Goal: Information Seeking & Learning: Learn about a topic

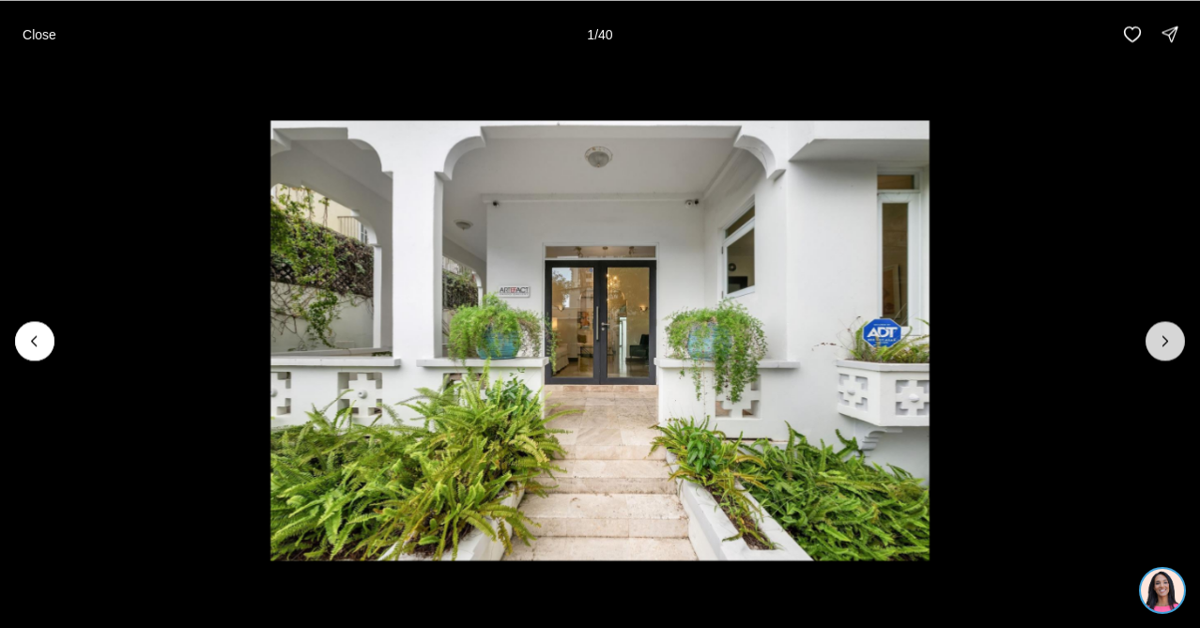
click at [1157, 350] on button "Next slide" at bounding box center [1165, 340] width 39 height 39
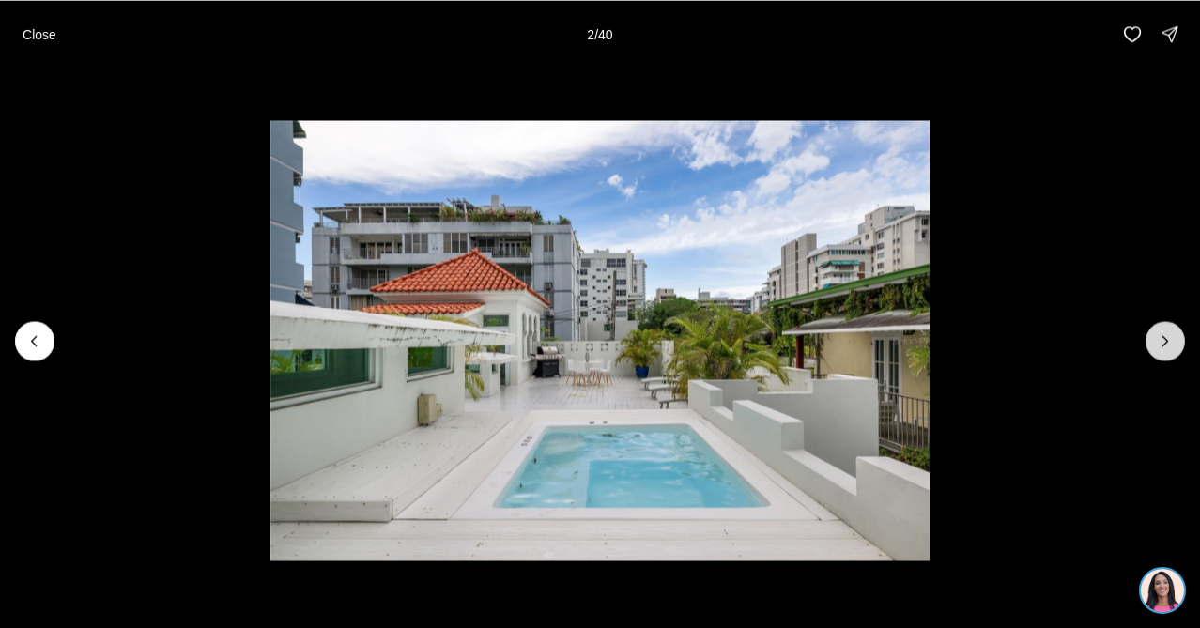
click at [1157, 350] on button "Next slide" at bounding box center [1165, 340] width 39 height 39
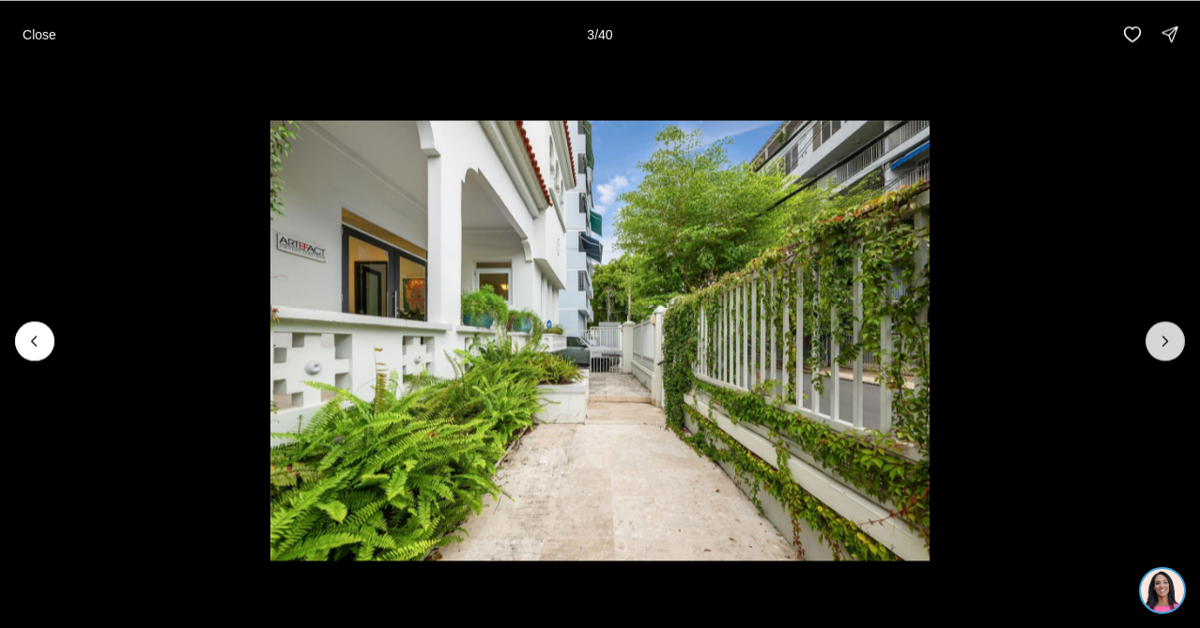
click at [1157, 350] on button "Next slide" at bounding box center [1165, 340] width 39 height 39
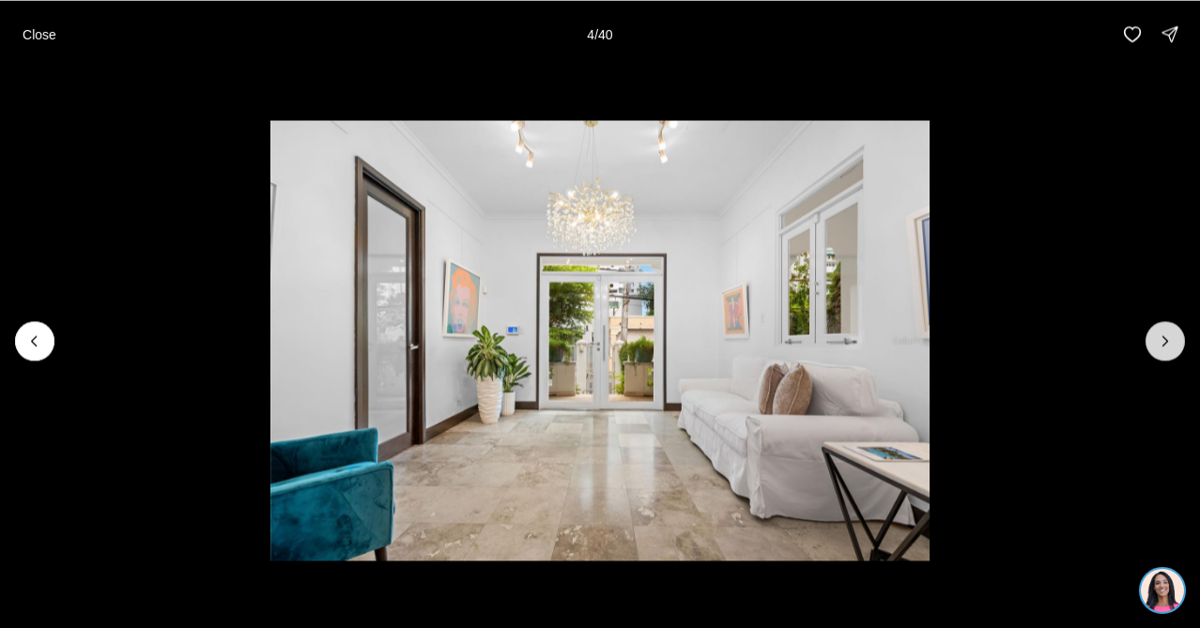
click at [1157, 350] on button "Next slide" at bounding box center [1165, 340] width 39 height 39
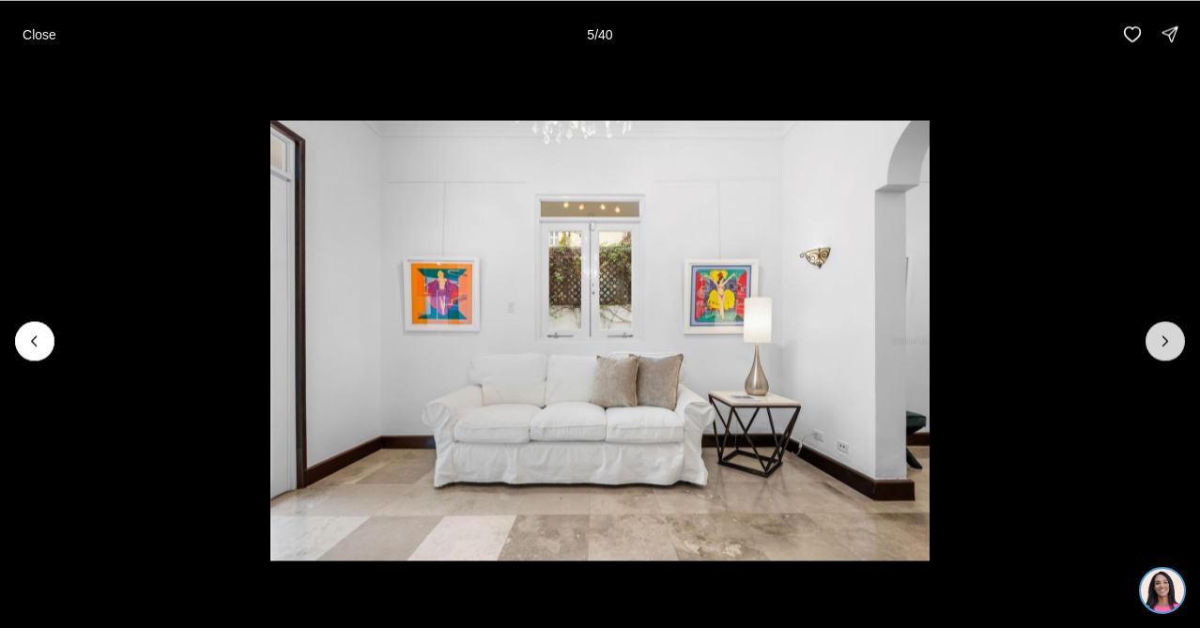
click at [1157, 349] on button "Next slide" at bounding box center [1165, 340] width 39 height 39
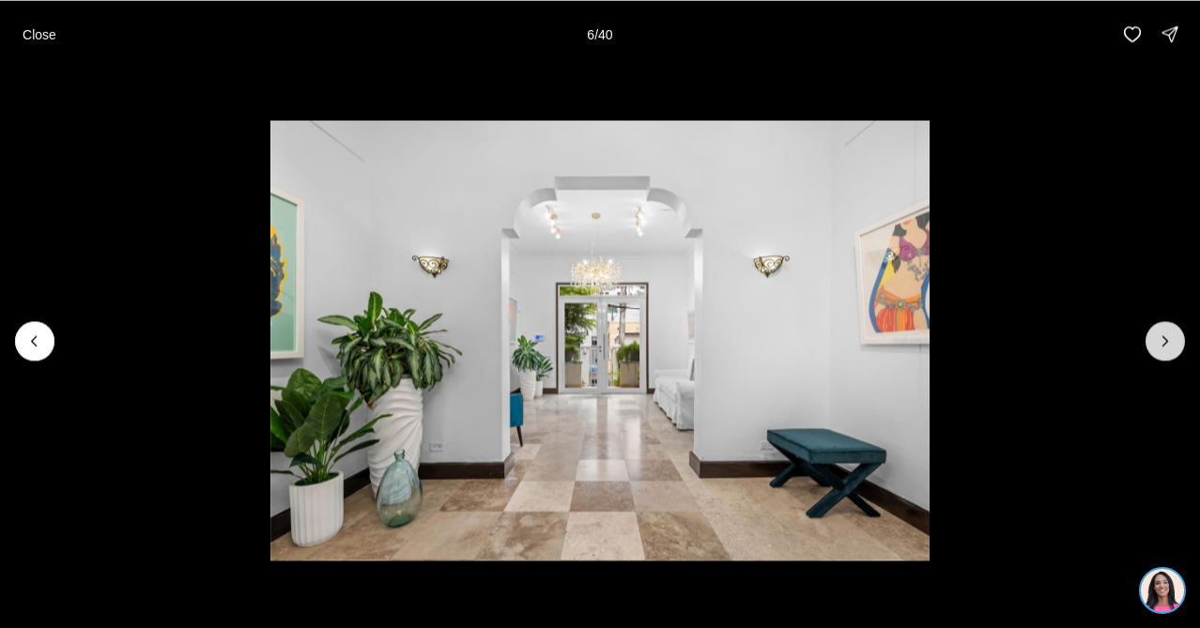
click at [1153, 348] on button "Next slide" at bounding box center [1165, 340] width 39 height 39
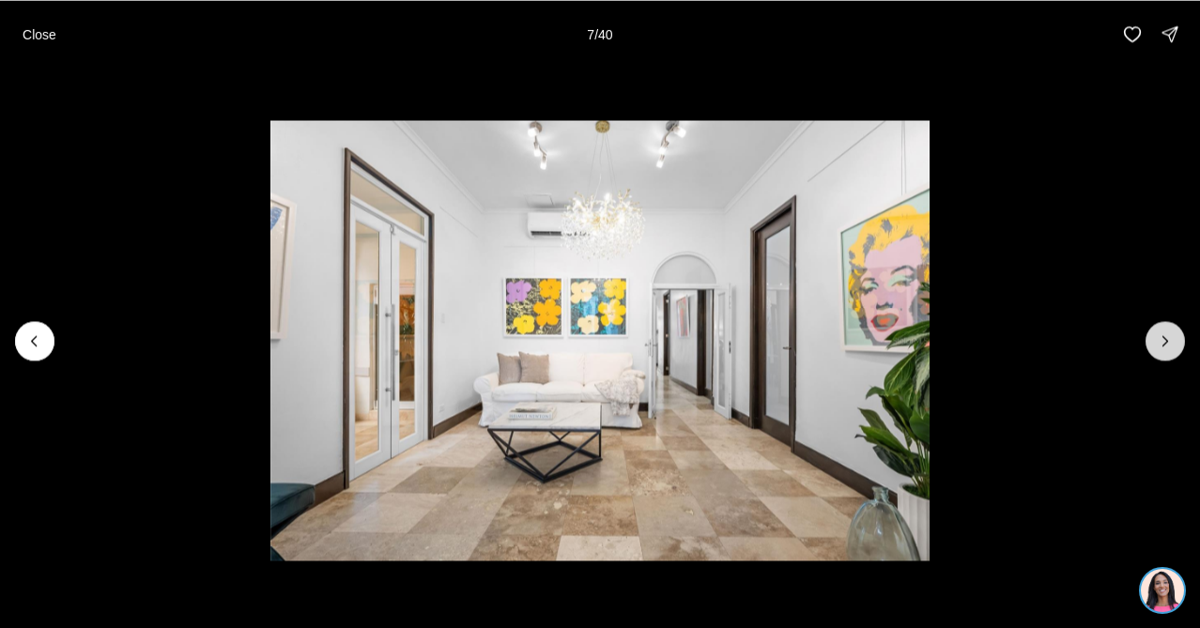
click at [1153, 348] on button "Next slide" at bounding box center [1165, 340] width 39 height 39
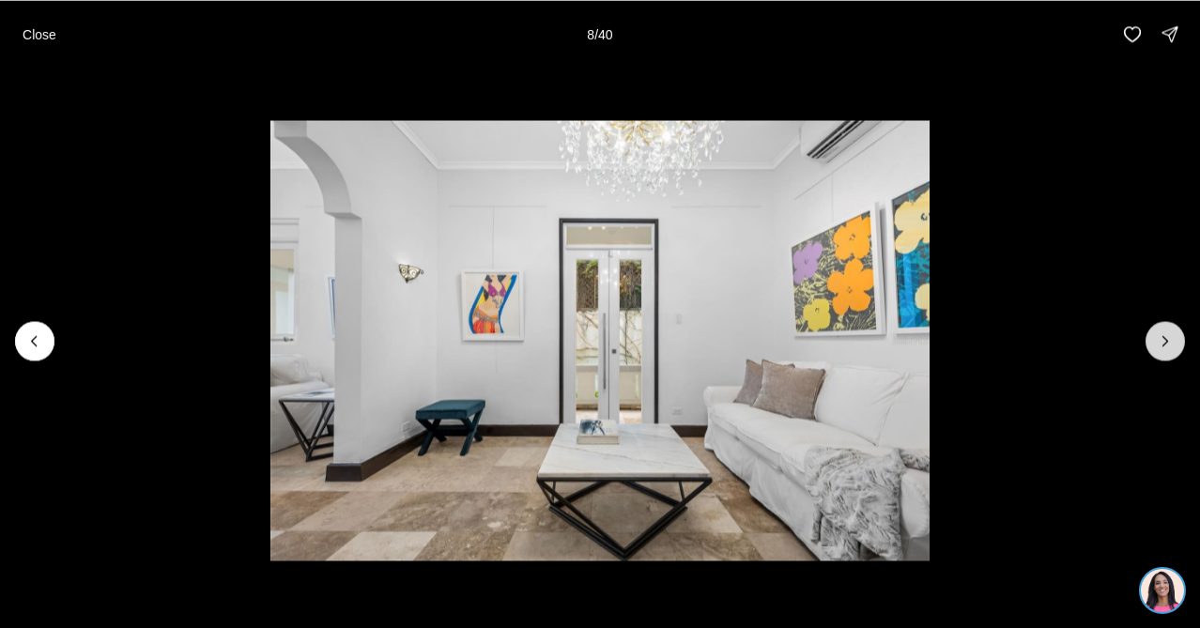
click at [1153, 348] on button "Next slide" at bounding box center [1165, 340] width 39 height 39
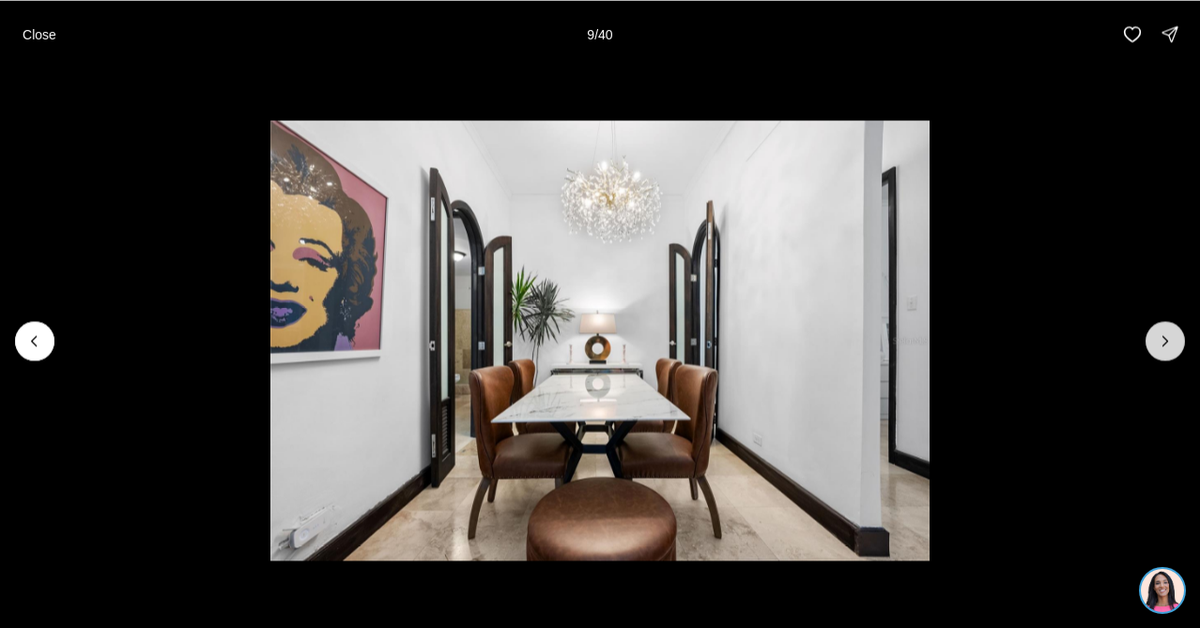
click at [1153, 348] on button "Next slide" at bounding box center [1165, 340] width 39 height 39
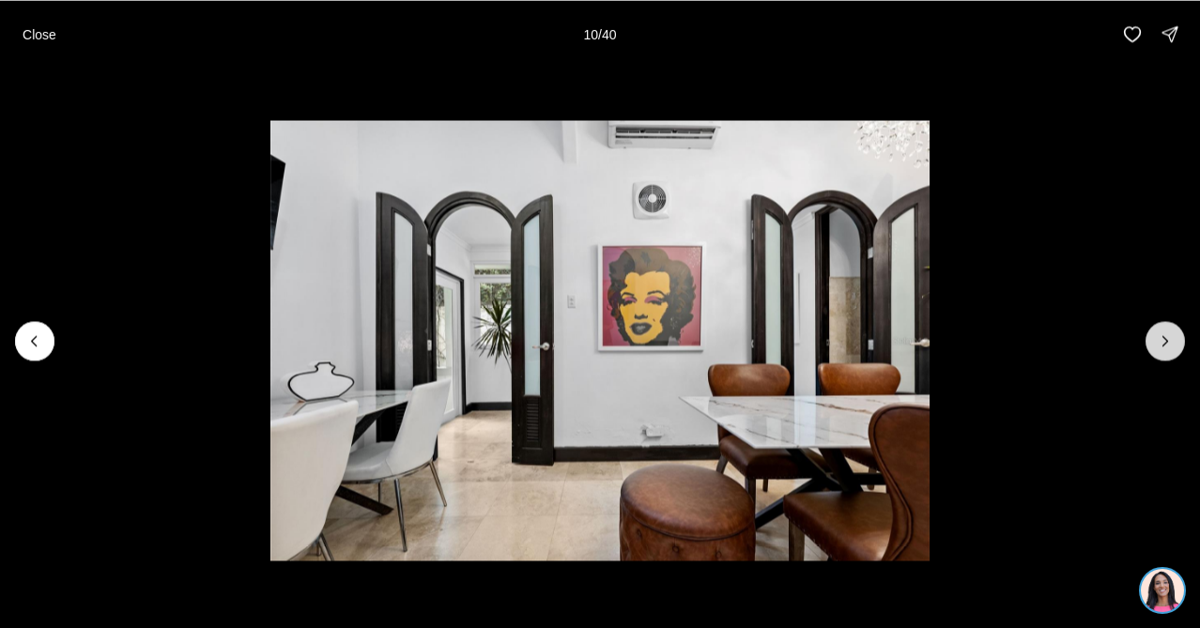
click at [1153, 348] on button "Next slide" at bounding box center [1165, 340] width 39 height 39
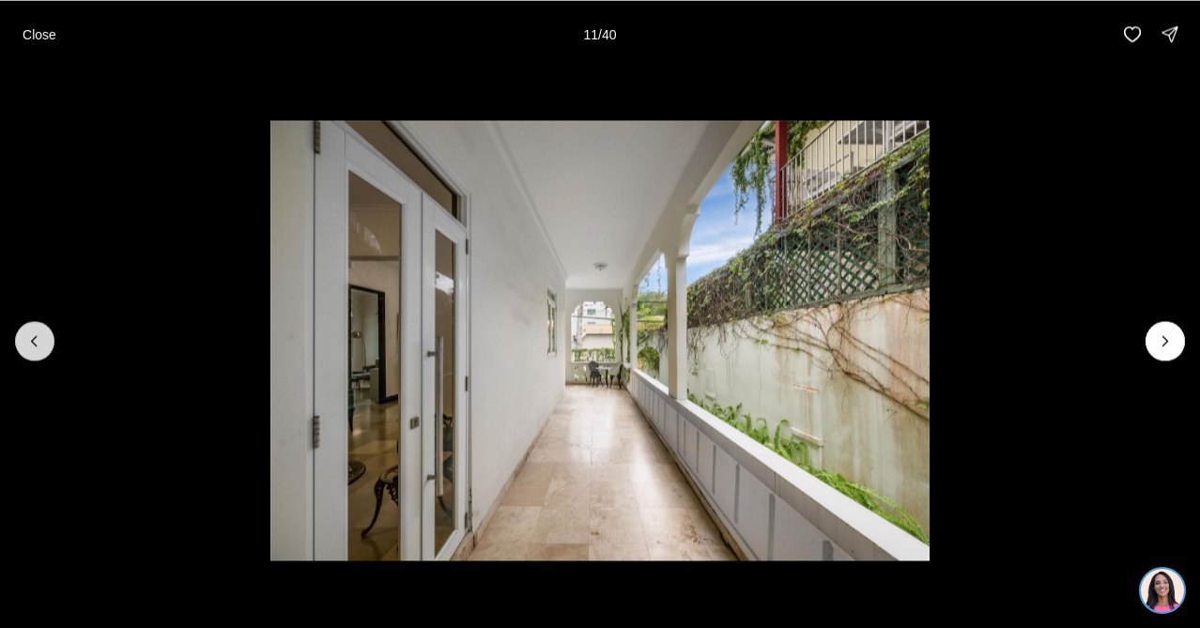
click at [40, 357] on button "Previous slide" at bounding box center [34, 340] width 39 height 39
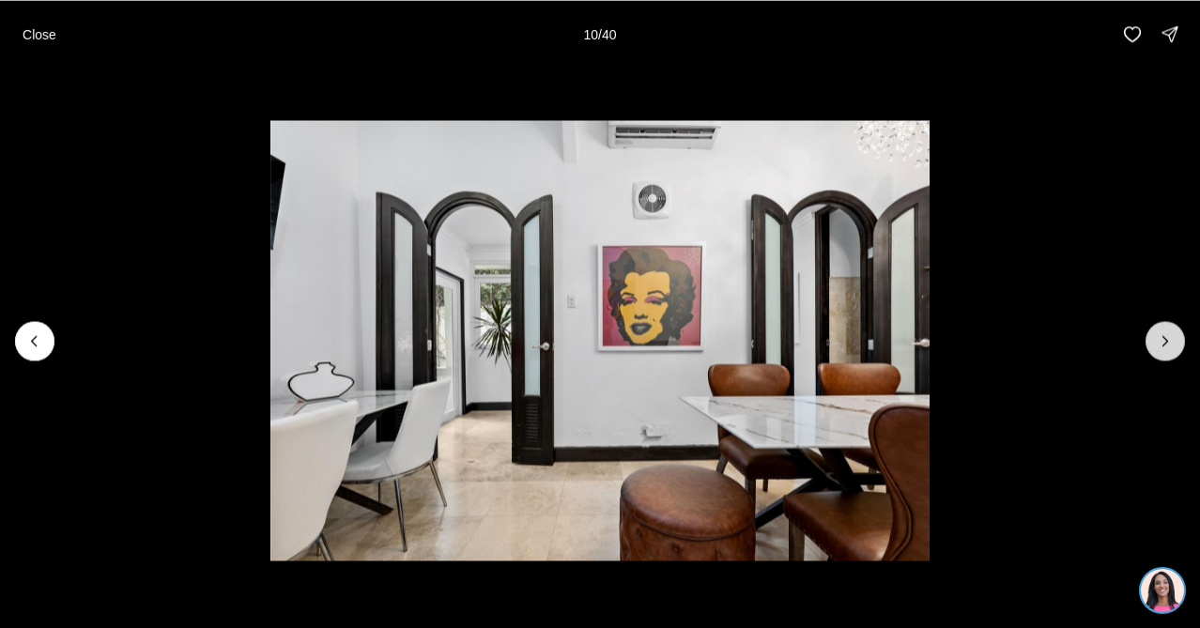
click at [1163, 351] on button "Next slide" at bounding box center [1165, 340] width 39 height 39
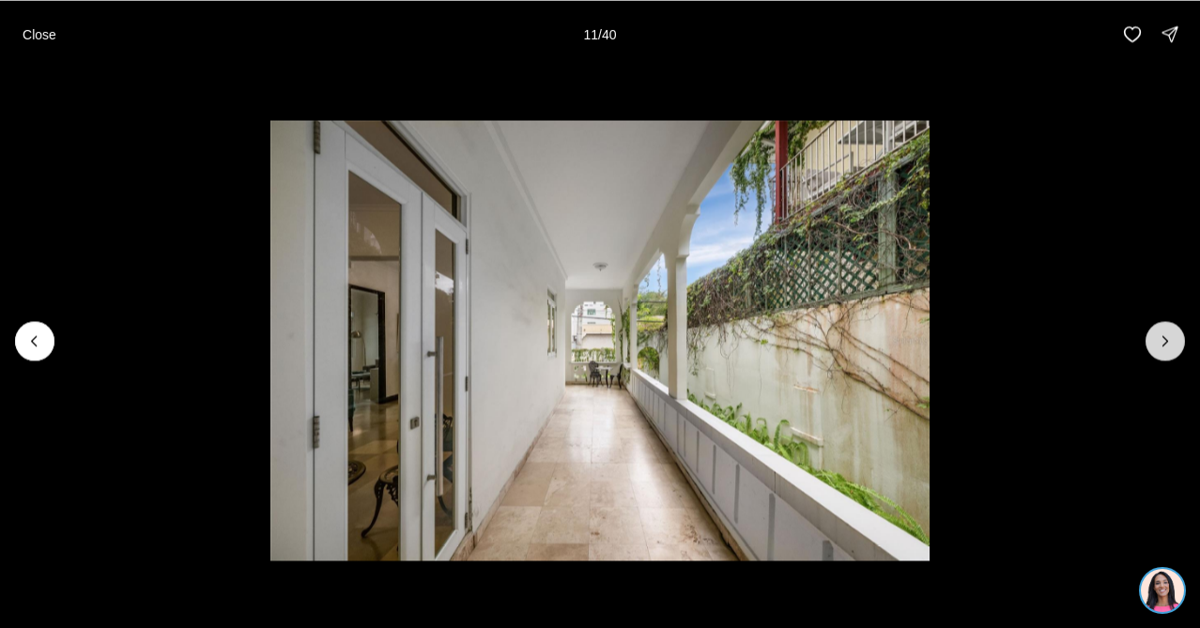
click at [1163, 352] on button "Next slide" at bounding box center [1165, 340] width 39 height 39
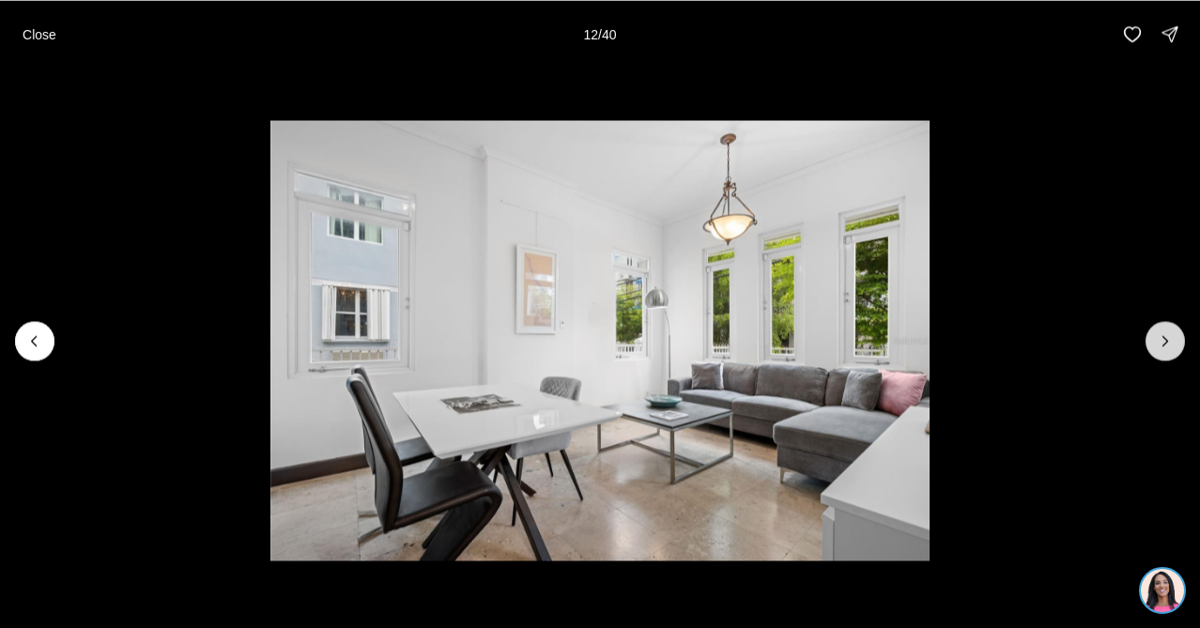
click at [1163, 352] on button "Next slide" at bounding box center [1165, 340] width 39 height 39
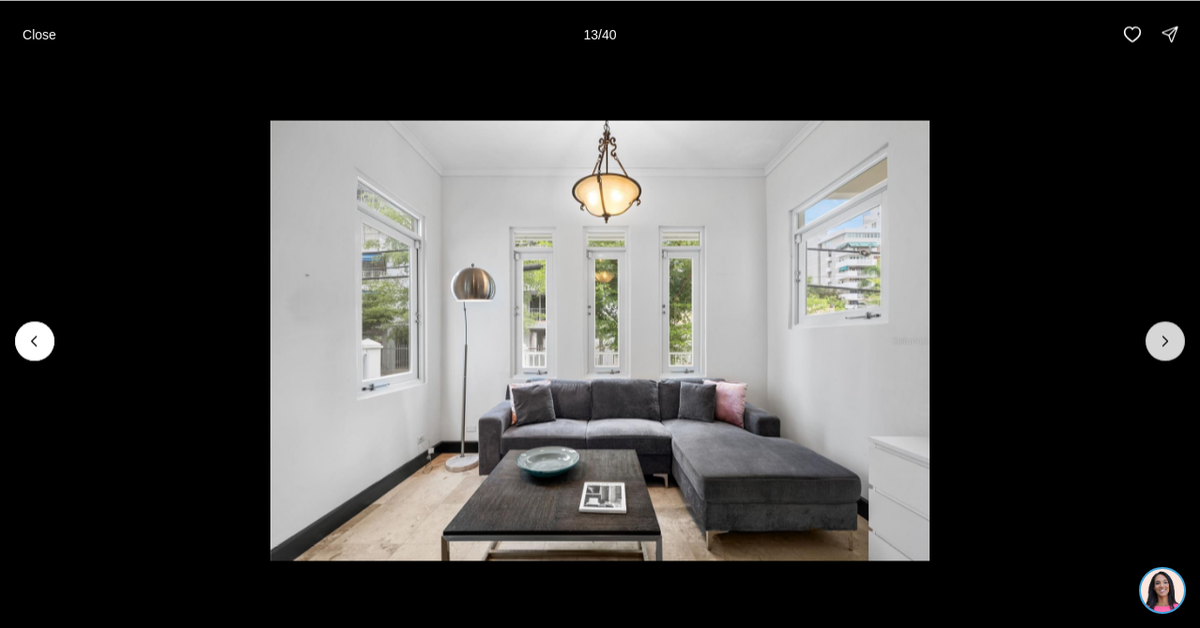
click at [1163, 352] on button "Next slide" at bounding box center [1165, 340] width 39 height 39
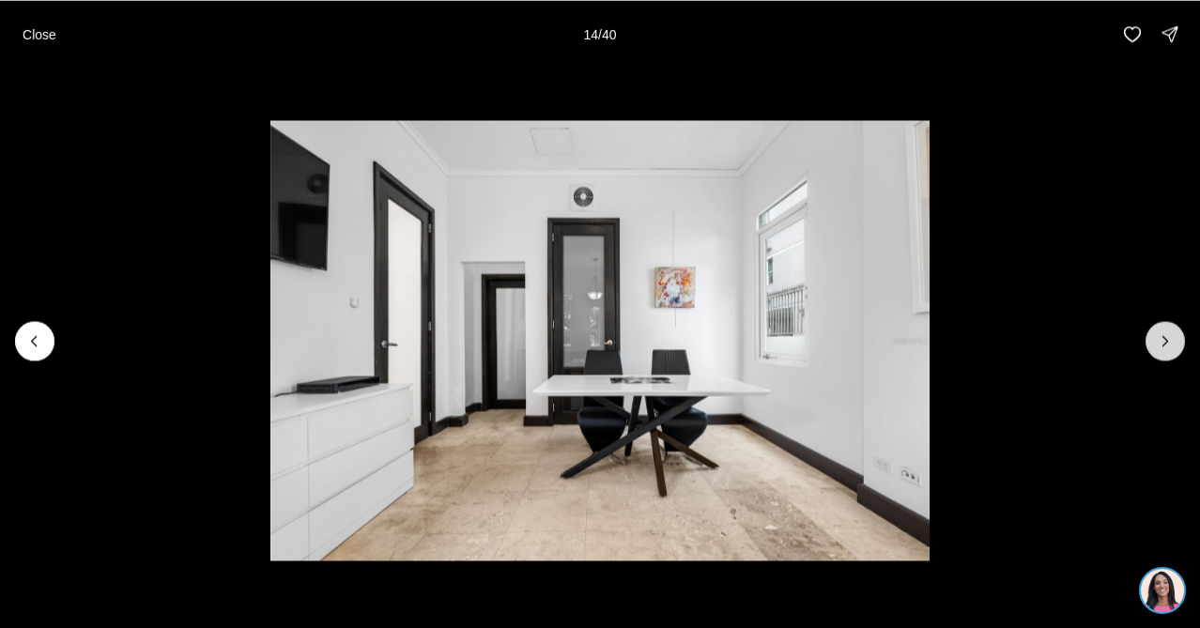
click at [1163, 352] on button "Next slide" at bounding box center [1165, 340] width 39 height 39
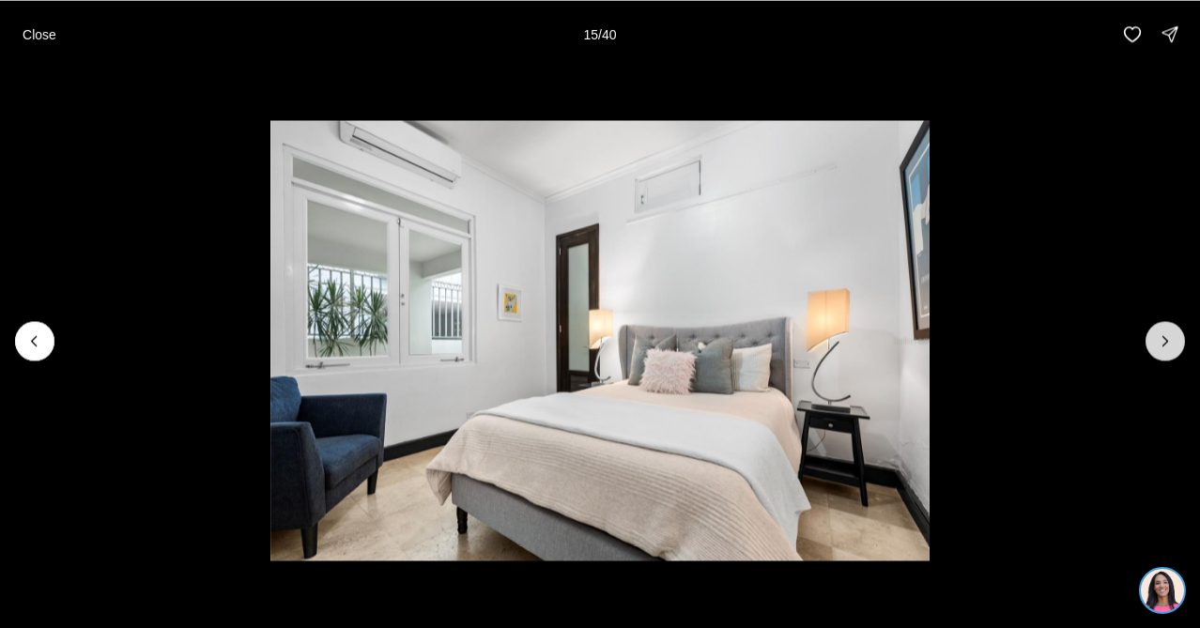
click at [1163, 352] on button "Next slide" at bounding box center [1165, 340] width 39 height 39
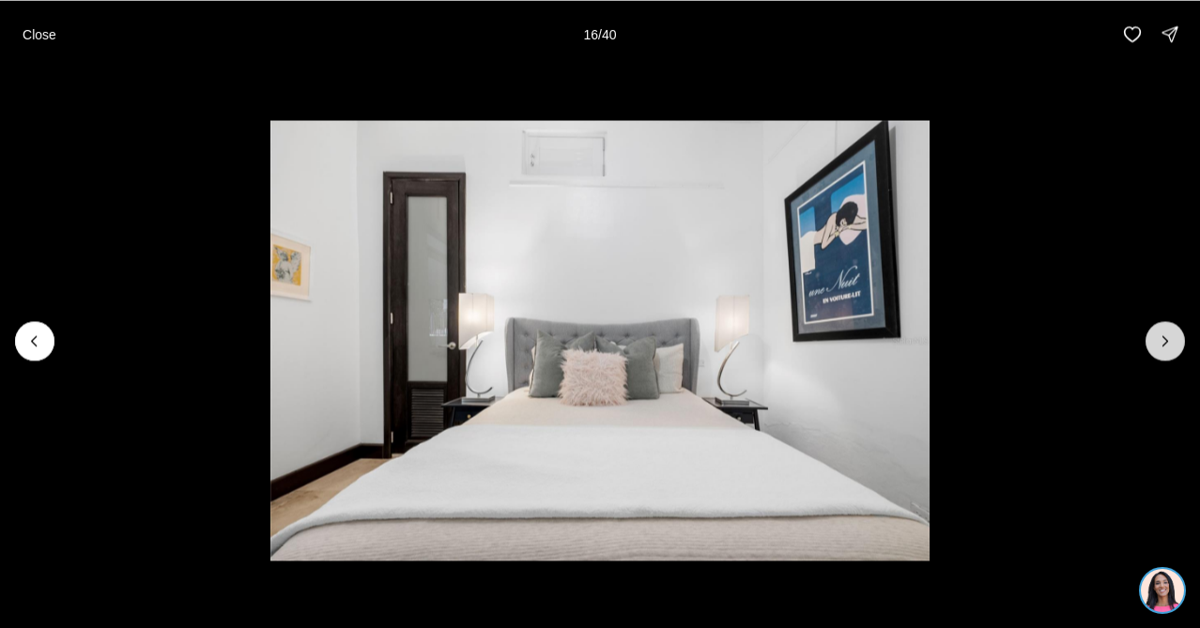
click at [1163, 353] on button "Next slide" at bounding box center [1165, 340] width 39 height 39
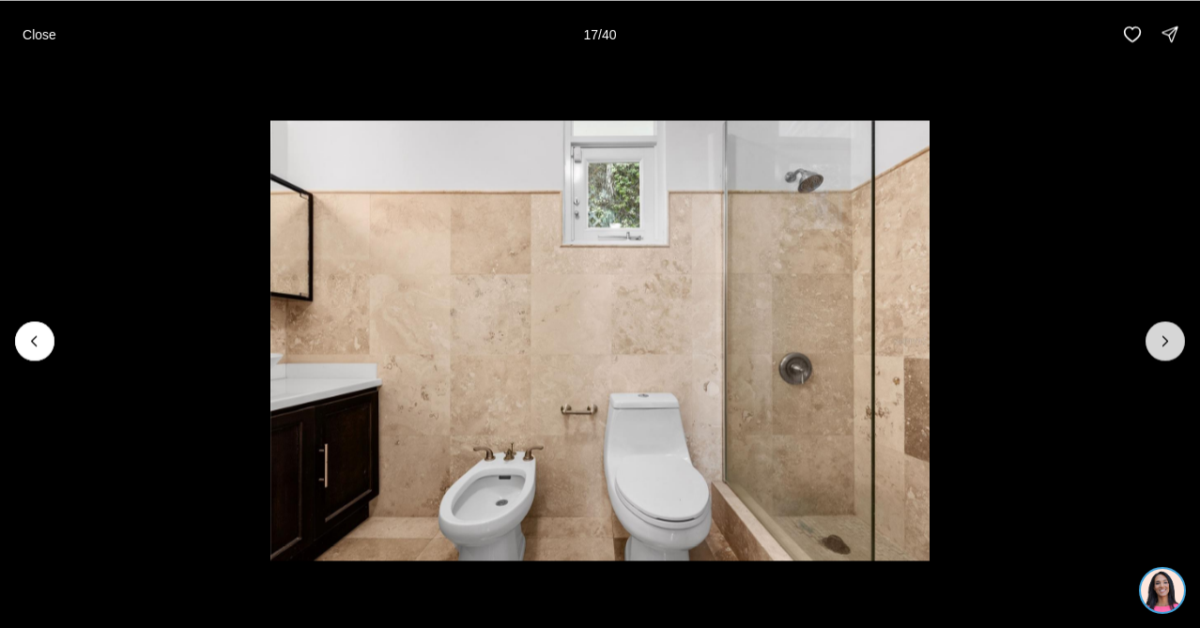
click at [1163, 354] on button "Next slide" at bounding box center [1165, 340] width 39 height 39
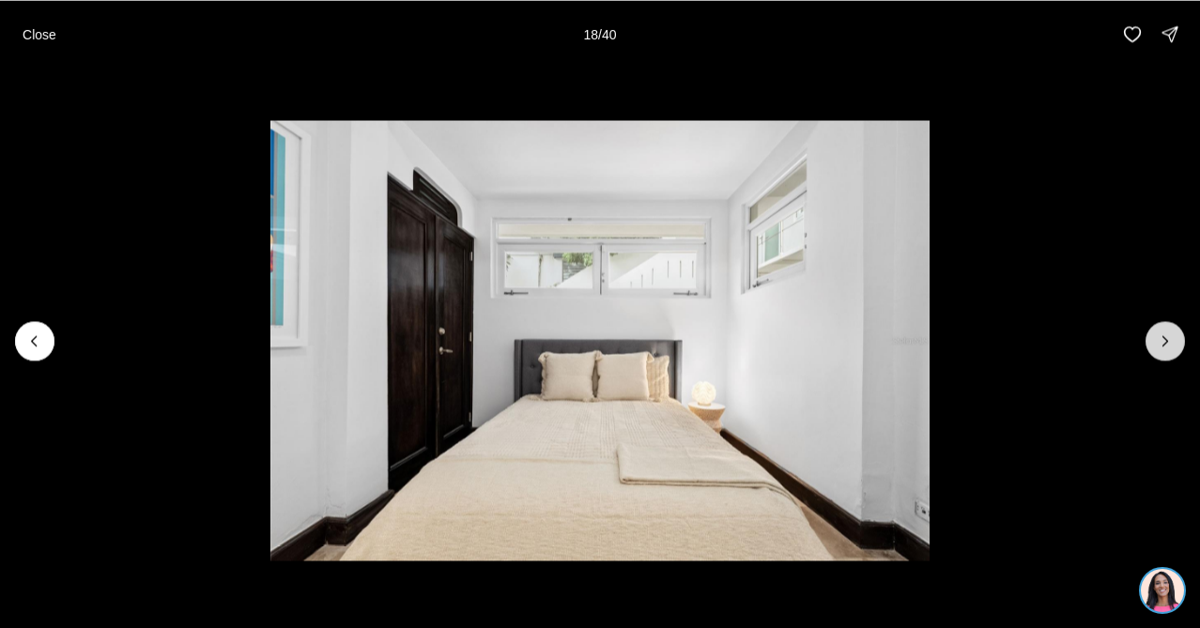
click at [1163, 354] on button "Next slide" at bounding box center [1165, 340] width 39 height 39
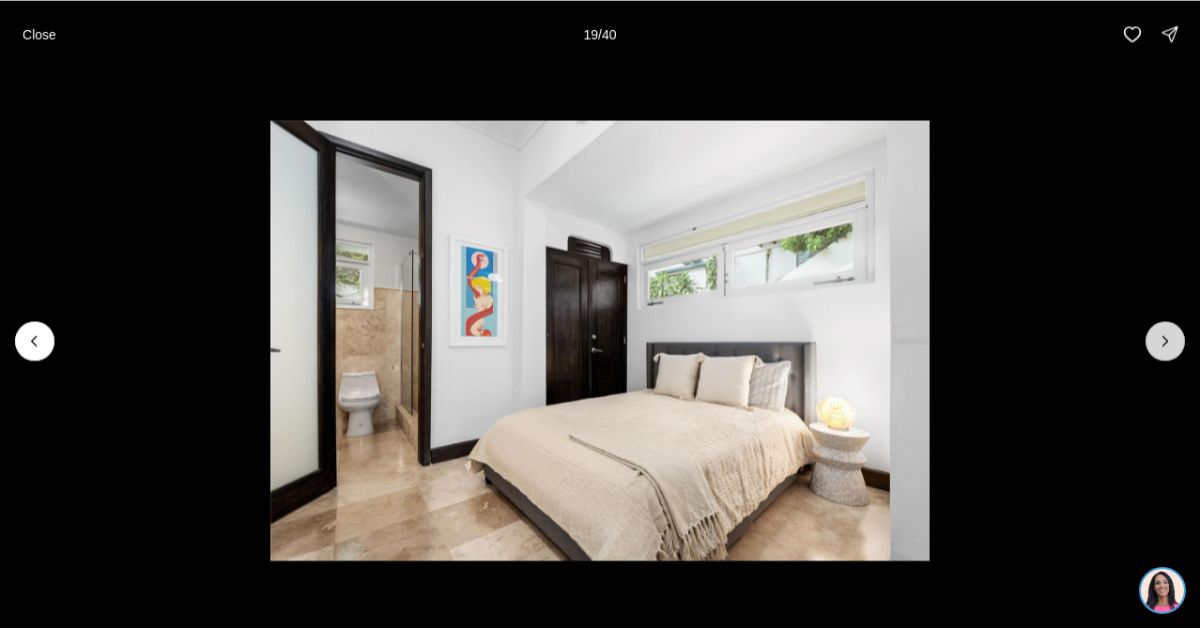
click at [1163, 354] on button "Next slide" at bounding box center [1165, 340] width 39 height 39
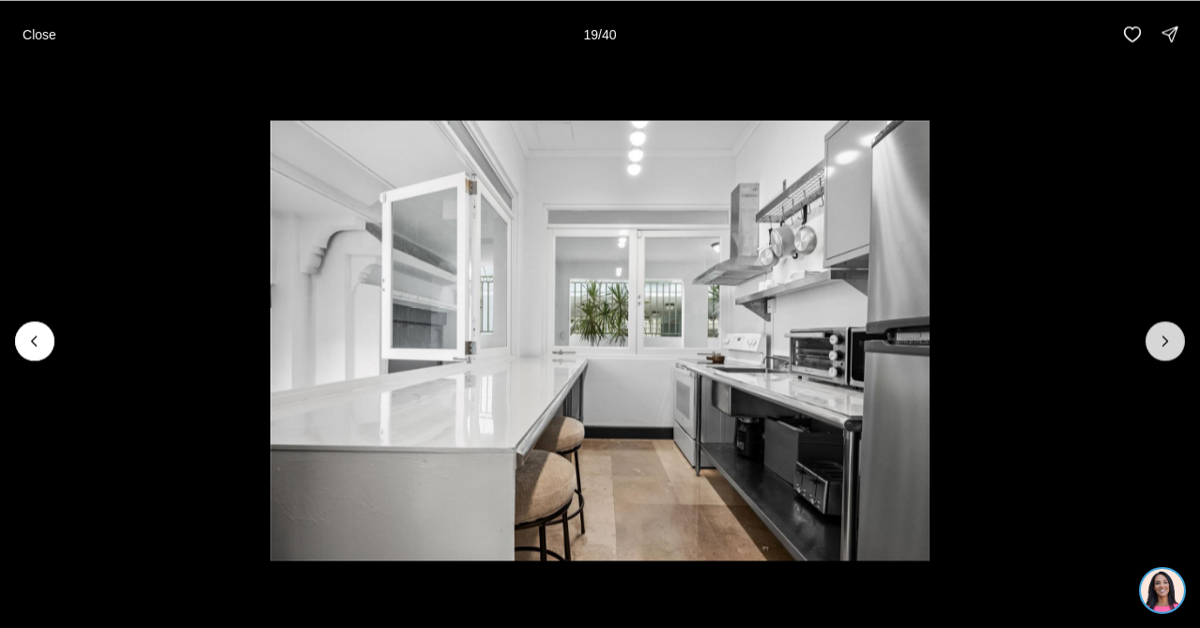
click at [1163, 354] on button "Next slide" at bounding box center [1165, 340] width 39 height 39
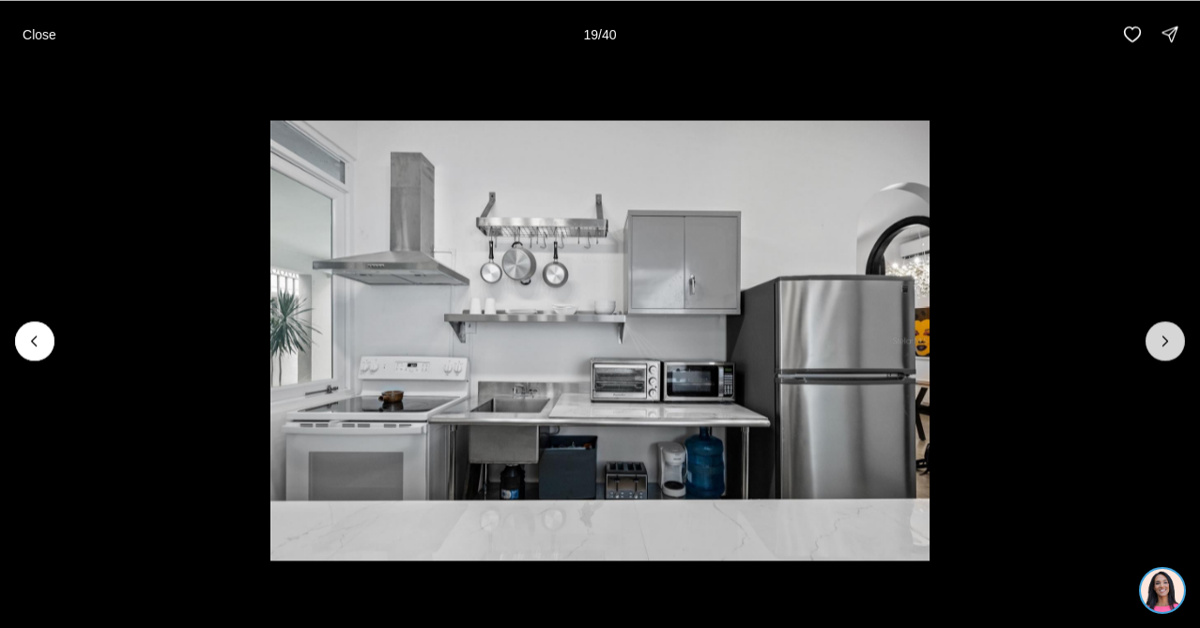
click at [1163, 354] on button "Next slide" at bounding box center [1165, 340] width 39 height 39
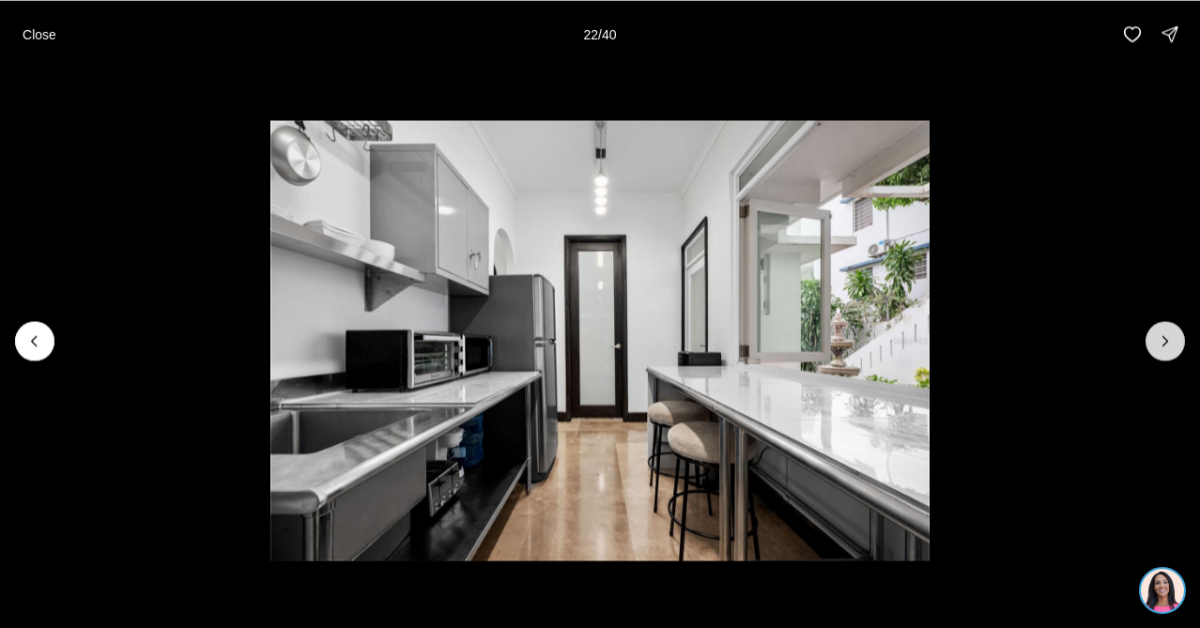
click at [1163, 354] on button "Next slide" at bounding box center [1165, 340] width 39 height 39
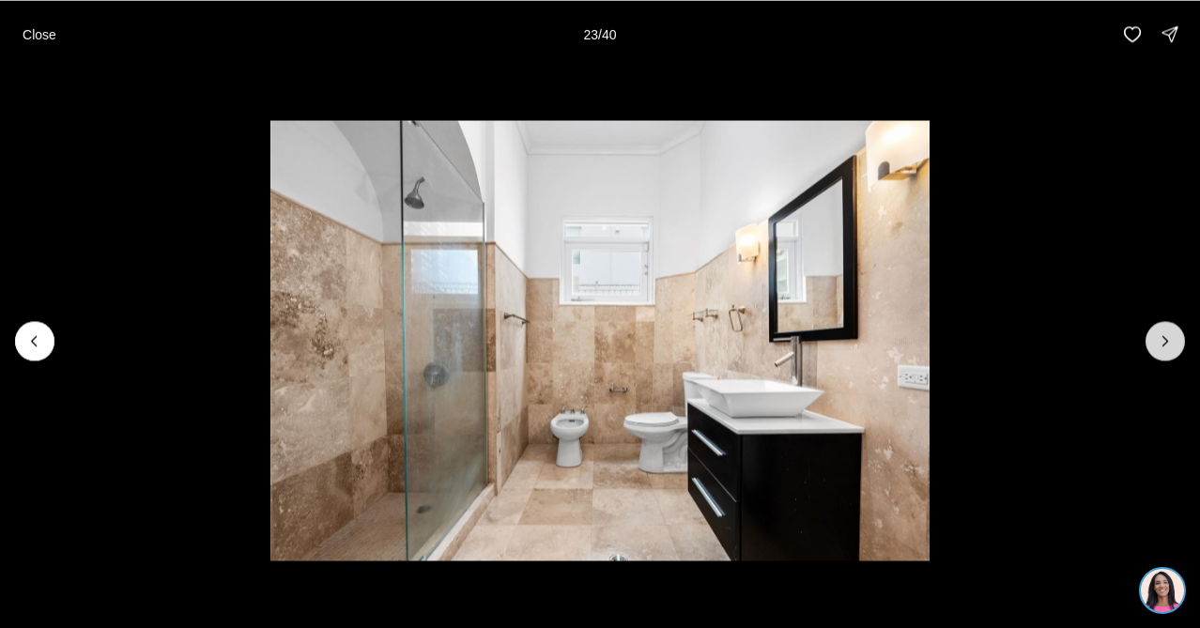
click at [1163, 355] on button "Next slide" at bounding box center [1165, 340] width 39 height 39
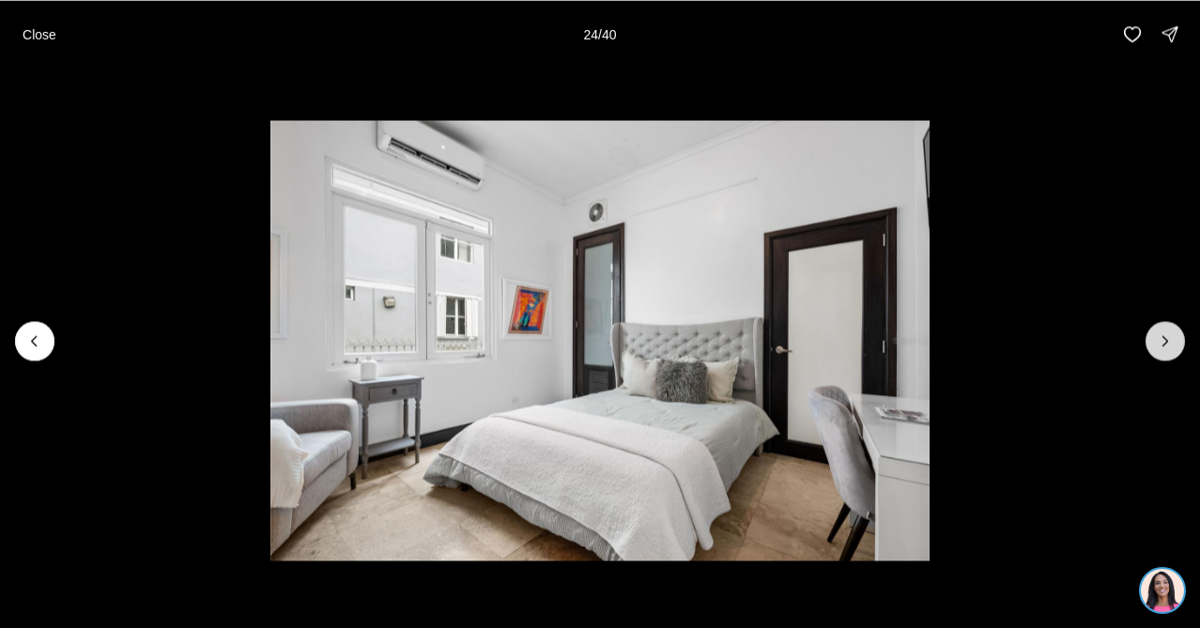
click at [1163, 355] on button "Next slide" at bounding box center [1165, 340] width 39 height 39
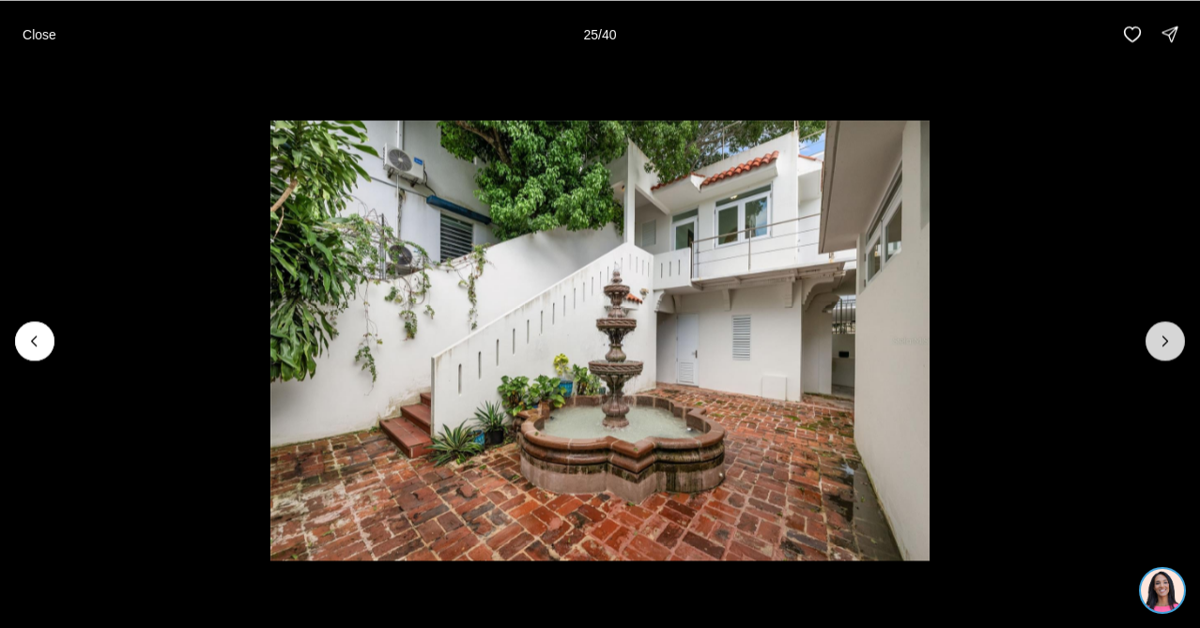
click at [1163, 355] on button "Next slide" at bounding box center [1165, 340] width 39 height 39
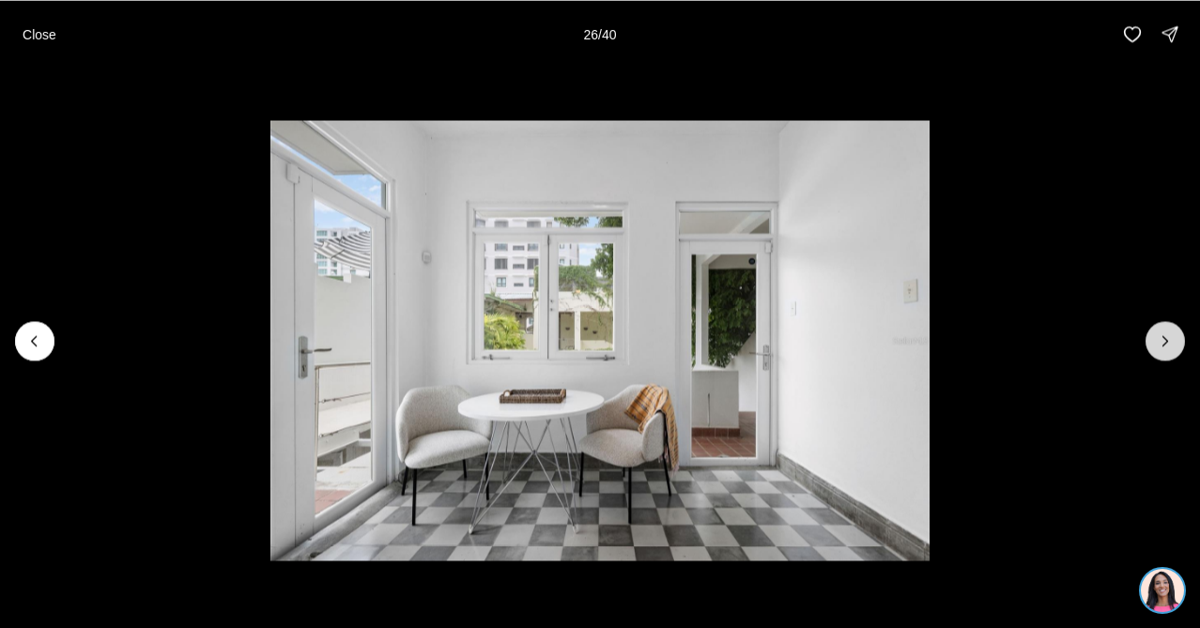
click at [1163, 355] on button "Next slide" at bounding box center [1165, 340] width 39 height 39
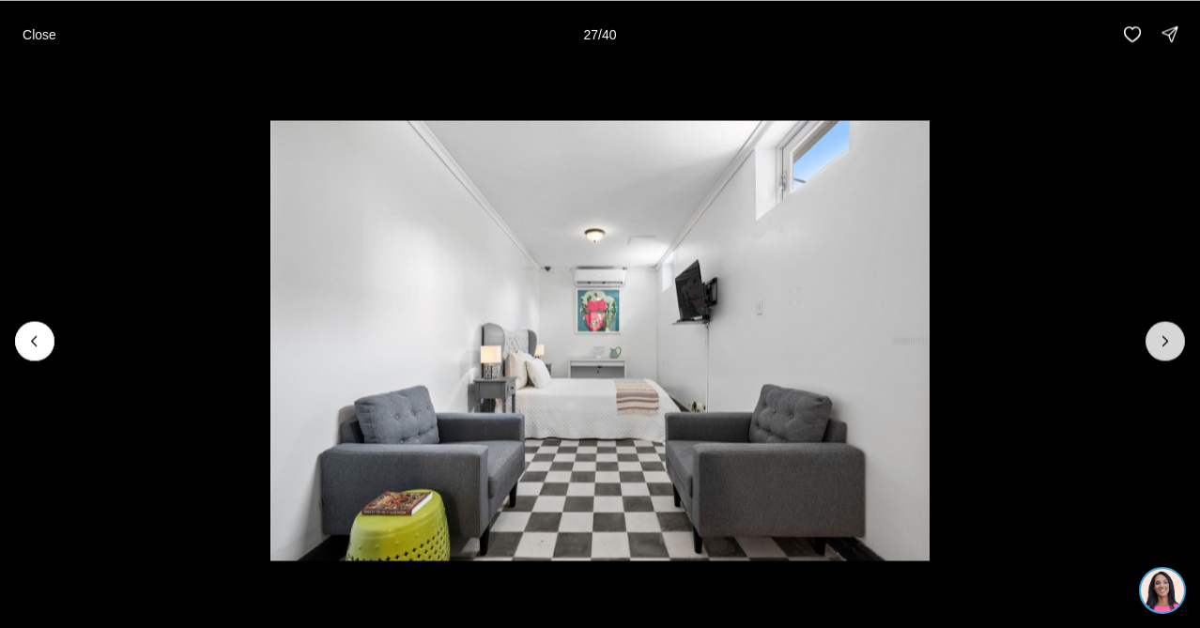
click at [1163, 355] on button "Next slide" at bounding box center [1165, 340] width 39 height 39
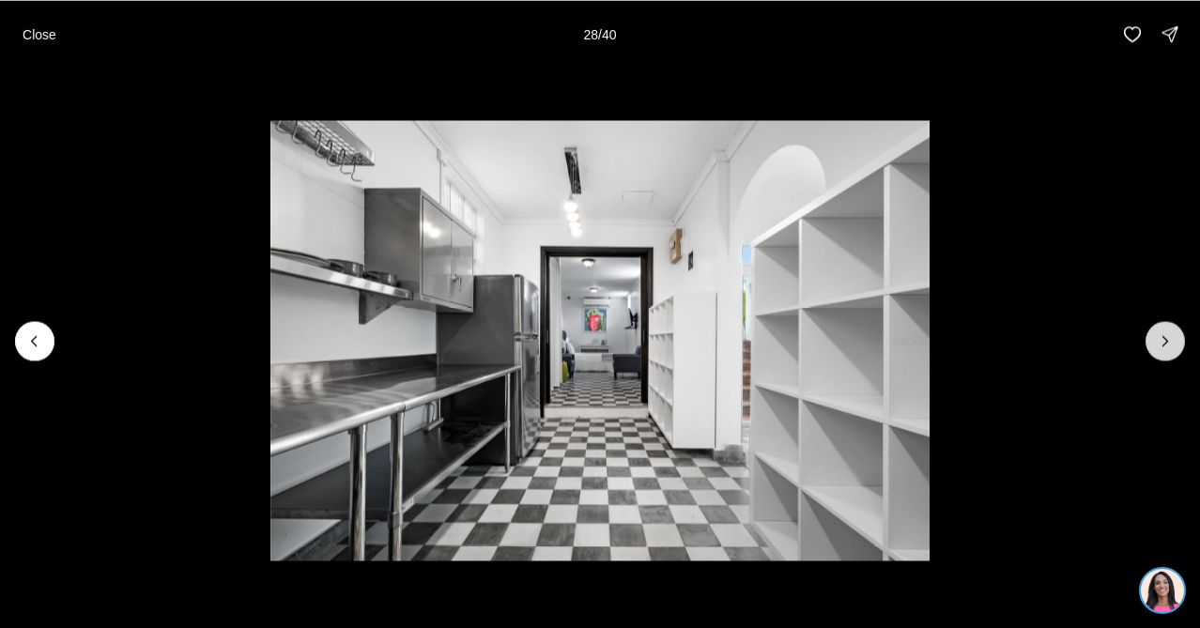
click at [1163, 355] on button "Next slide" at bounding box center [1165, 340] width 39 height 39
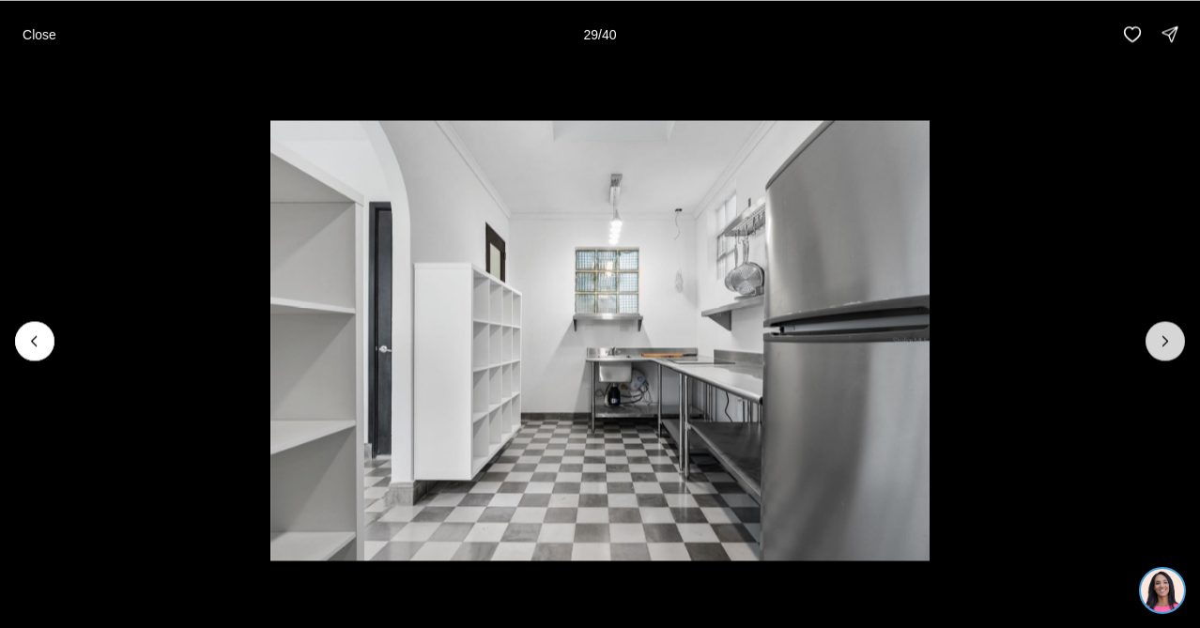
click at [1163, 356] on button "Next slide" at bounding box center [1165, 340] width 39 height 39
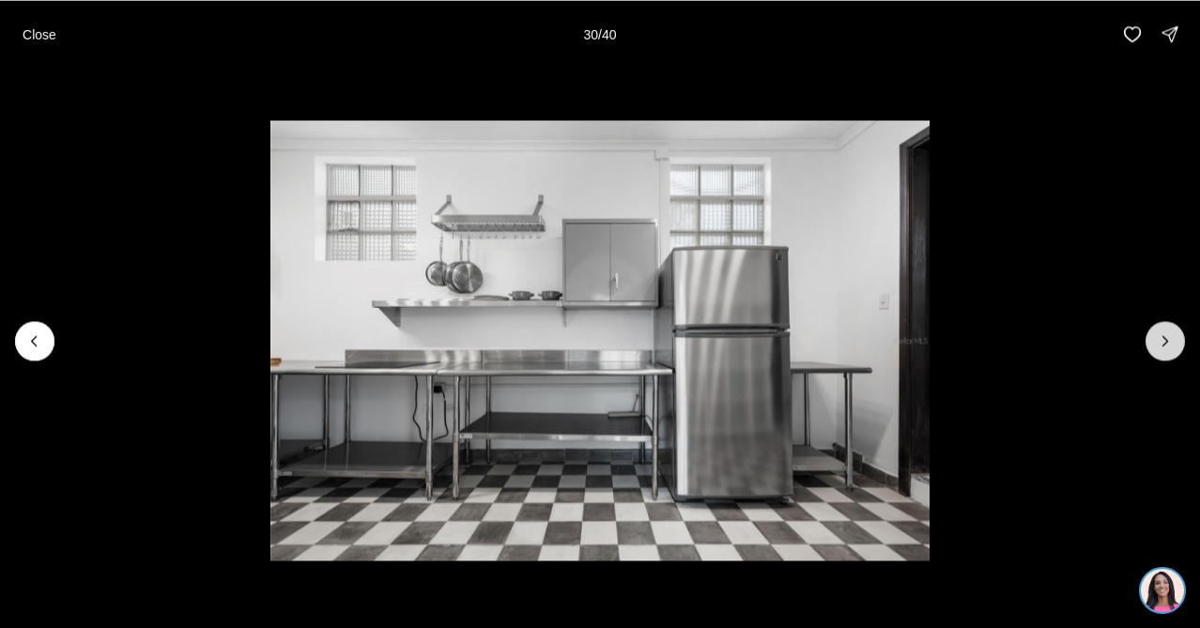
click at [1163, 357] on button "Next slide" at bounding box center [1165, 340] width 39 height 39
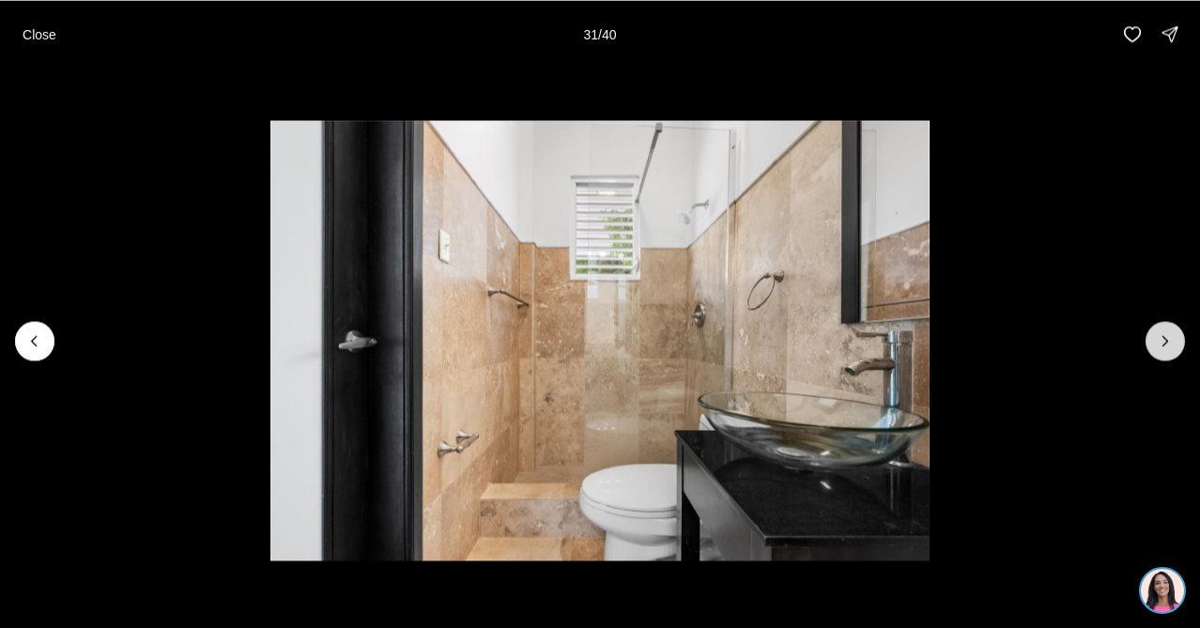
click at [1163, 358] on button "Next slide" at bounding box center [1165, 340] width 39 height 39
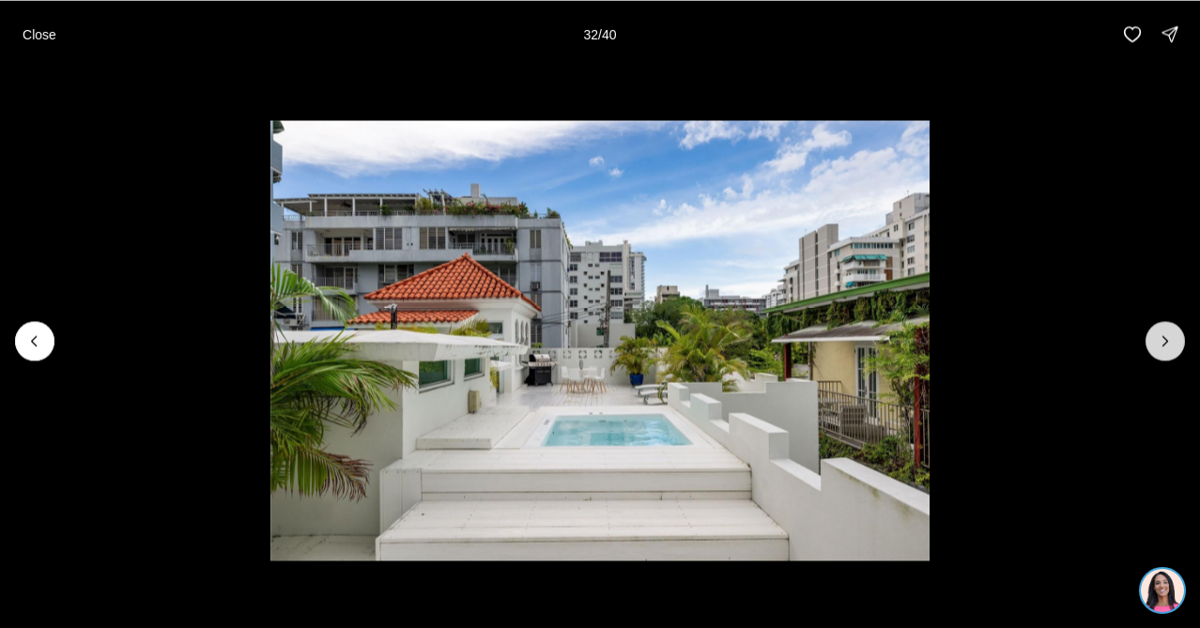
click at [1163, 358] on button "Next slide" at bounding box center [1165, 340] width 39 height 39
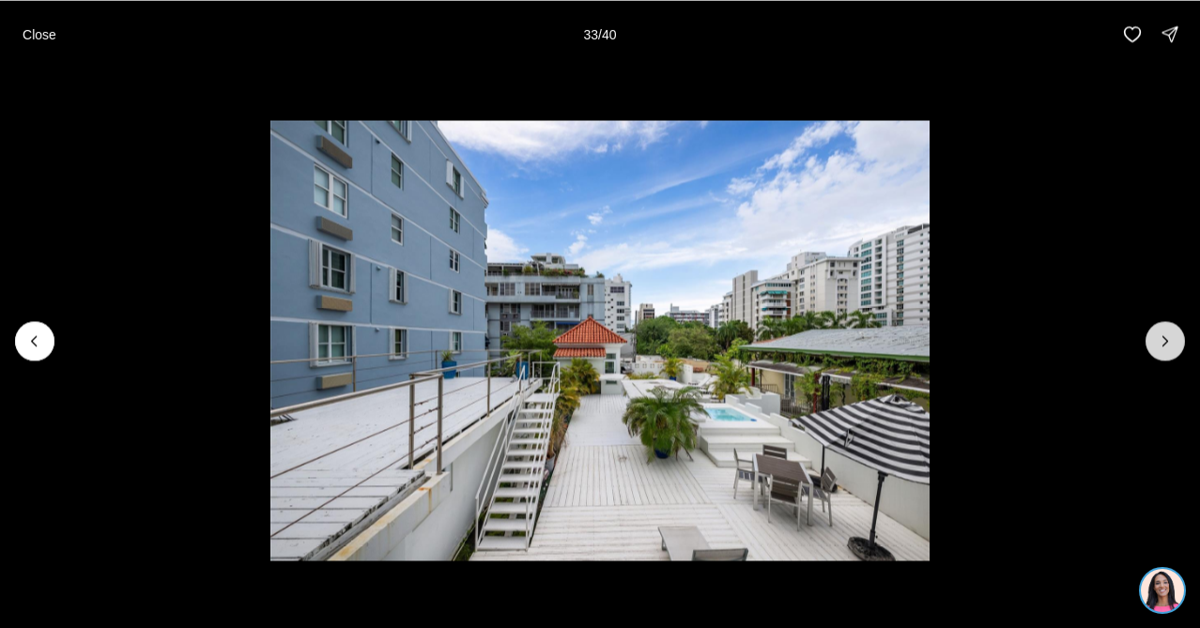
click at [1163, 358] on button "Next slide" at bounding box center [1165, 340] width 39 height 39
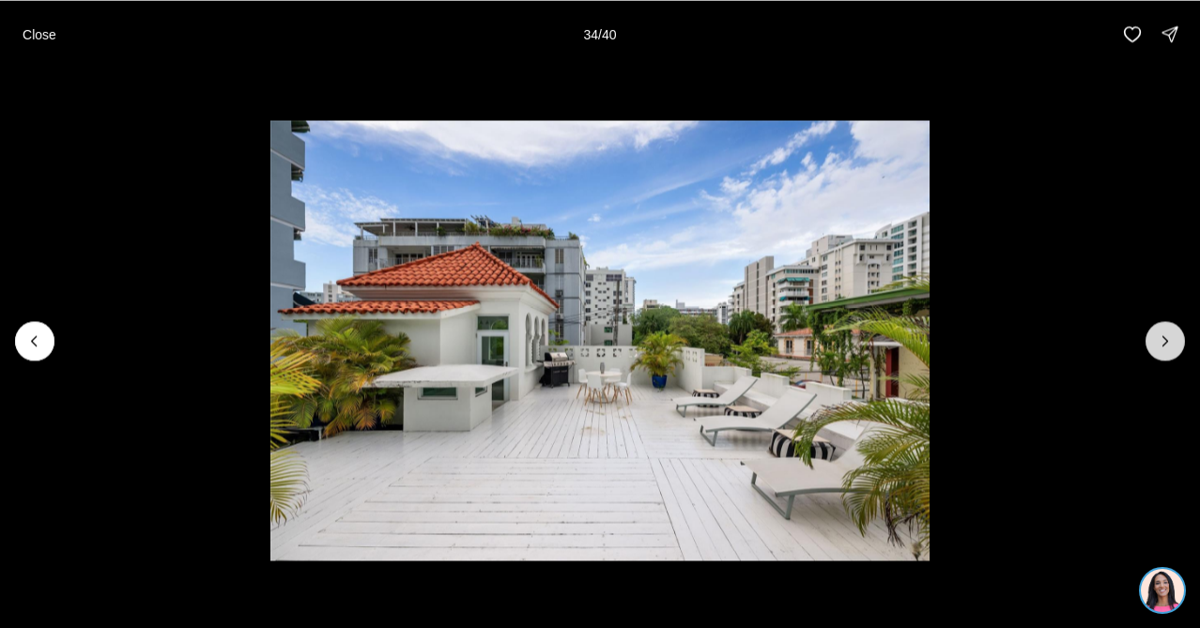
click at [1163, 359] on button "Next slide" at bounding box center [1165, 340] width 39 height 39
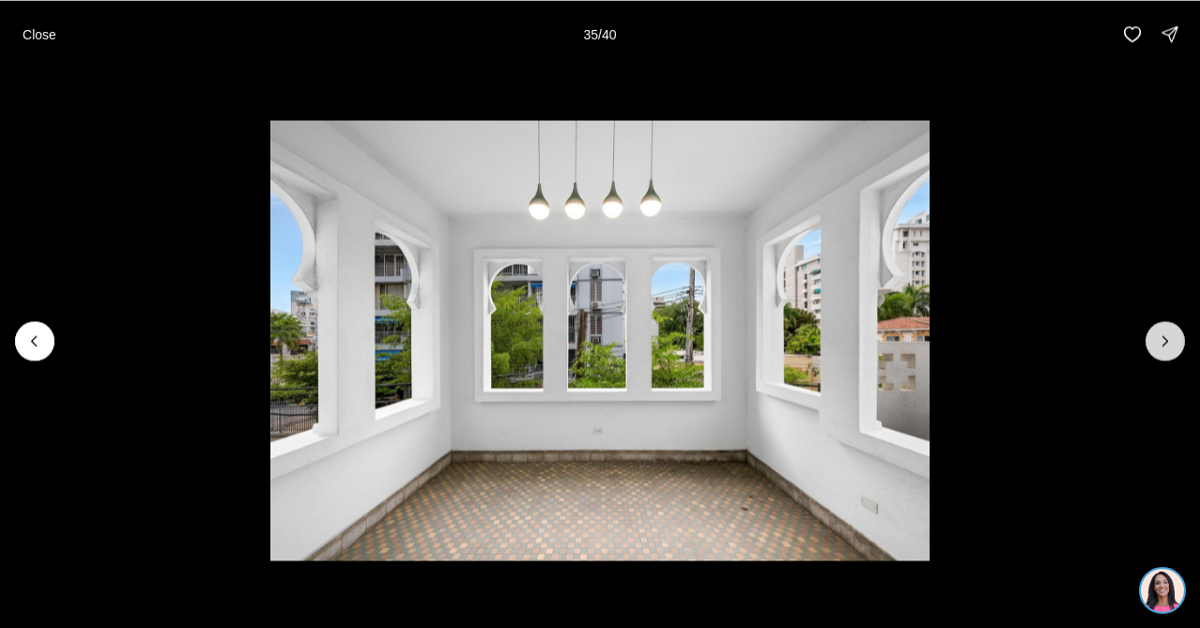
click at [1163, 359] on button "Next slide" at bounding box center [1165, 340] width 39 height 39
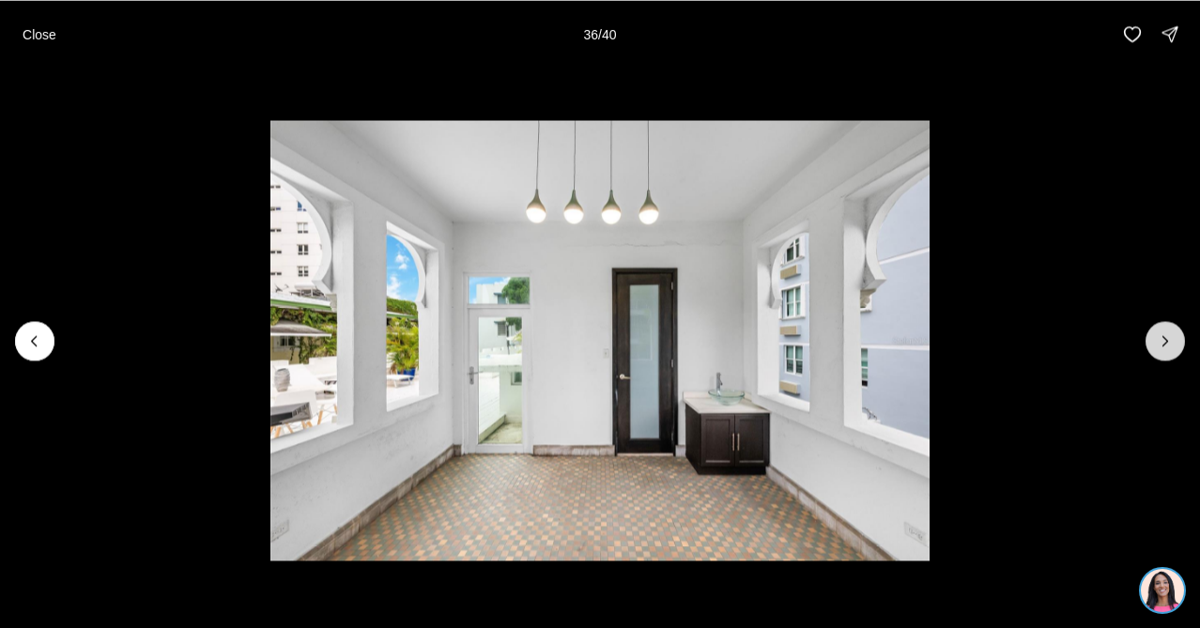
click at [1163, 359] on button "Next slide" at bounding box center [1165, 340] width 39 height 39
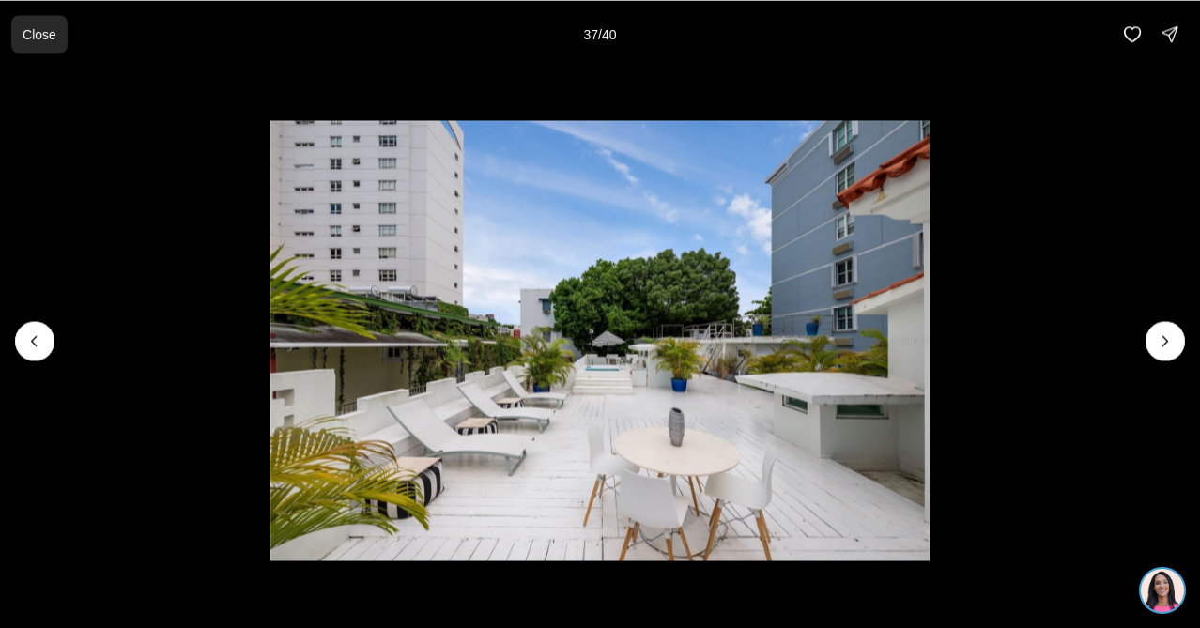
click at [24, 41] on button "Close" at bounding box center [39, 34] width 56 height 38
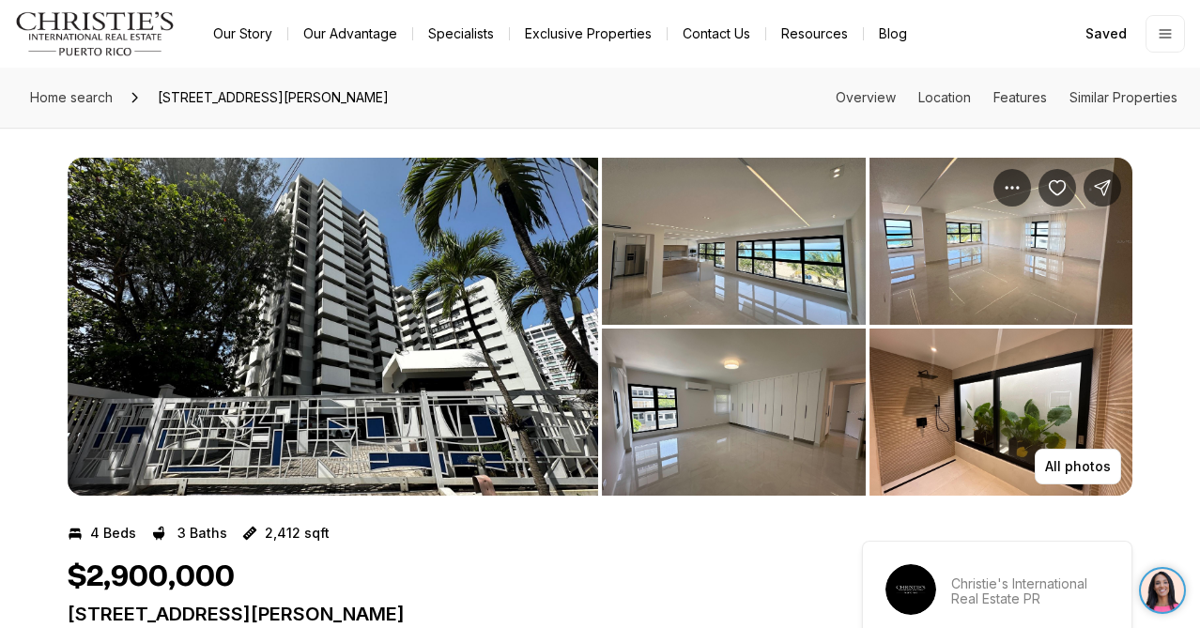
click at [375, 284] on img "View image gallery" at bounding box center [333, 327] width 531 height 338
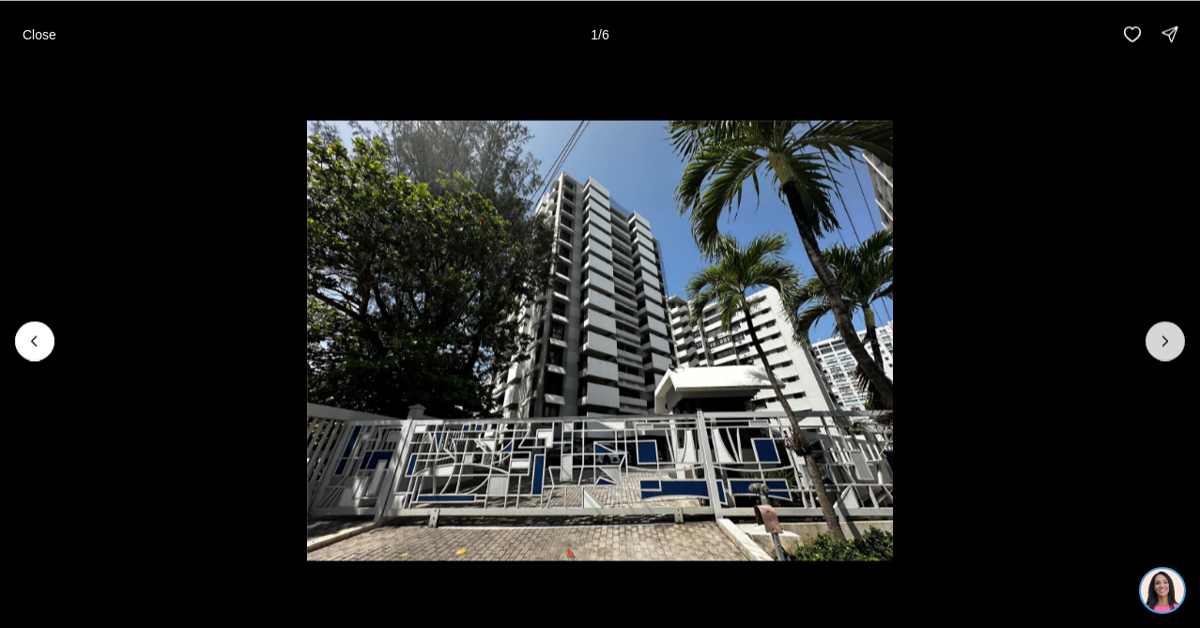
click at [1165, 350] on button "Next slide" at bounding box center [1165, 340] width 39 height 39
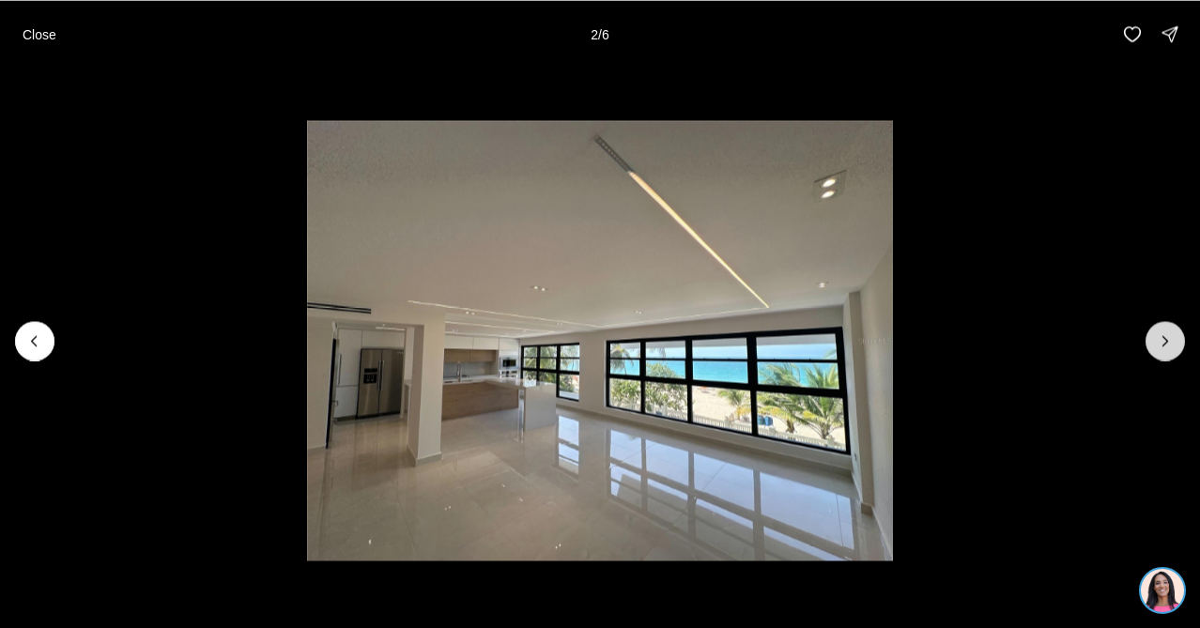
click at [1165, 350] on button "Next slide" at bounding box center [1165, 340] width 39 height 39
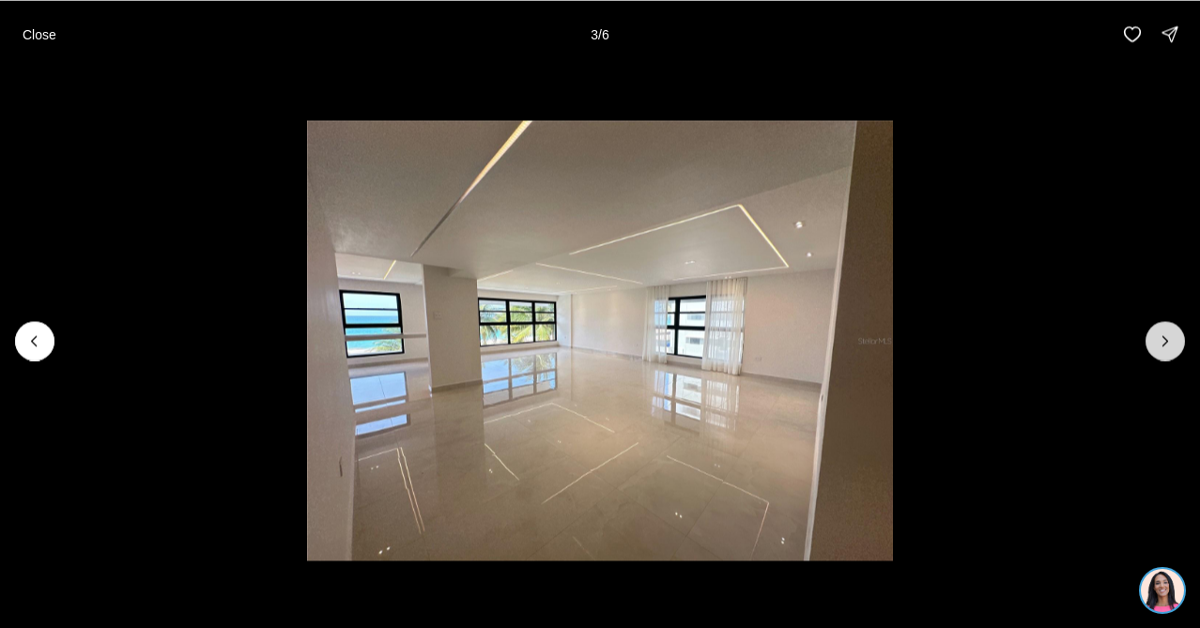
click at [1165, 350] on button "Next slide" at bounding box center [1165, 340] width 39 height 39
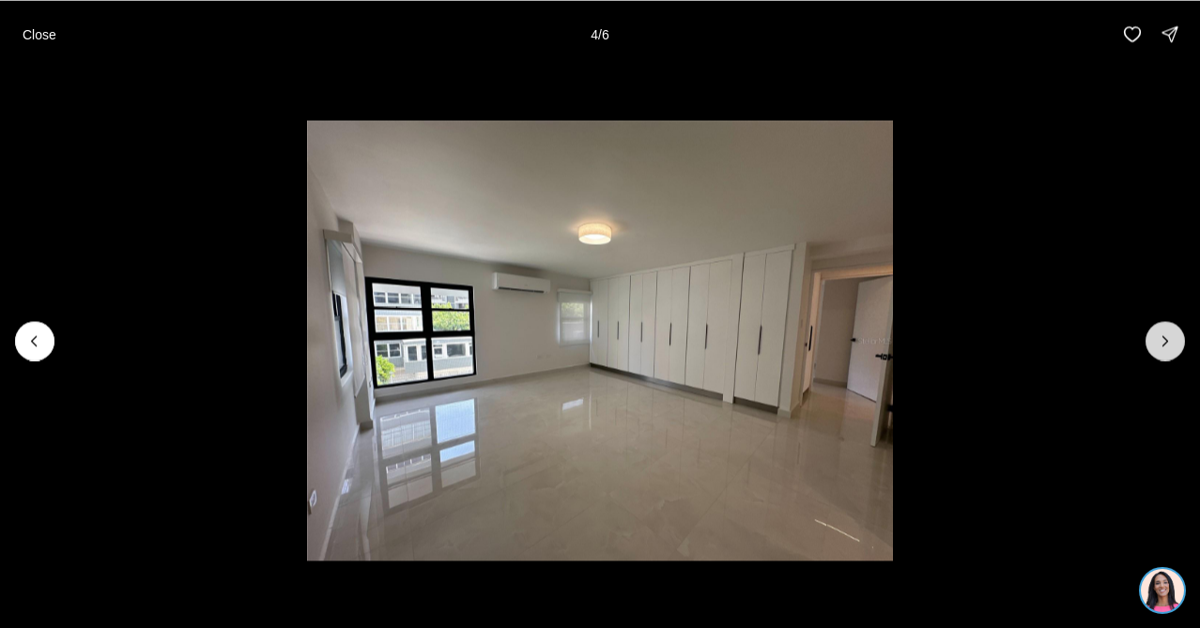
click at [1165, 350] on button "Next slide" at bounding box center [1165, 340] width 39 height 39
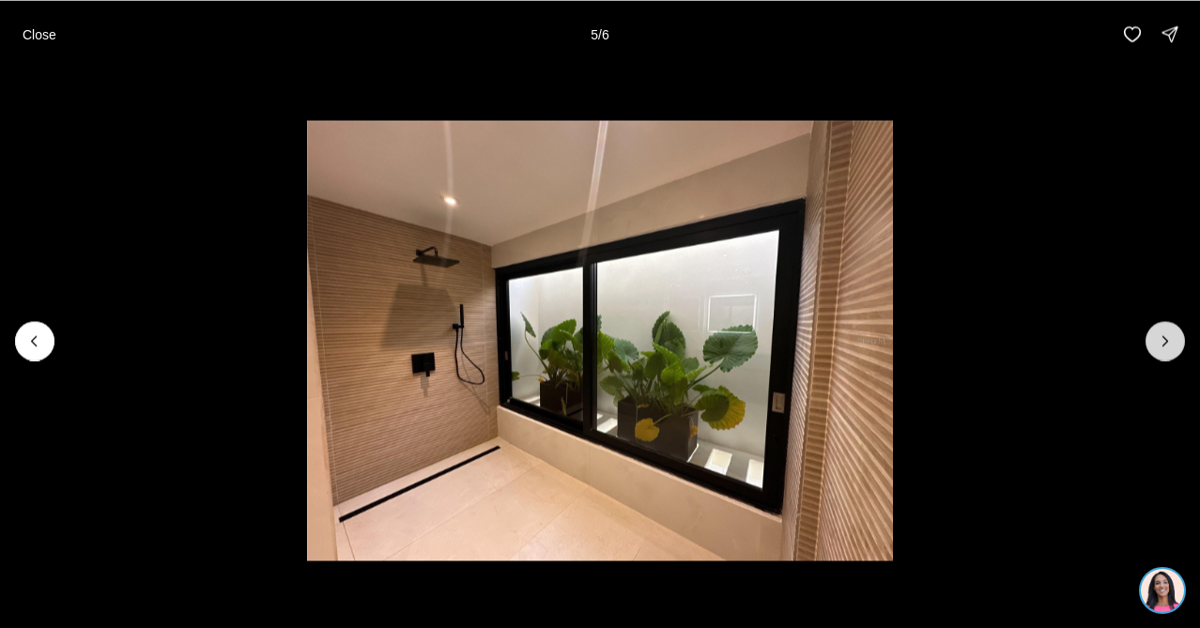
click at [1165, 350] on button "Next slide" at bounding box center [1165, 340] width 39 height 39
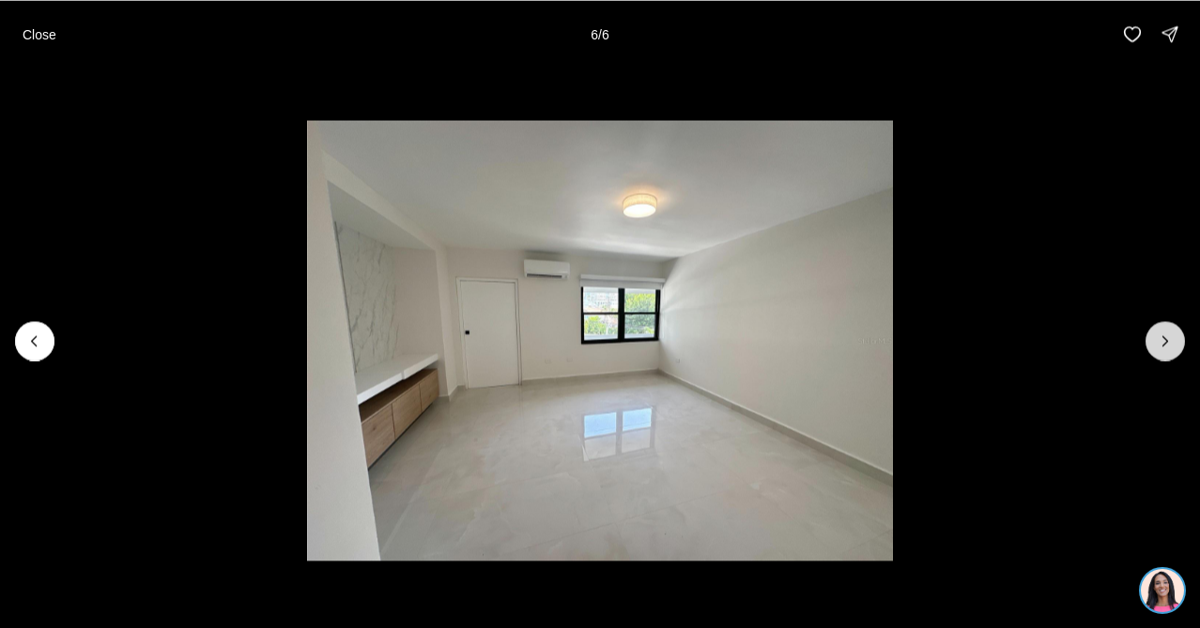
click at [1165, 350] on div at bounding box center [1165, 340] width 39 height 39
click at [1163, 342] on div at bounding box center [1165, 340] width 39 height 39
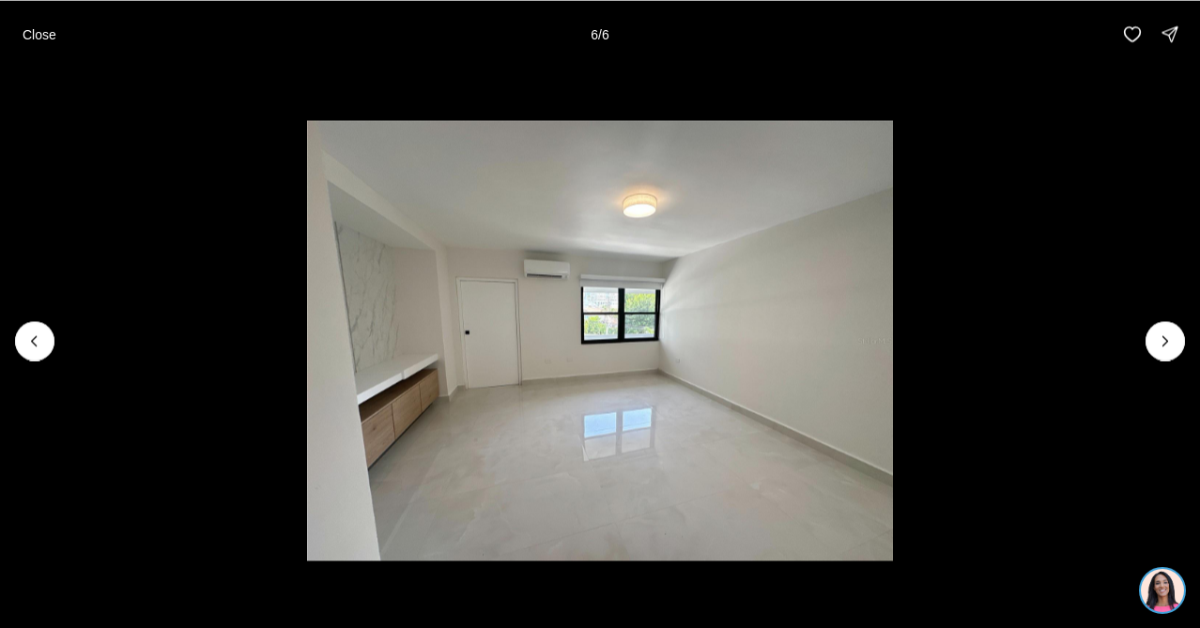
click at [1163, 342] on div at bounding box center [1165, 340] width 39 height 39
click at [45, 339] on button "Previous slide" at bounding box center [34, 340] width 39 height 39
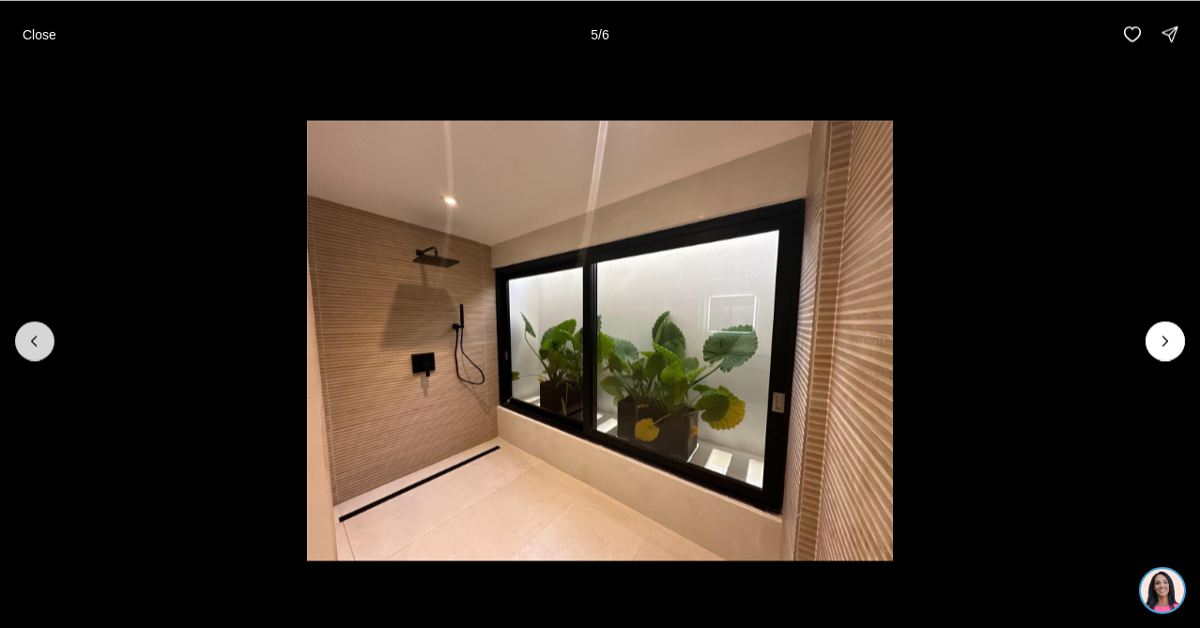
click at [45, 339] on button "Previous slide" at bounding box center [34, 340] width 39 height 39
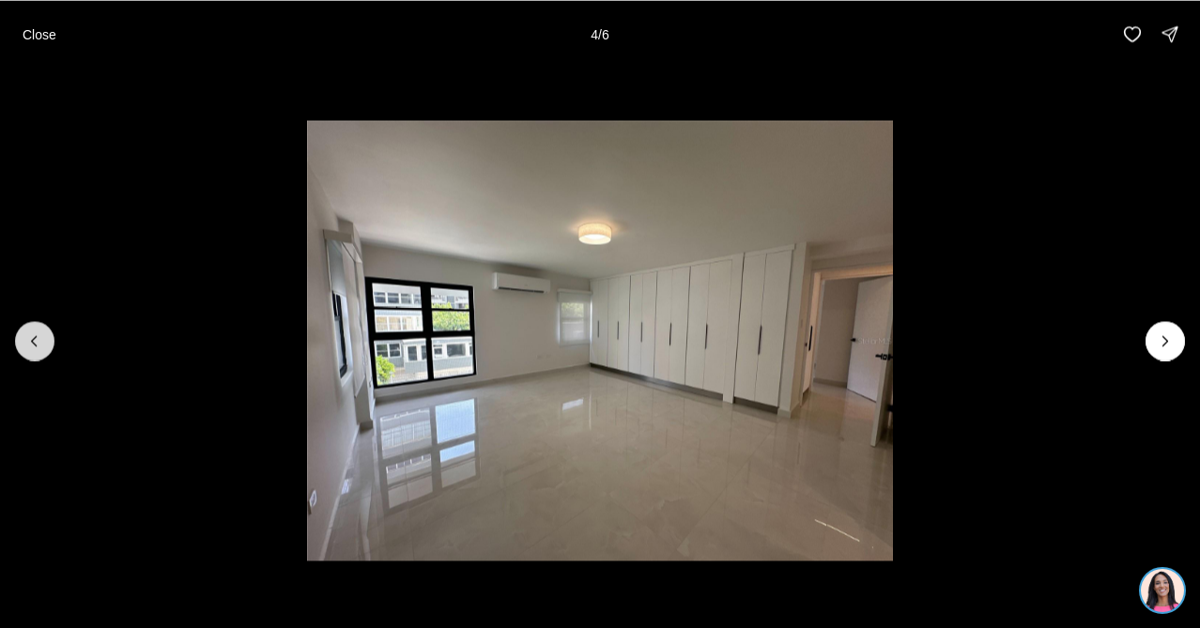
click at [45, 339] on button "Previous slide" at bounding box center [34, 340] width 39 height 39
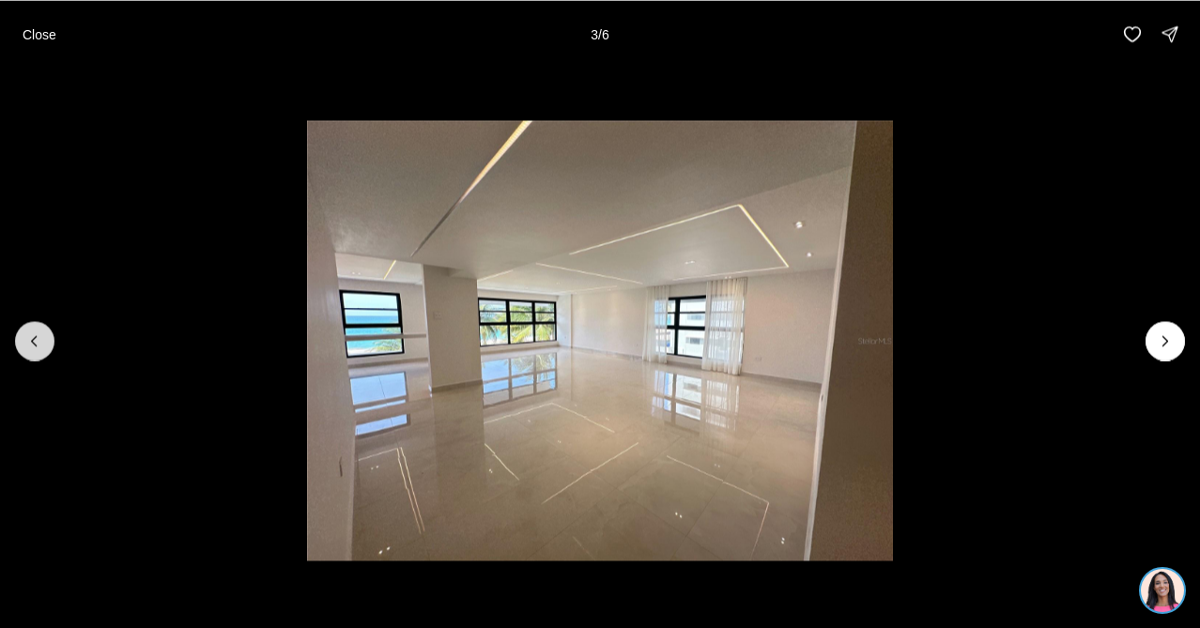
click at [45, 339] on button "Previous slide" at bounding box center [34, 340] width 39 height 39
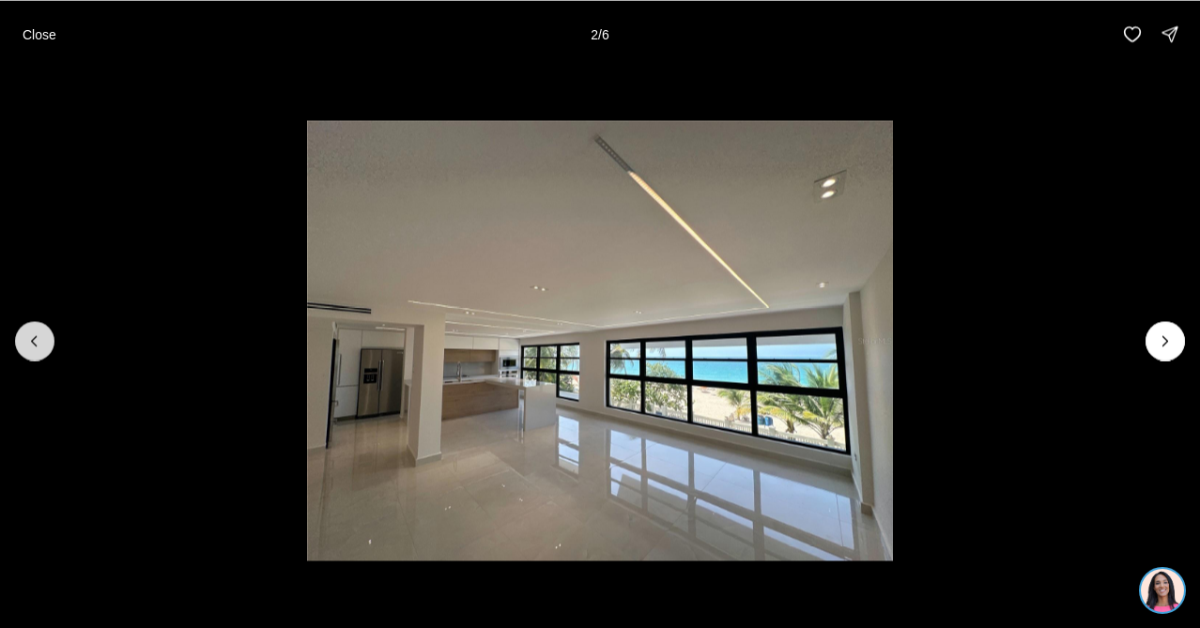
click at [45, 339] on button "Previous slide" at bounding box center [34, 340] width 39 height 39
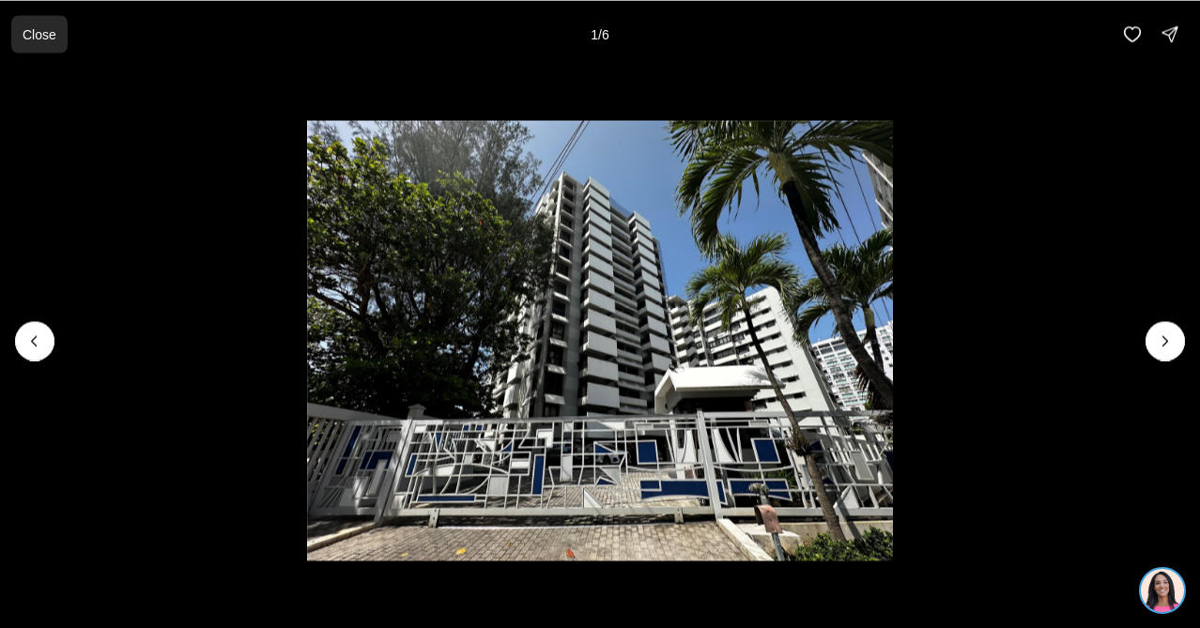
click at [39, 31] on p "Close" at bounding box center [40, 33] width 34 height 15
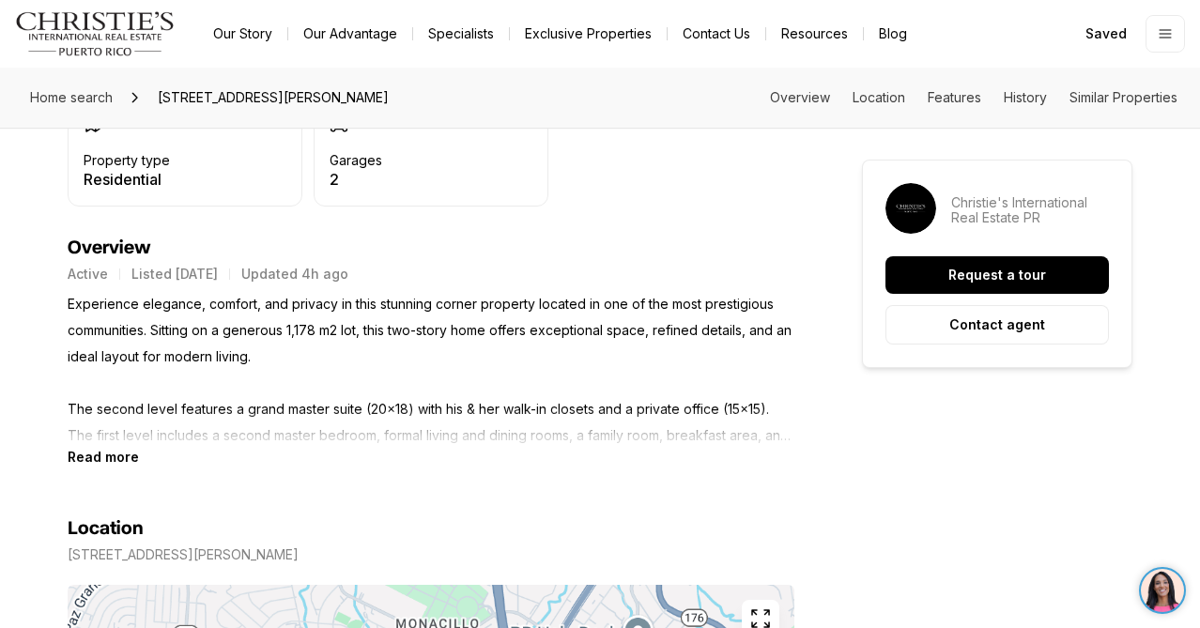
scroll to position [726, 0]
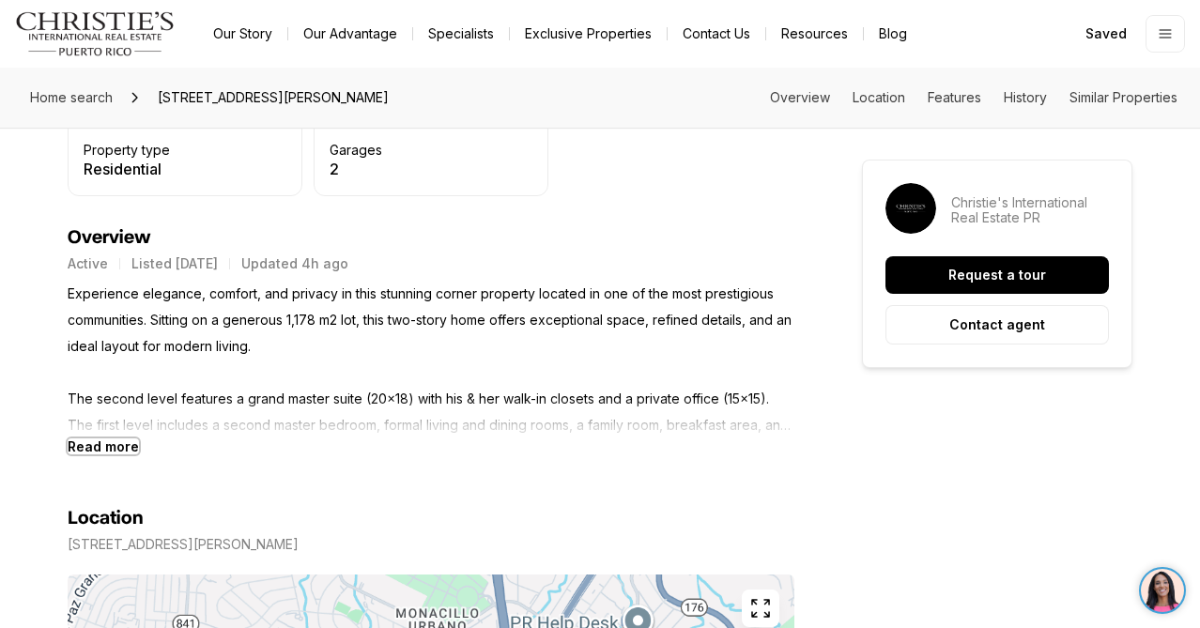
click at [116, 442] on b "Read more" at bounding box center [103, 447] width 71 height 16
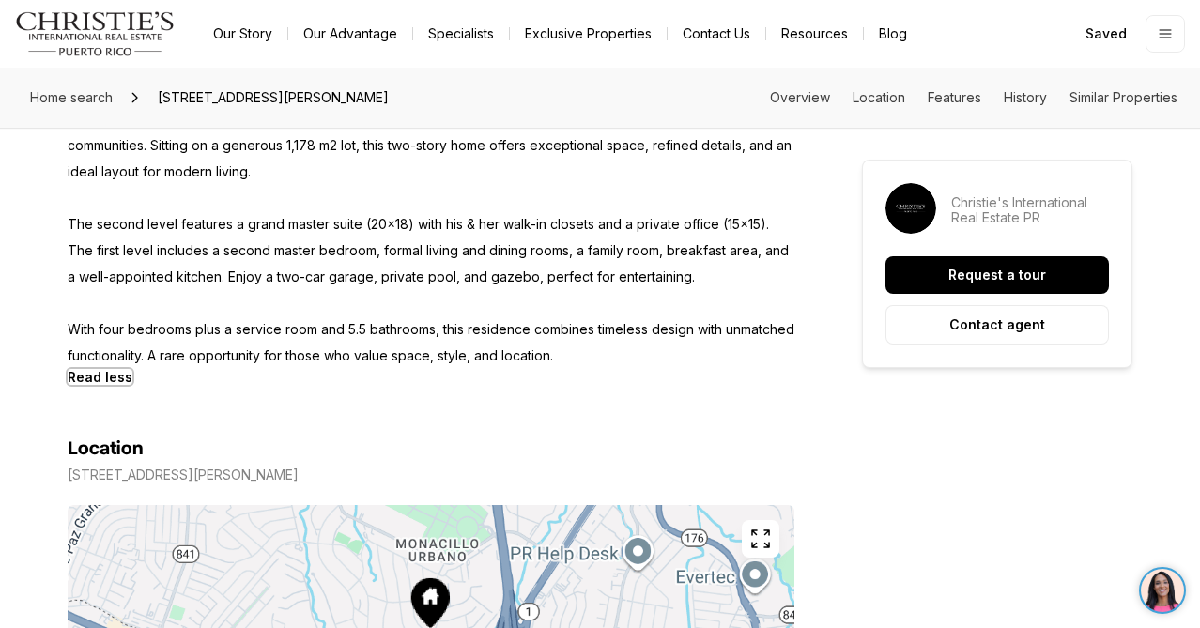
scroll to position [904, 0]
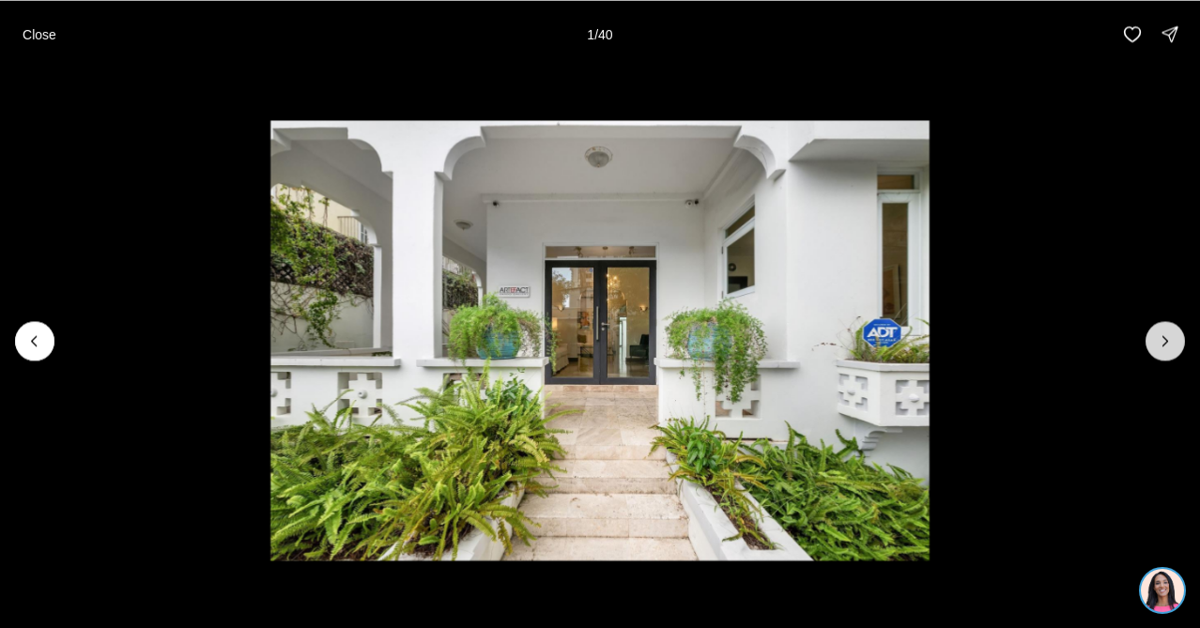
click at [1166, 338] on icon "Next slide" at bounding box center [1165, 341] width 19 height 19
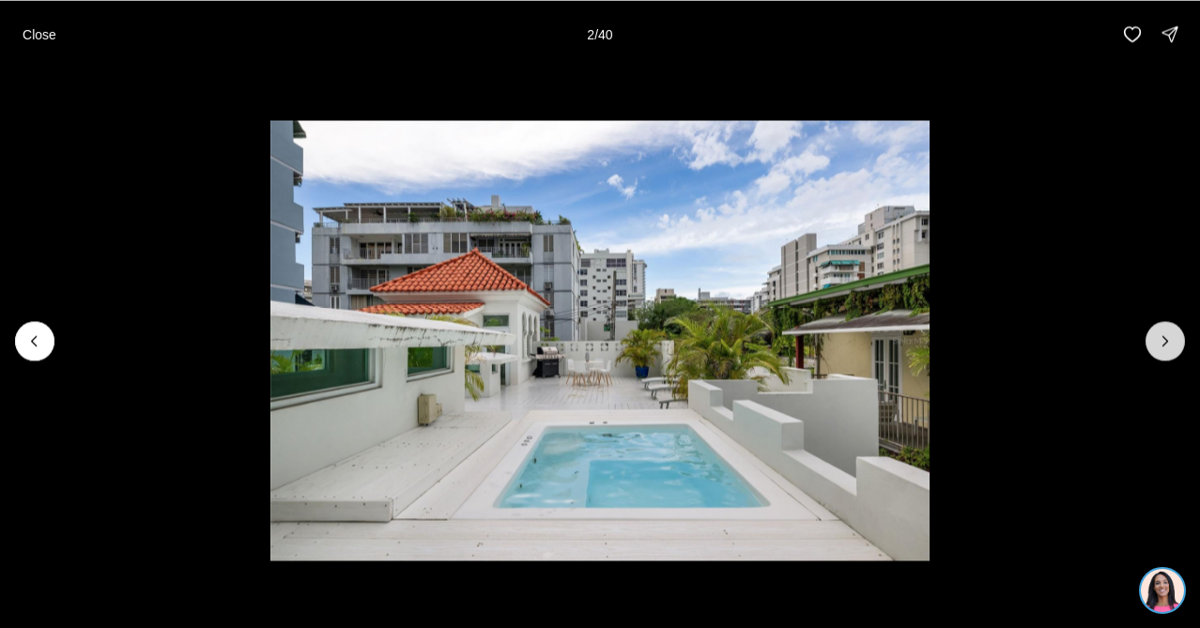
click at [1166, 338] on icon "Next slide" at bounding box center [1165, 341] width 19 height 19
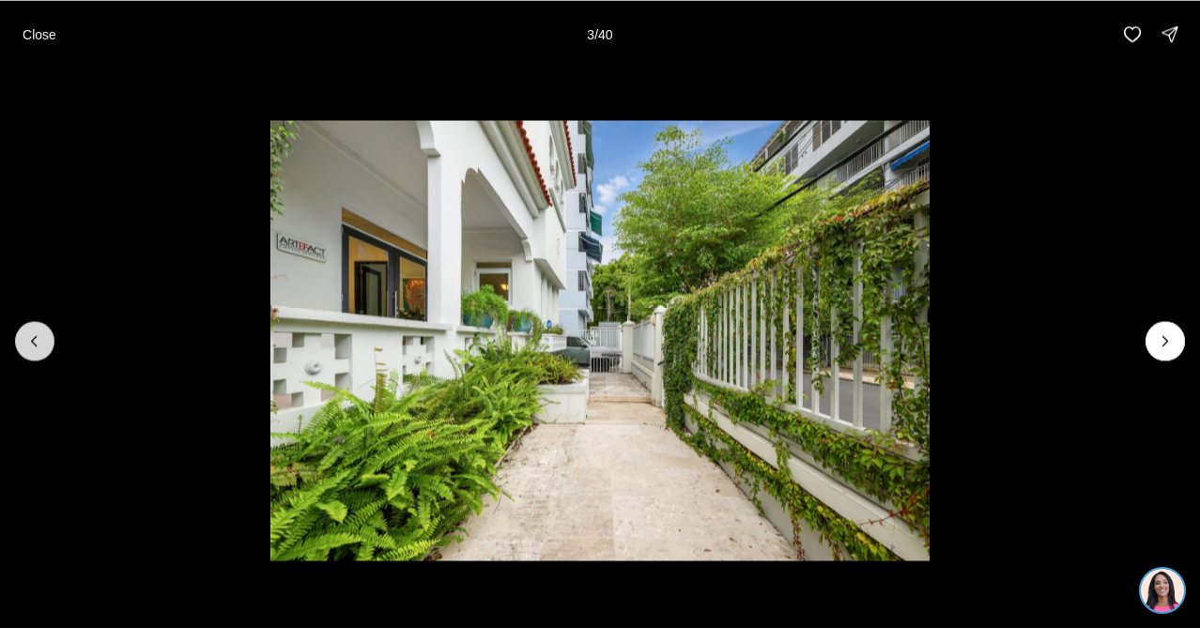
click at [37, 346] on icon "Previous slide" at bounding box center [34, 341] width 19 height 19
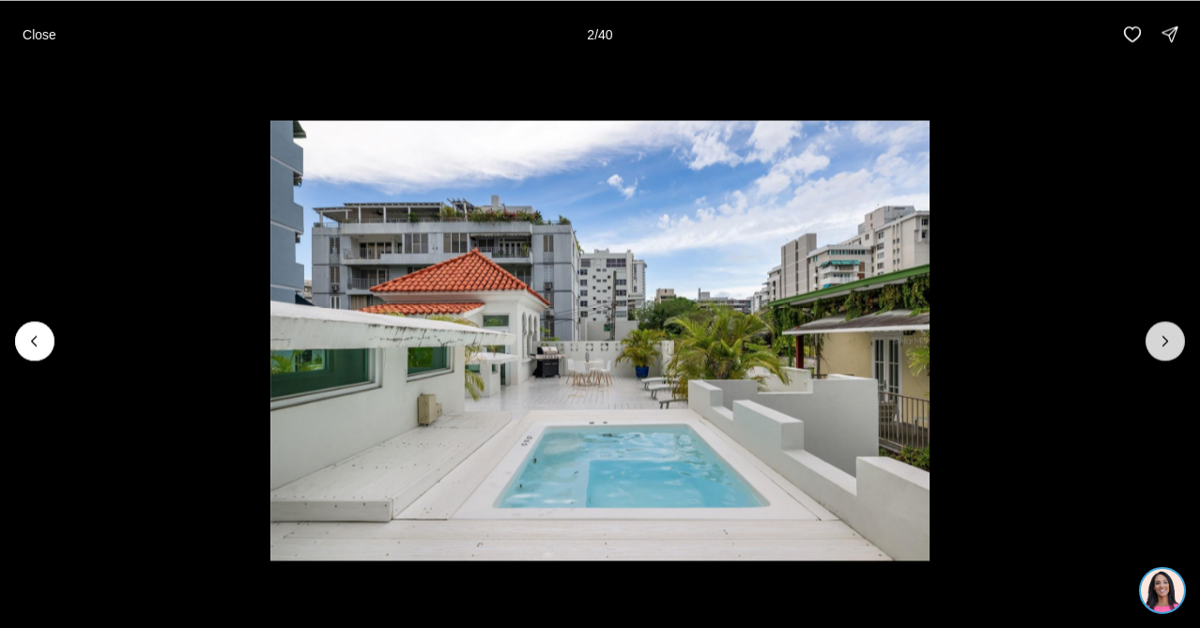
click at [1164, 337] on icon "Next slide" at bounding box center [1165, 341] width 19 height 19
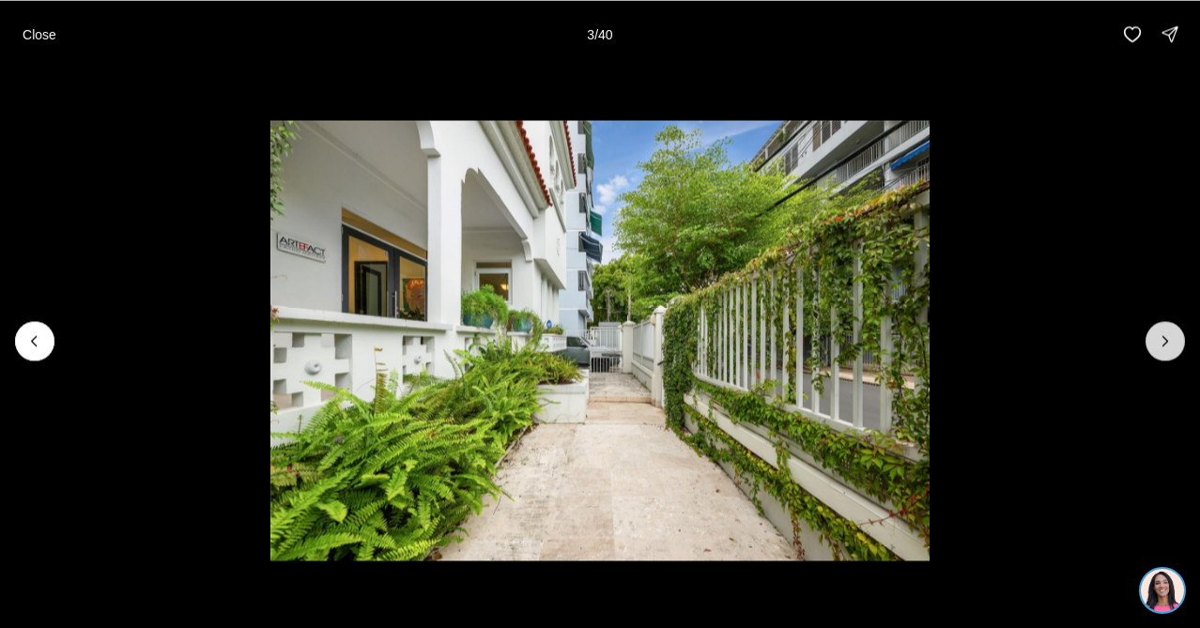
click at [1164, 337] on icon "Next slide" at bounding box center [1166, 340] width 5 height 9
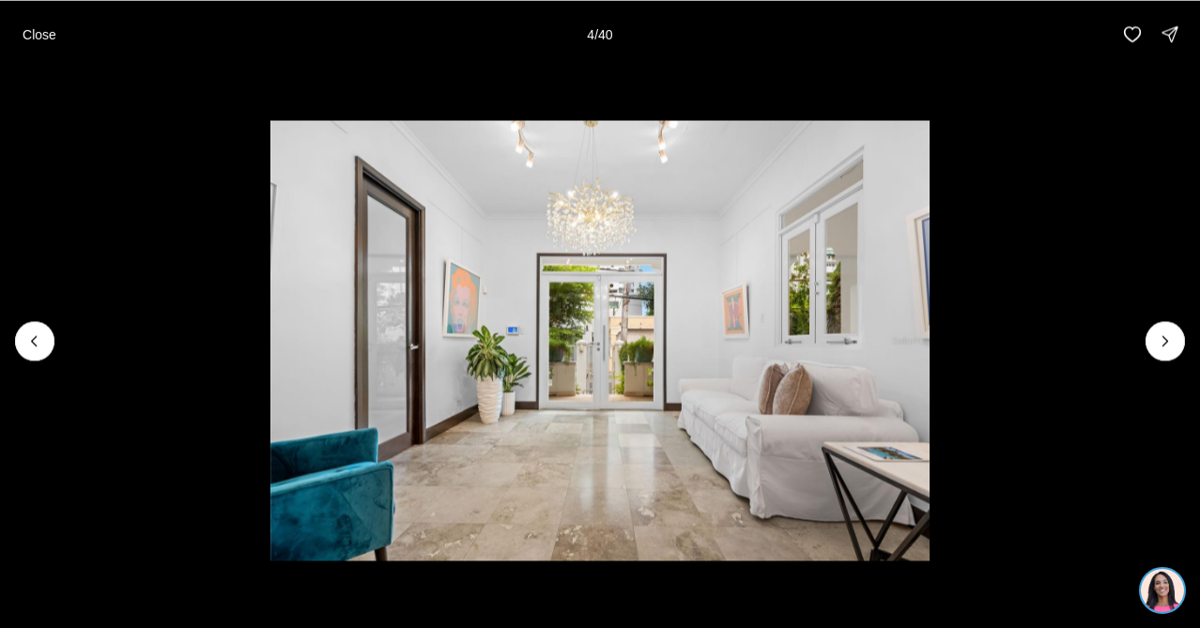
drag, startPoint x: 1164, startPoint y: 337, endPoint x: 934, endPoint y: 482, distance: 271.0
click at [934, 482] on div at bounding box center [600, 341] width 1200 height 546
click at [1177, 341] on button "Next slide" at bounding box center [1165, 340] width 39 height 39
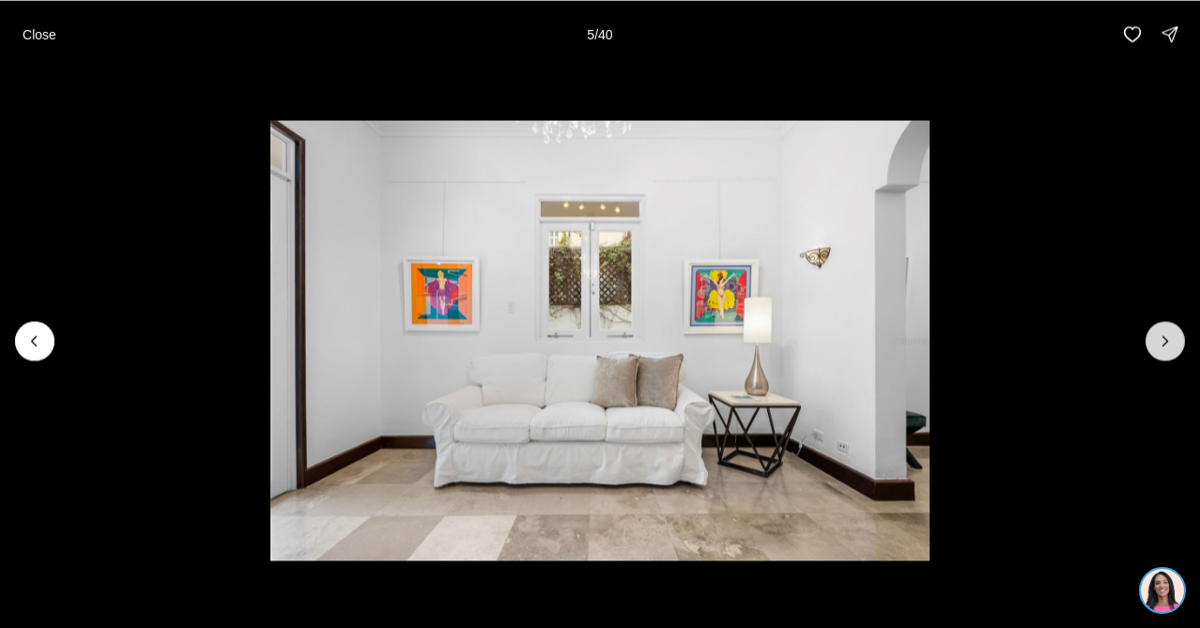
click at [1177, 341] on button "Next slide" at bounding box center [1165, 340] width 39 height 39
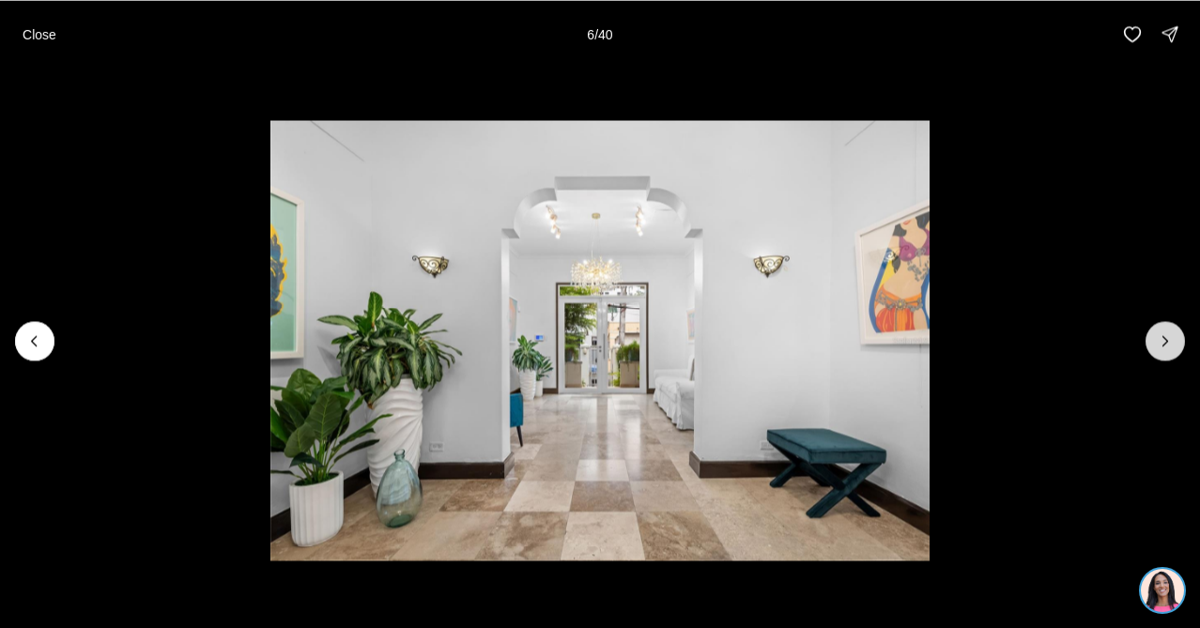
click at [1177, 341] on button "Next slide" at bounding box center [1165, 340] width 39 height 39
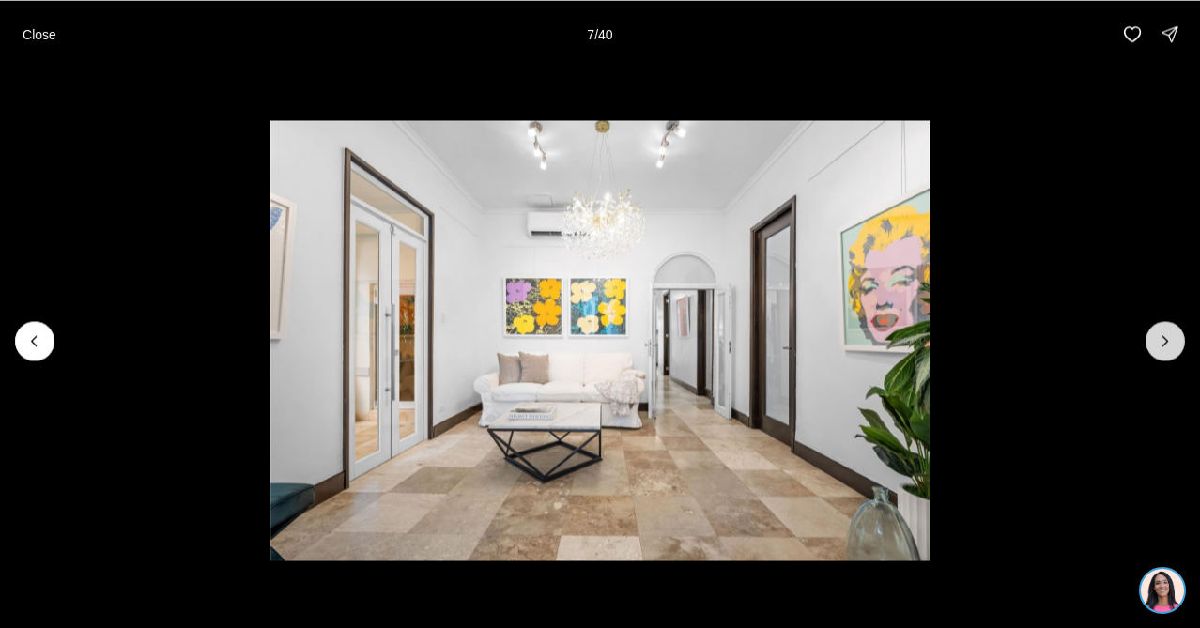
click at [1177, 341] on button "Next slide" at bounding box center [1165, 340] width 39 height 39
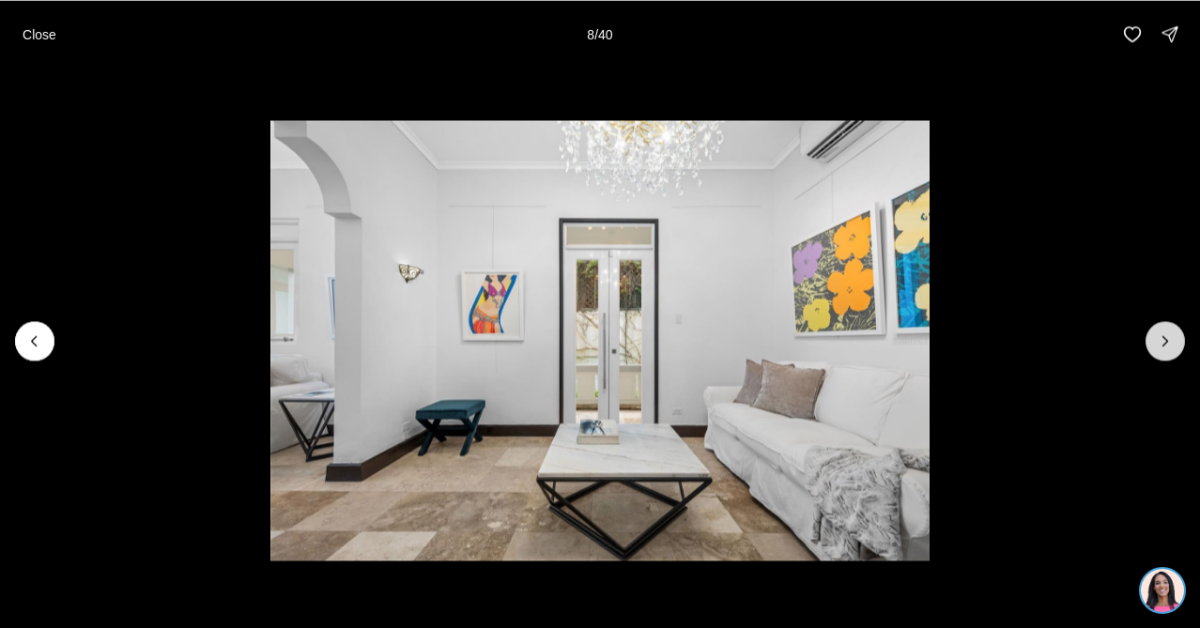
click at [1177, 342] on button "Next slide" at bounding box center [1165, 340] width 39 height 39
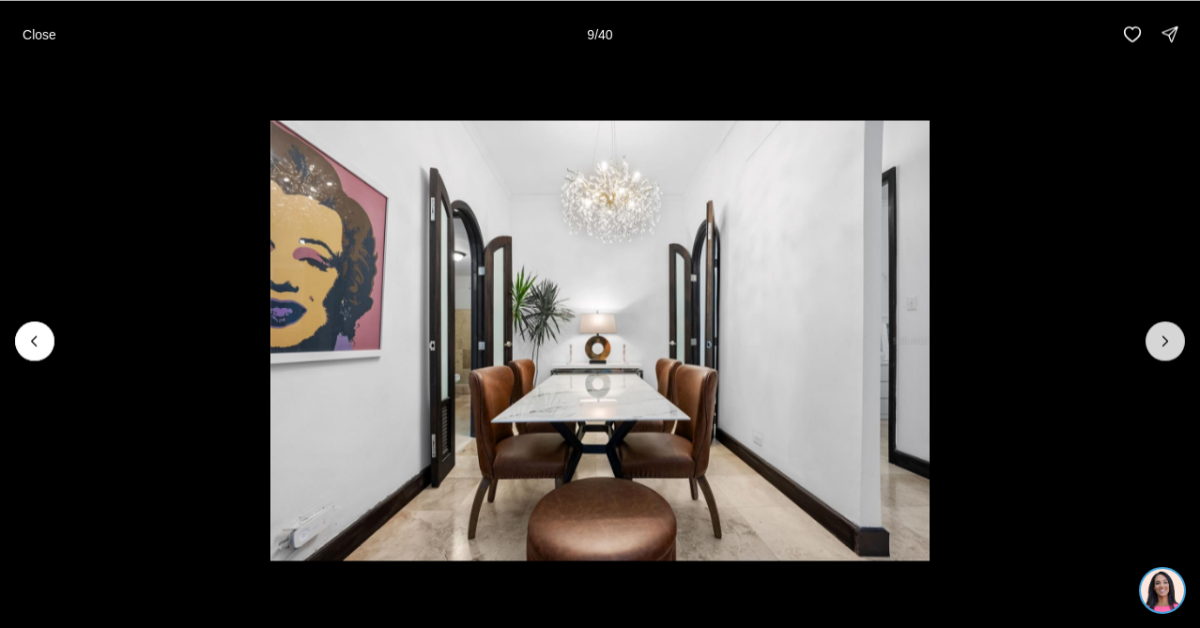
click at [1177, 343] on button "Next slide" at bounding box center [1165, 340] width 39 height 39
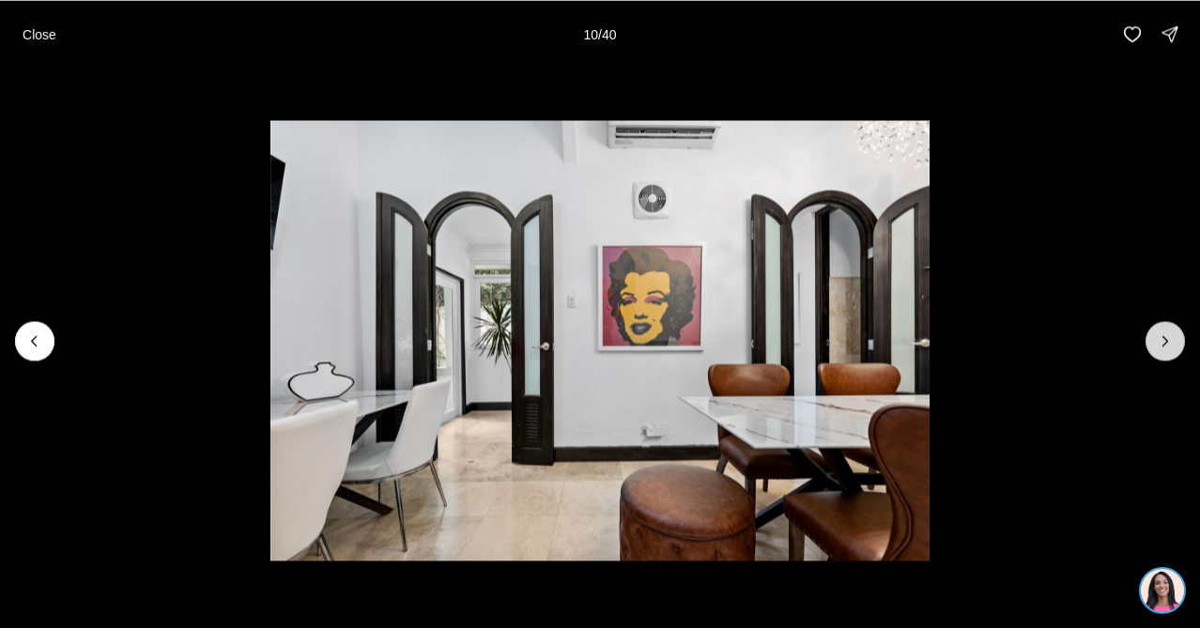
click at [1177, 343] on button "Next slide" at bounding box center [1165, 340] width 39 height 39
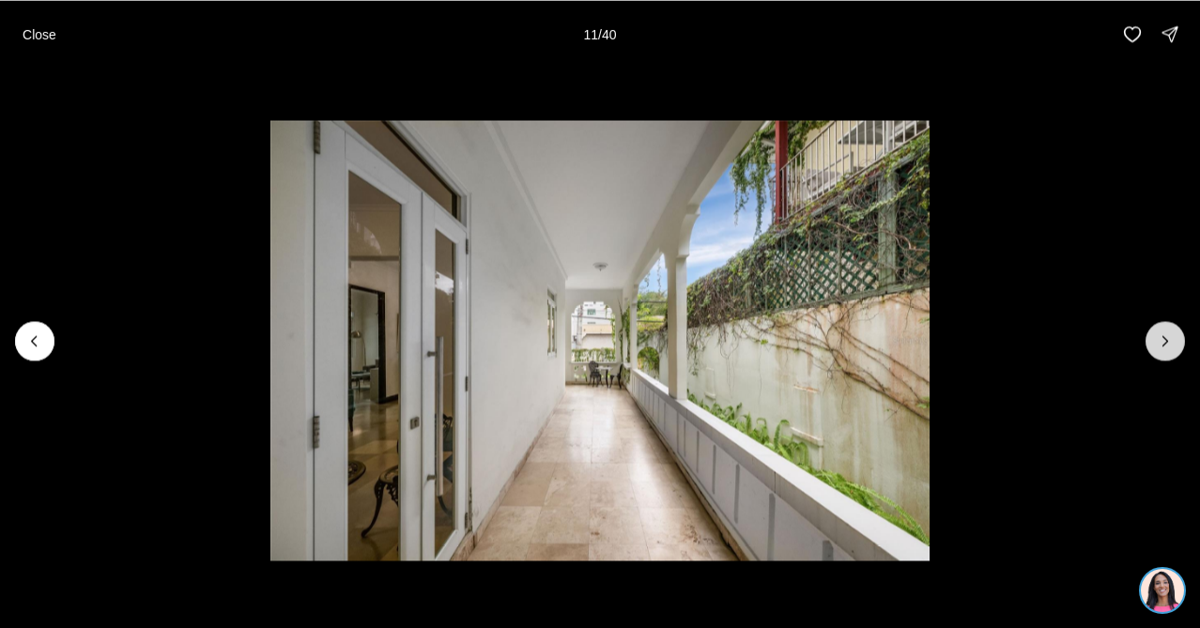
click at [1177, 343] on button "Next slide" at bounding box center [1165, 340] width 39 height 39
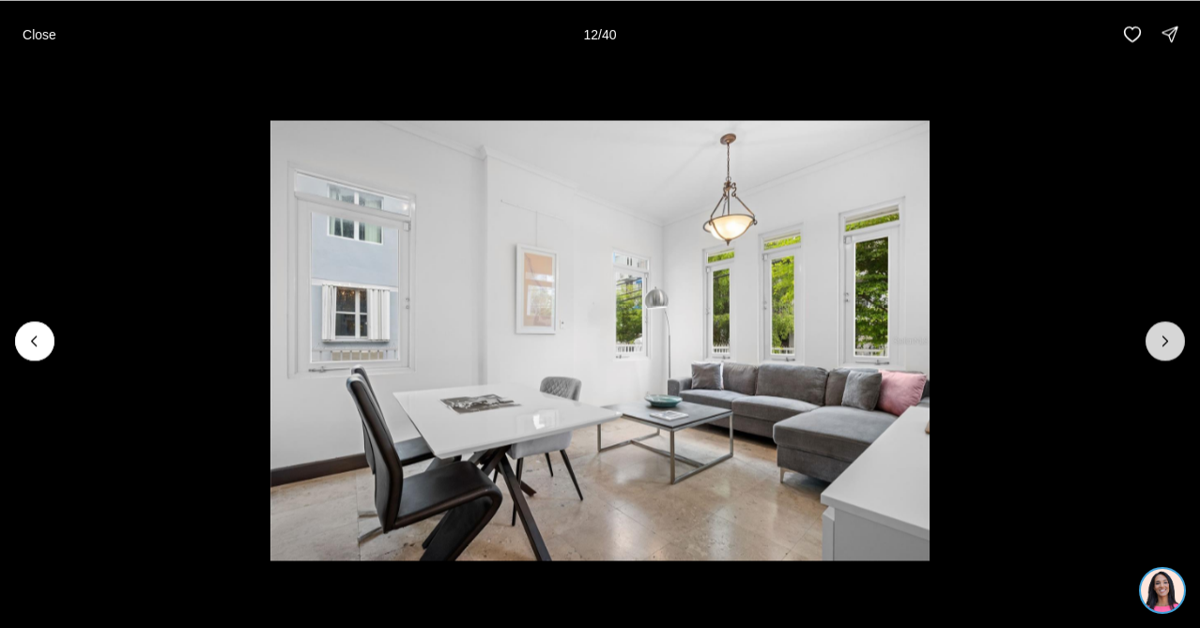
click at [1177, 344] on button "Next slide" at bounding box center [1165, 340] width 39 height 39
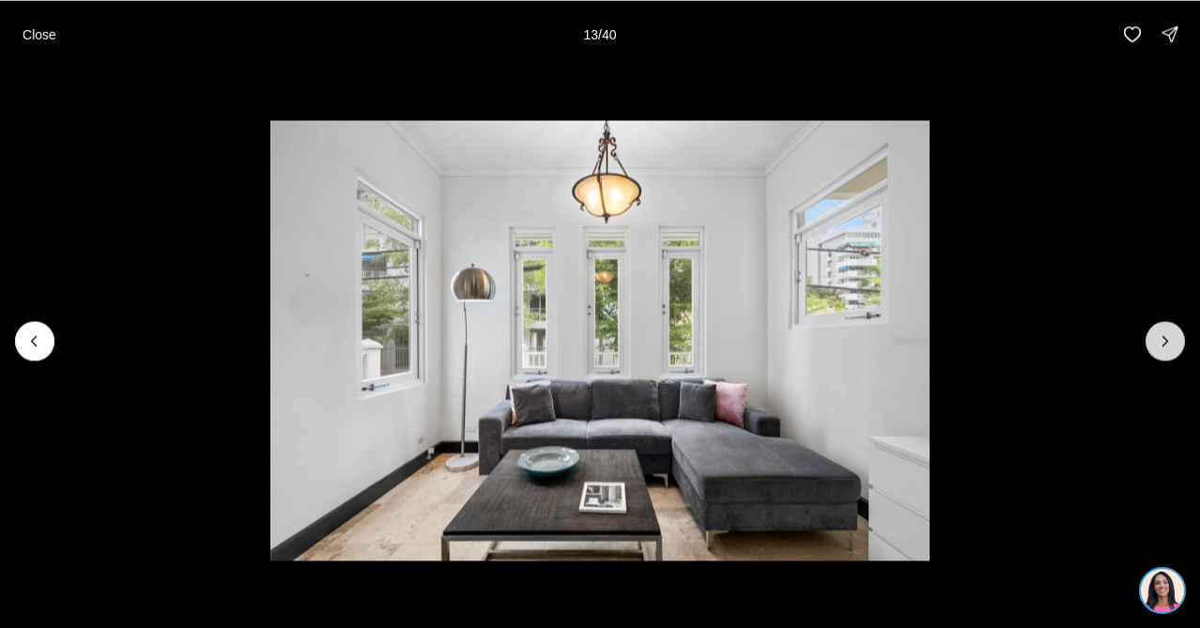
click at [1177, 344] on button "Next slide" at bounding box center [1165, 340] width 39 height 39
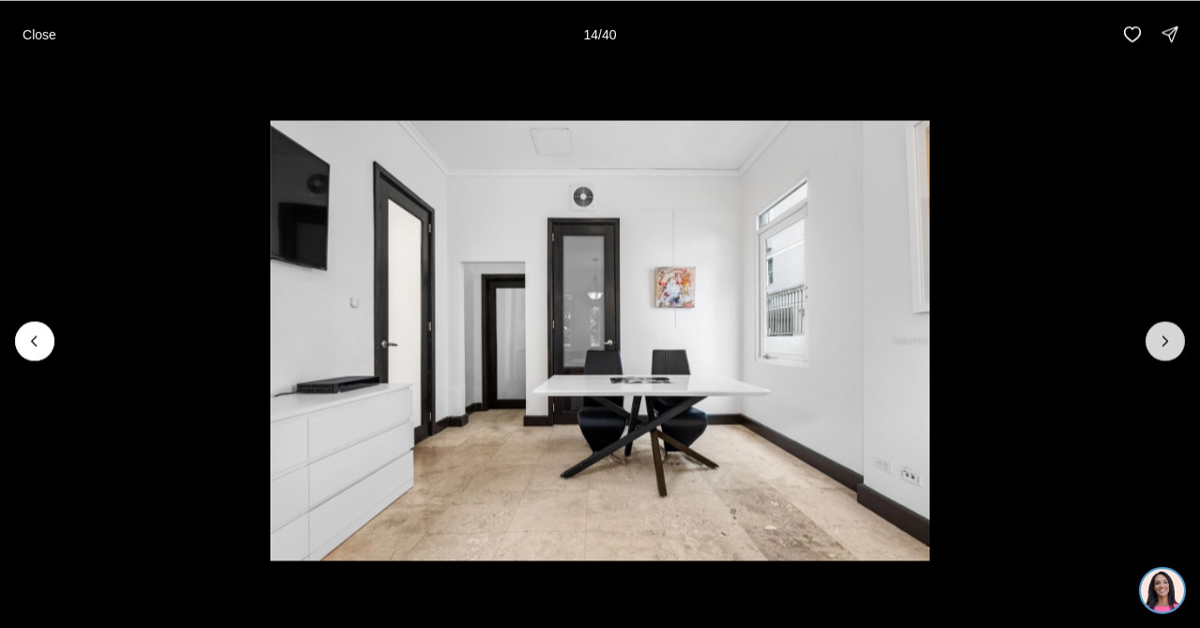
click at [1177, 345] on button "Next slide" at bounding box center [1165, 340] width 39 height 39
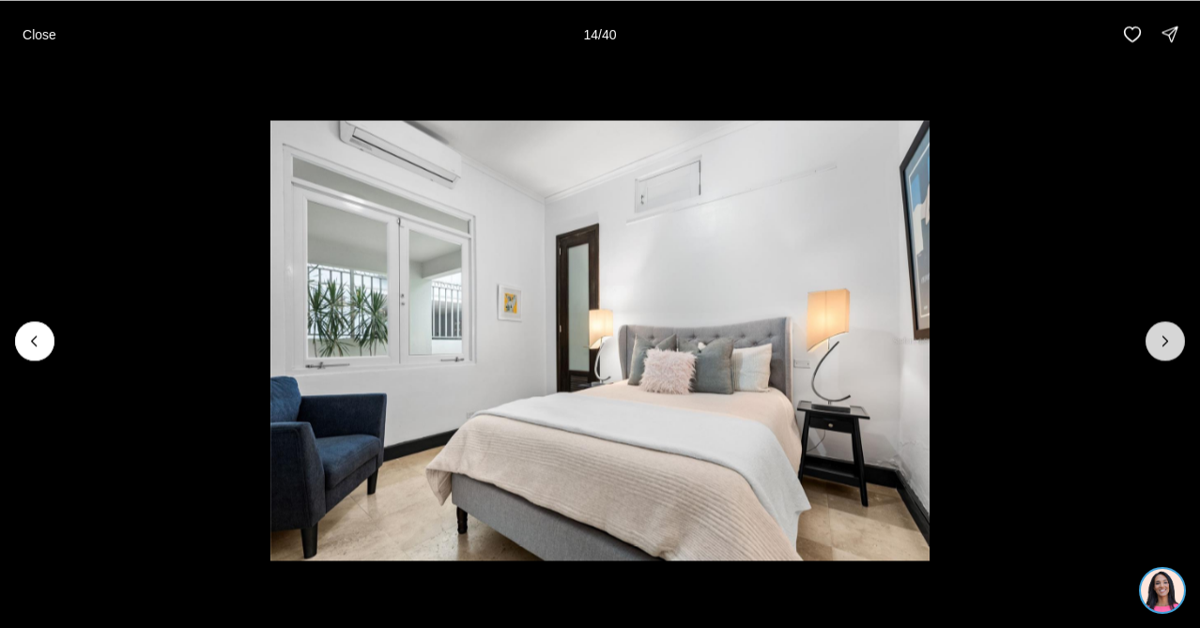
click at [1177, 345] on button "Next slide" at bounding box center [1165, 340] width 39 height 39
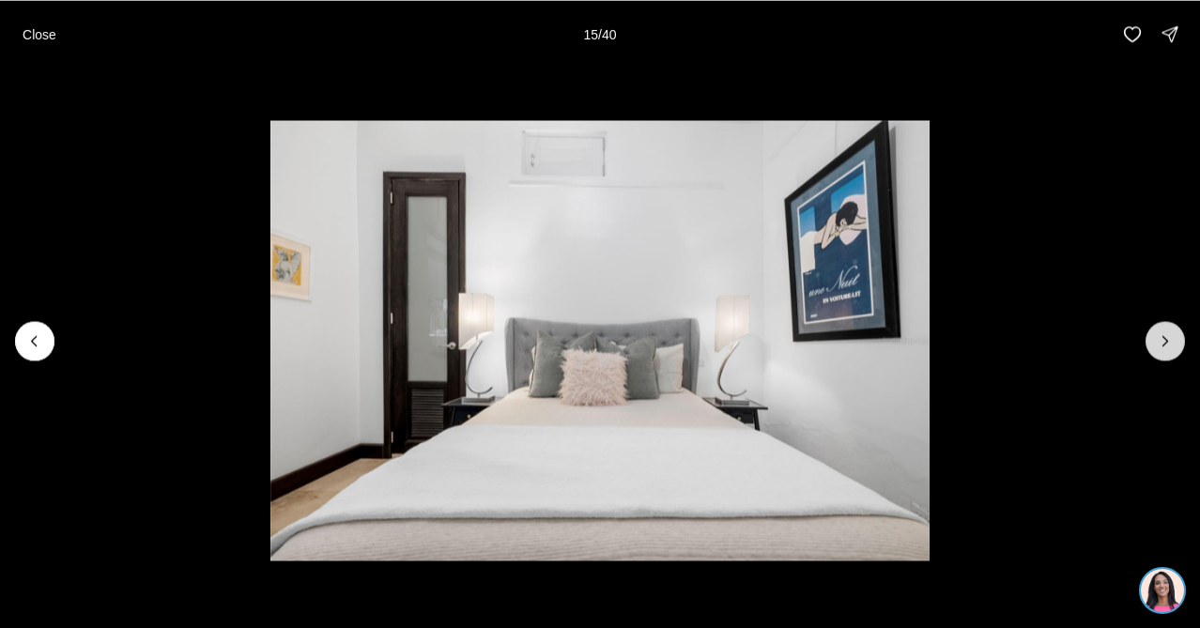
click at [1177, 345] on button "Next slide" at bounding box center [1165, 340] width 39 height 39
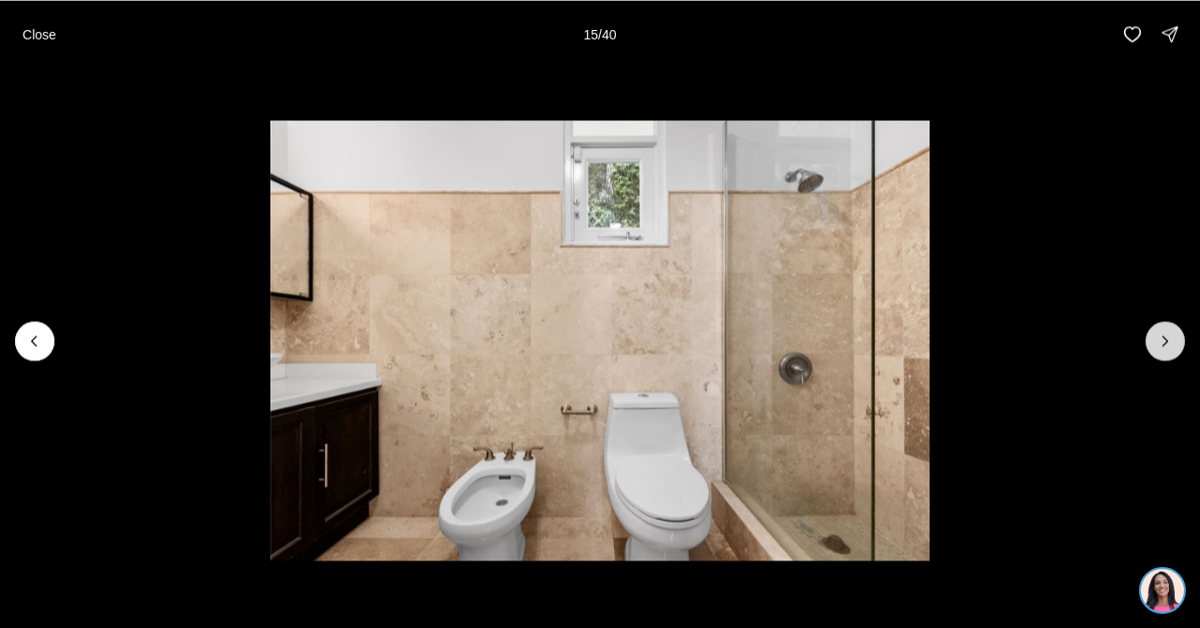
click at [1177, 345] on button "Next slide" at bounding box center [1165, 340] width 39 height 39
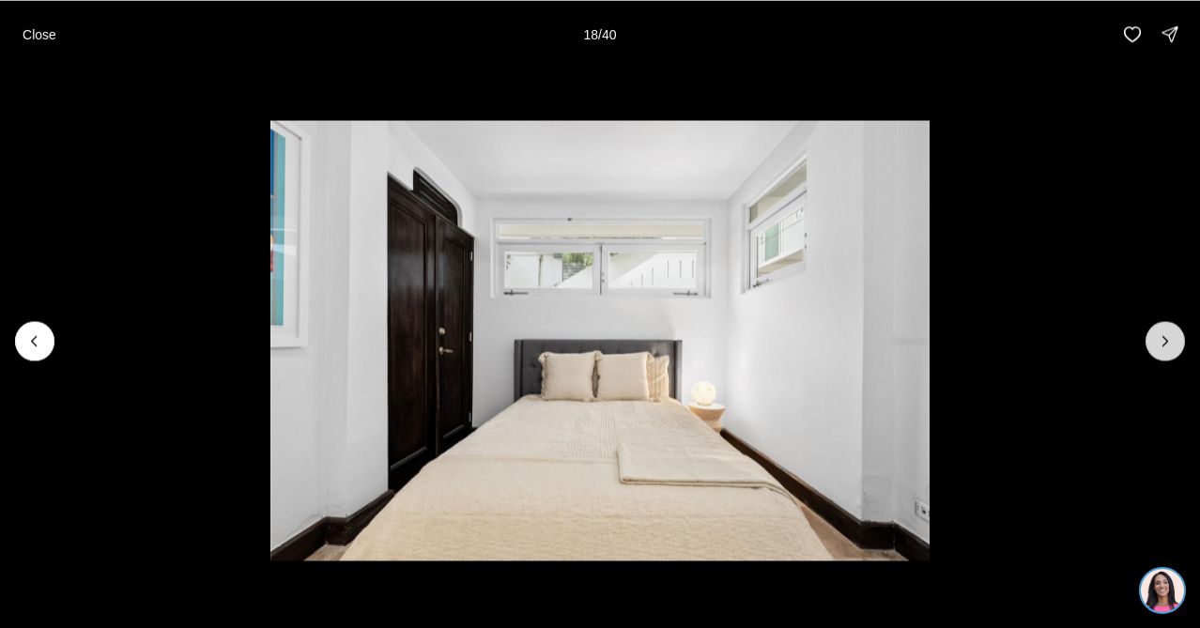
click at [1177, 345] on button "Next slide" at bounding box center [1165, 340] width 39 height 39
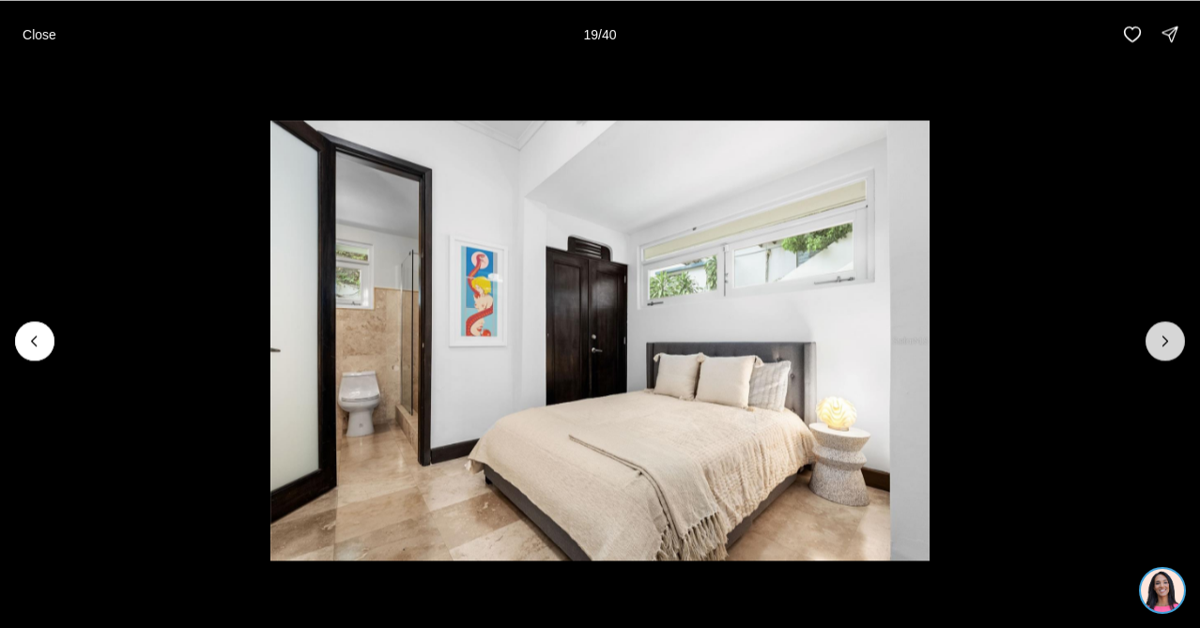
click at [1177, 346] on button "Next slide" at bounding box center [1165, 340] width 39 height 39
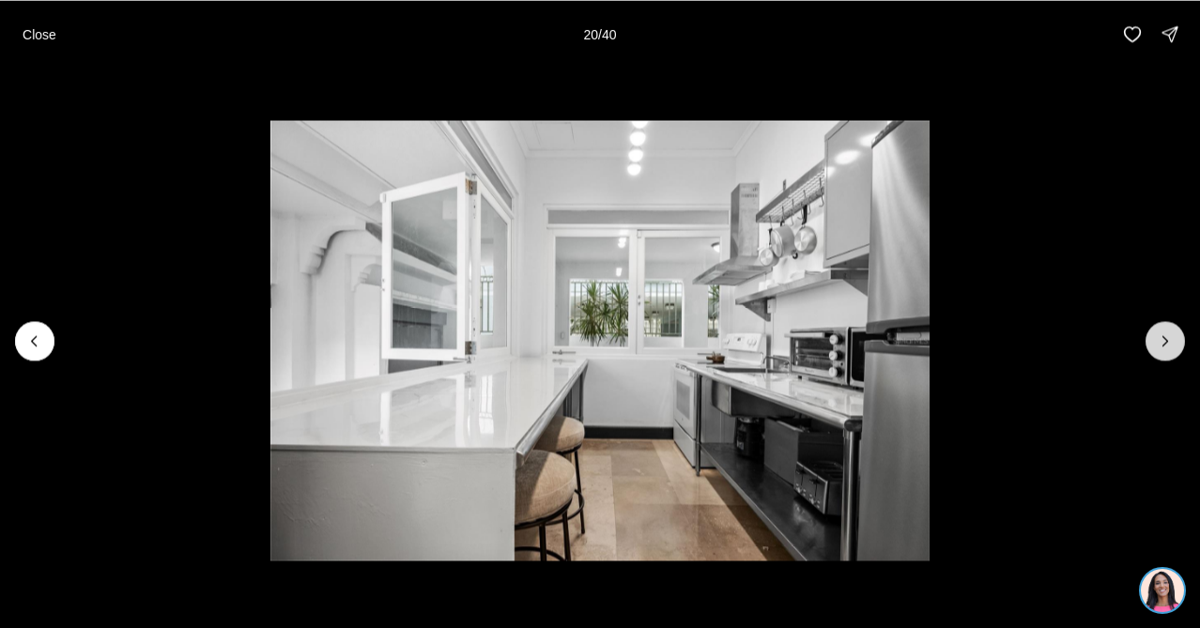
click at [1177, 348] on button "Next slide" at bounding box center [1165, 340] width 39 height 39
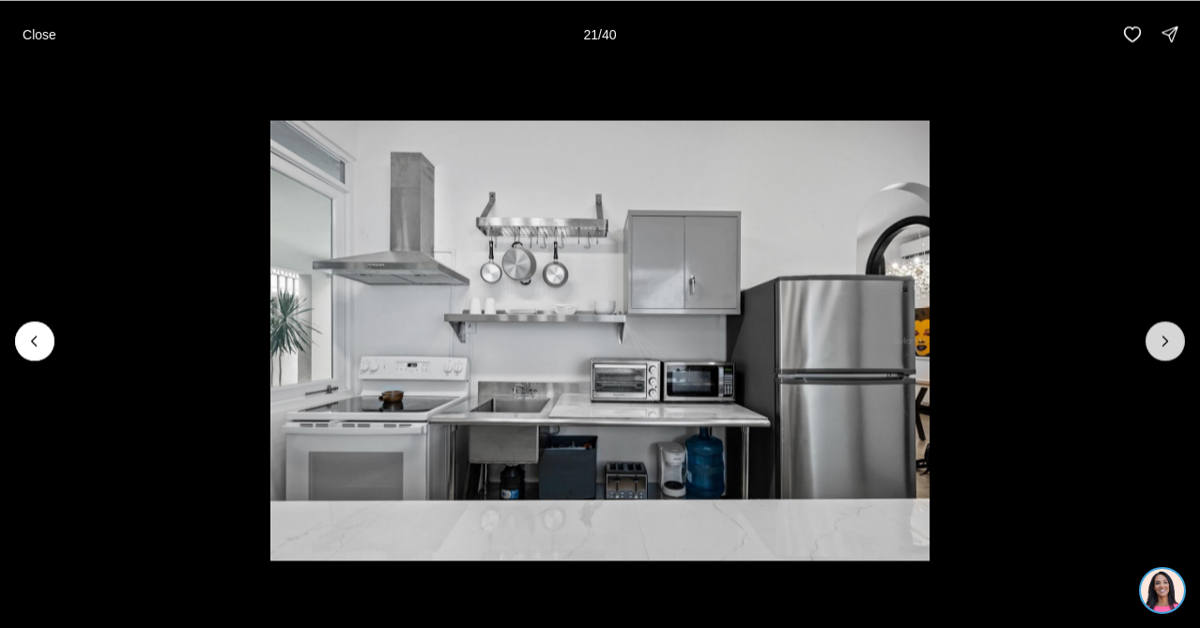
click at [1177, 348] on button "Next slide" at bounding box center [1165, 340] width 39 height 39
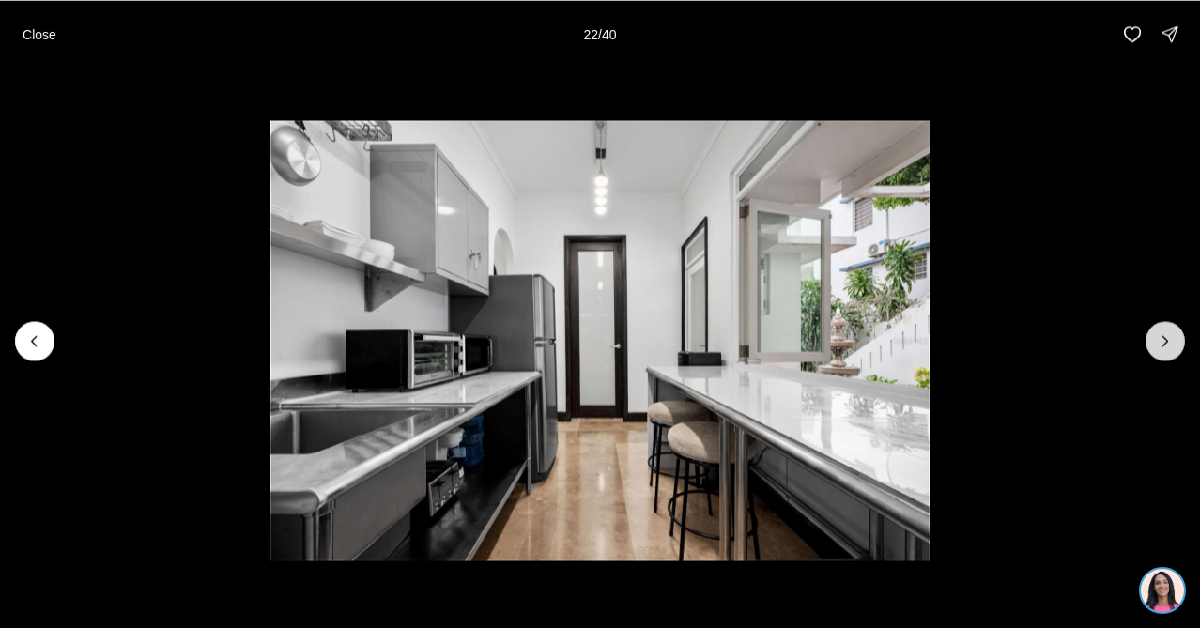
click at [1177, 349] on button "Next slide" at bounding box center [1165, 340] width 39 height 39
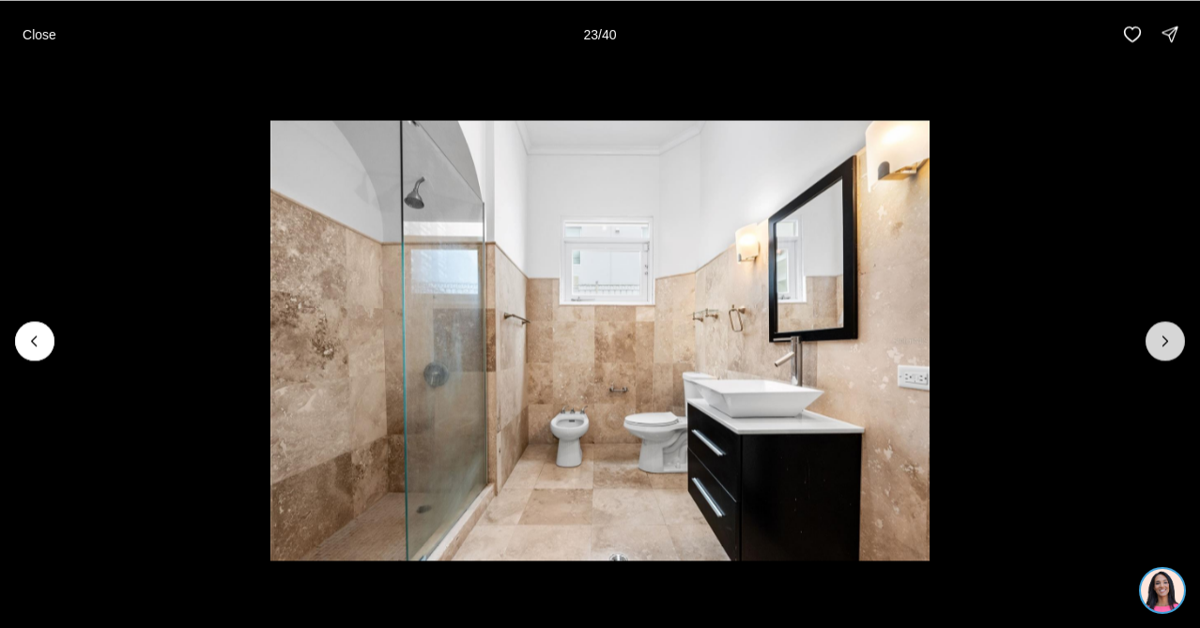
click at [1177, 350] on button "Next slide" at bounding box center [1165, 340] width 39 height 39
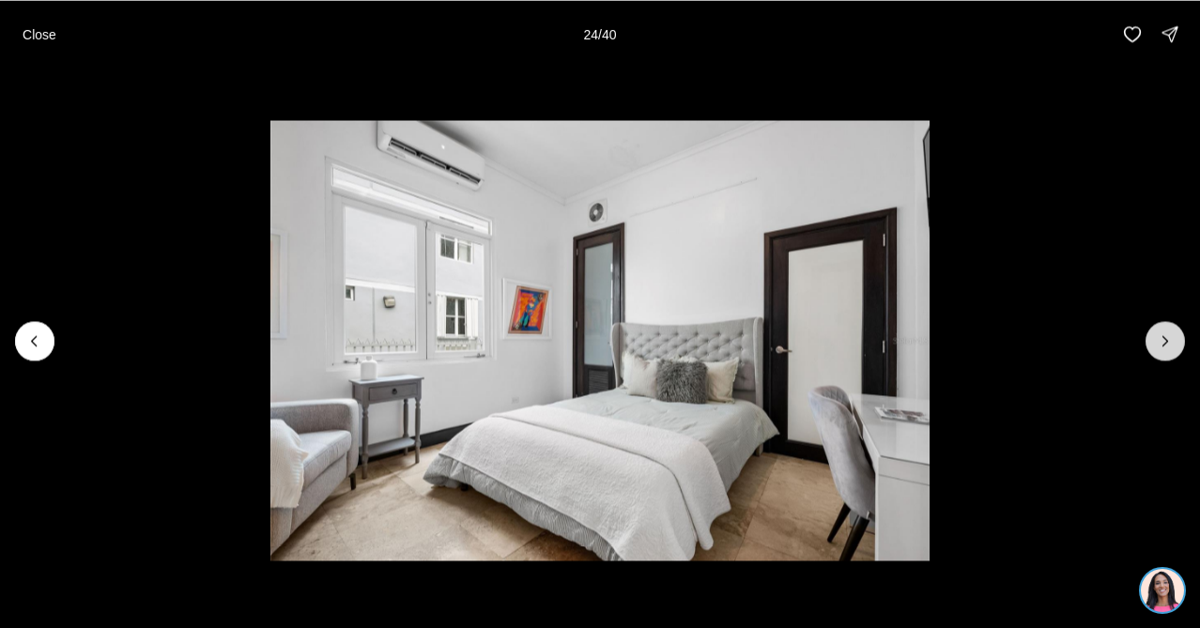
click at [1177, 352] on button "Next slide" at bounding box center [1165, 340] width 39 height 39
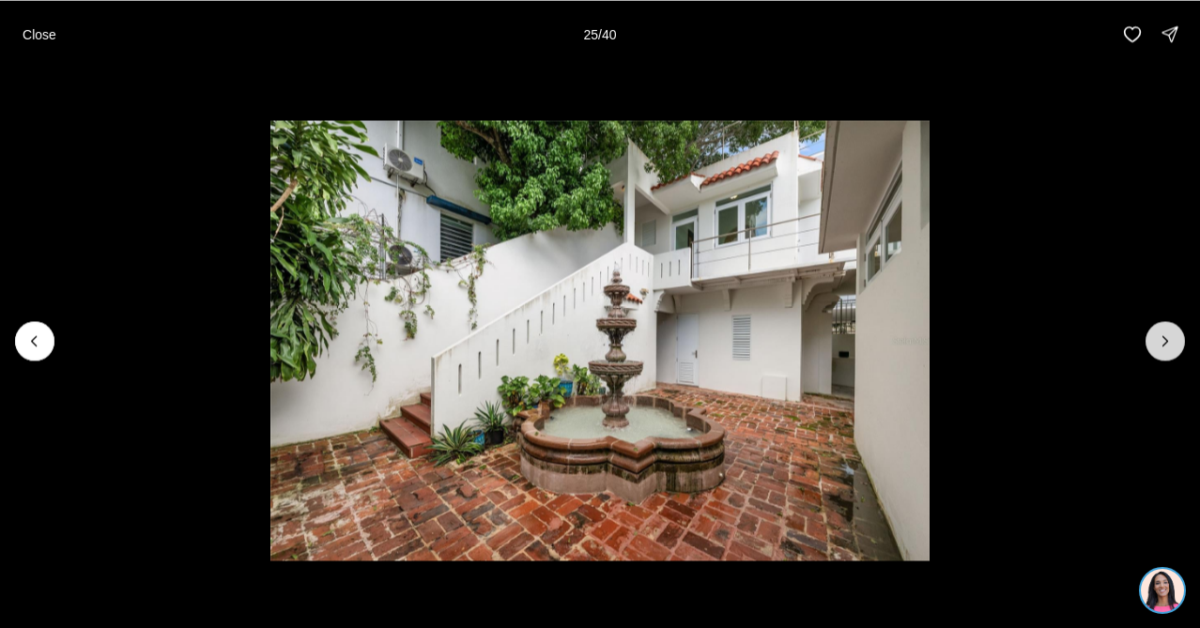
click at [1177, 352] on button "Next slide" at bounding box center [1165, 340] width 39 height 39
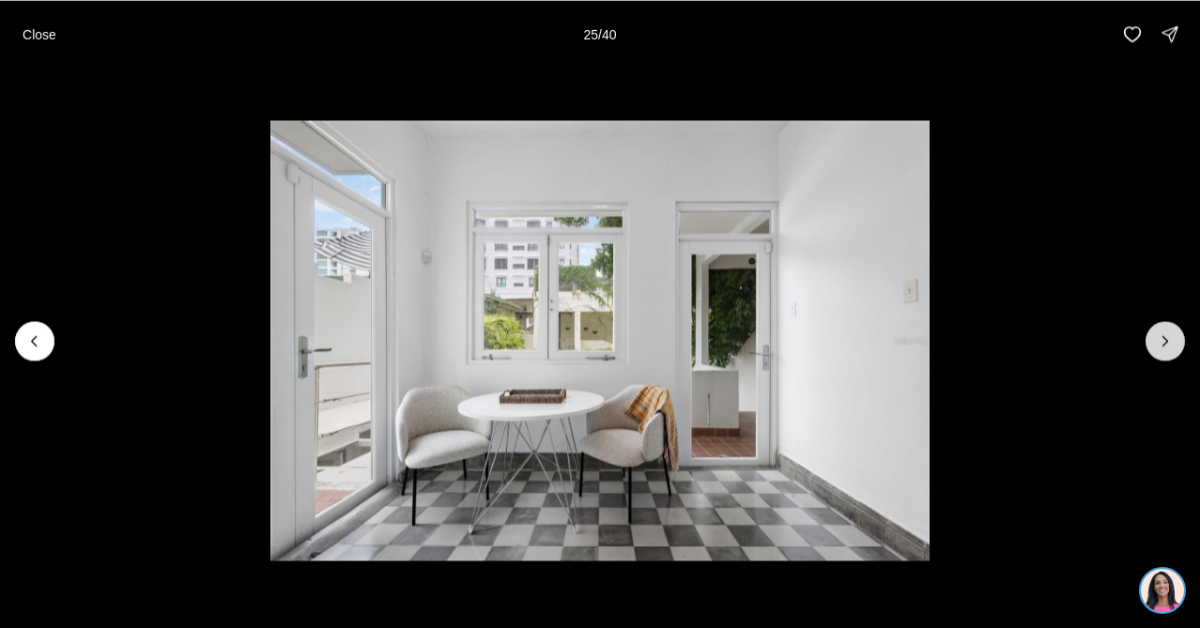
click at [1177, 353] on button "Next slide" at bounding box center [1165, 340] width 39 height 39
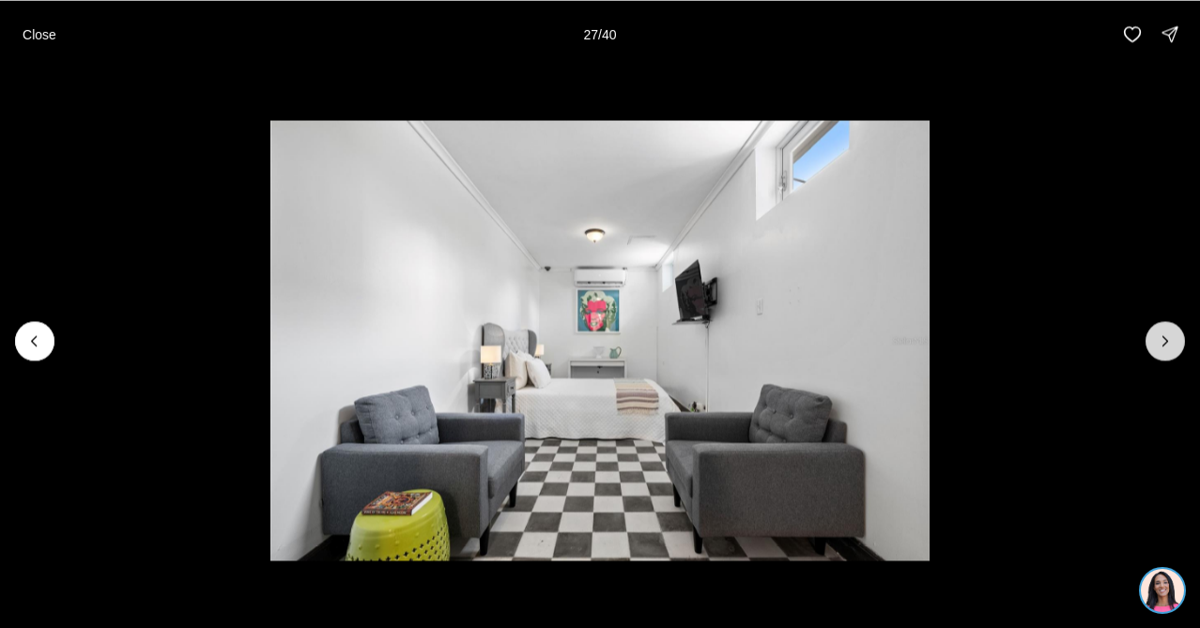
click at [1177, 354] on button "Next slide" at bounding box center [1165, 340] width 39 height 39
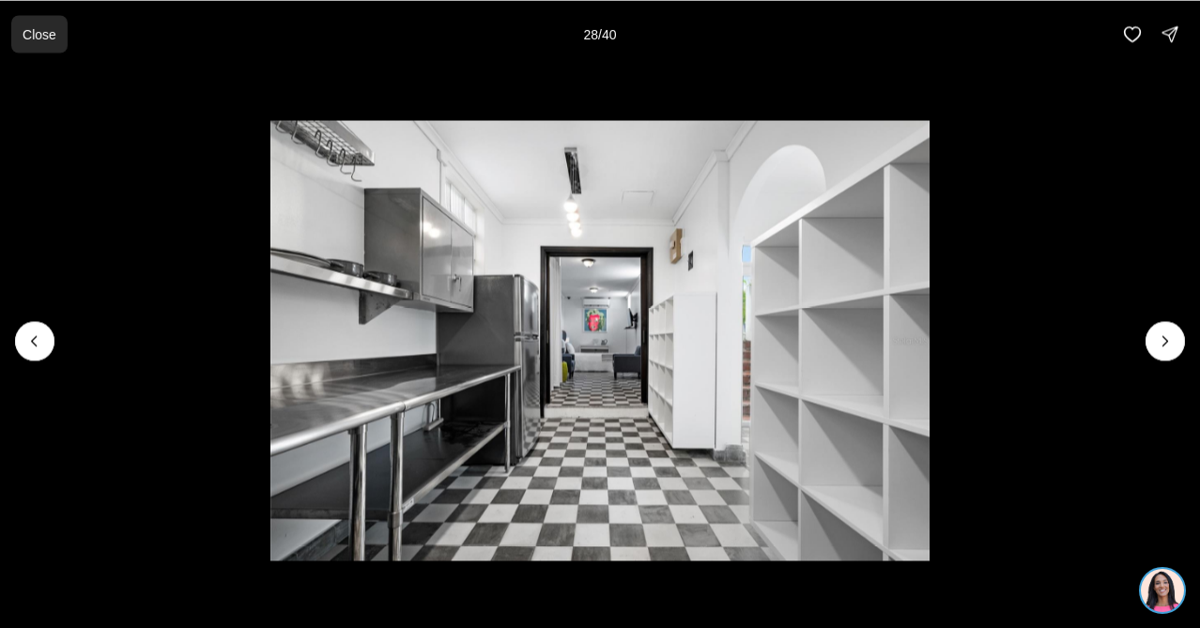
click at [56, 33] on p "Close" at bounding box center [40, 33] width 34 height 15
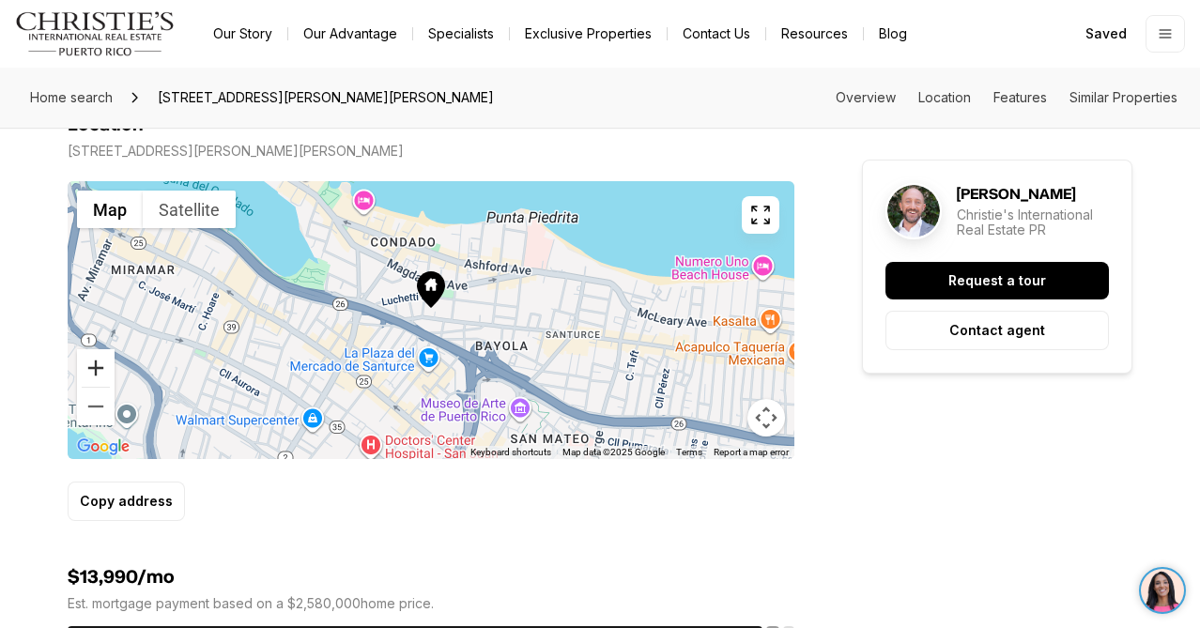
click at [92, 360] on button "Zoom in" at bounding box center [96, 368] width 38 height 38
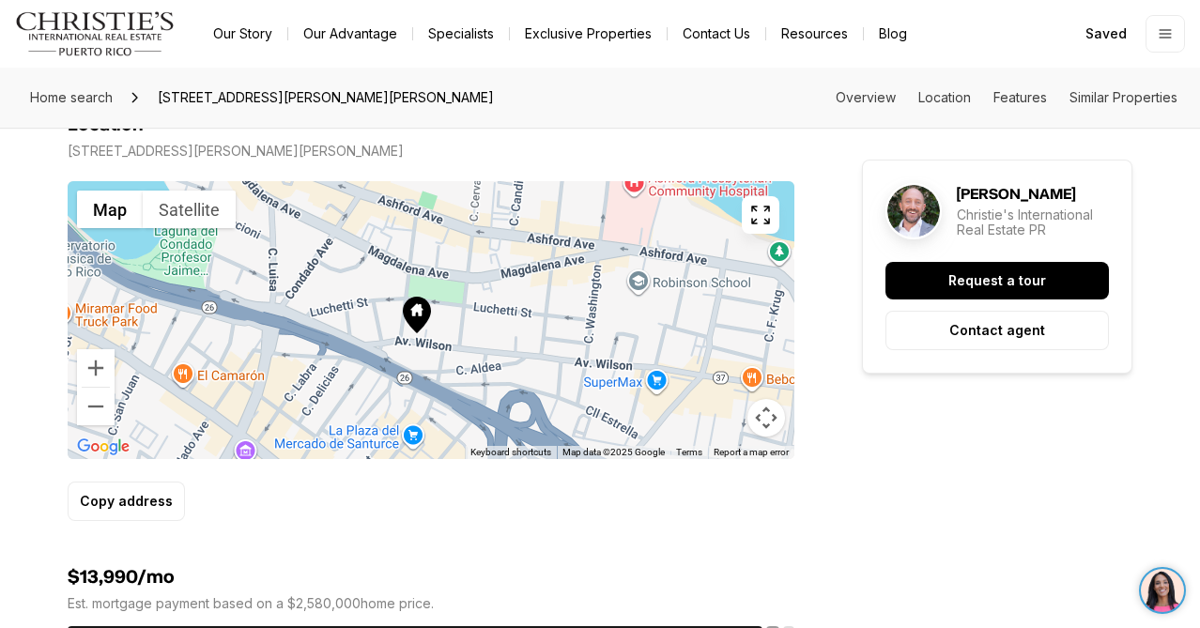
drag, startPoint x: 515, startPoint y: 225, endPoint x: 494, endPoint y: 284, distance: 61.8
click at [494, 275] on div at bounding box center [431, 320] width 727 height 278
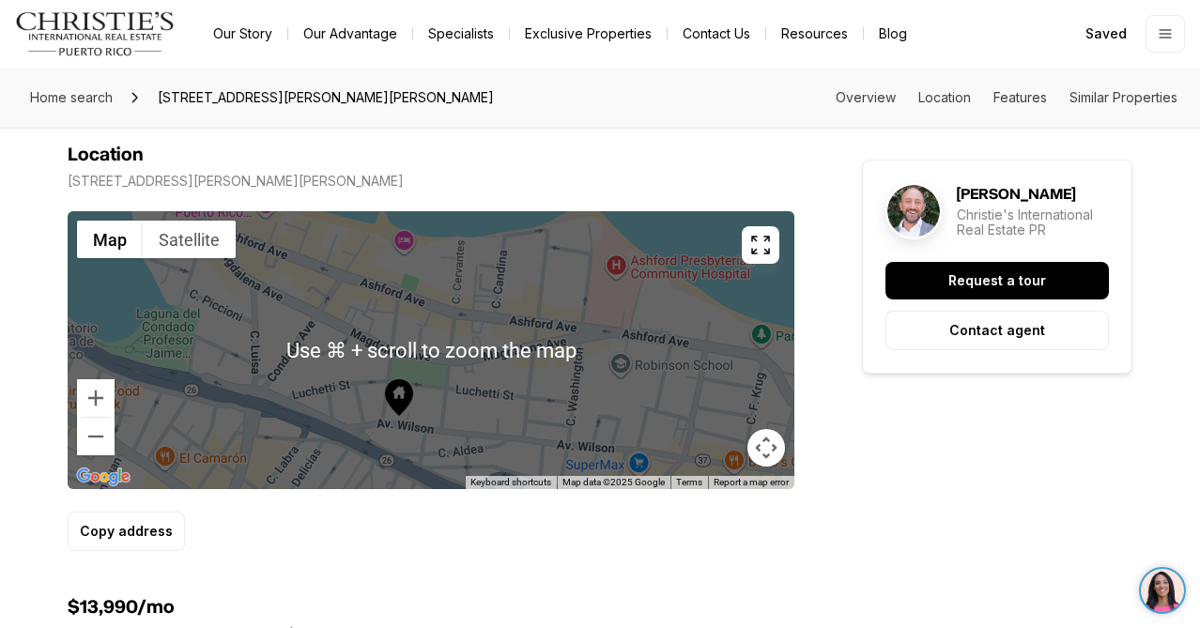
scroll to position [1093, 0]
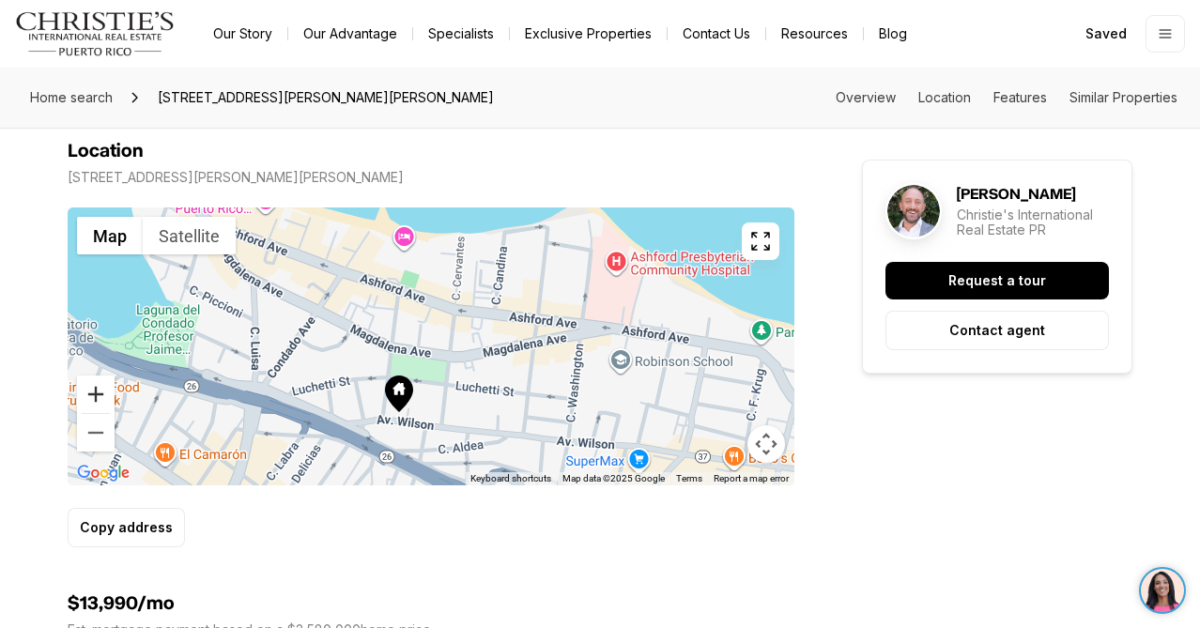
click at [96, 396] on button "Zoom in" at bounding box center [96, 395] width 38 height 38
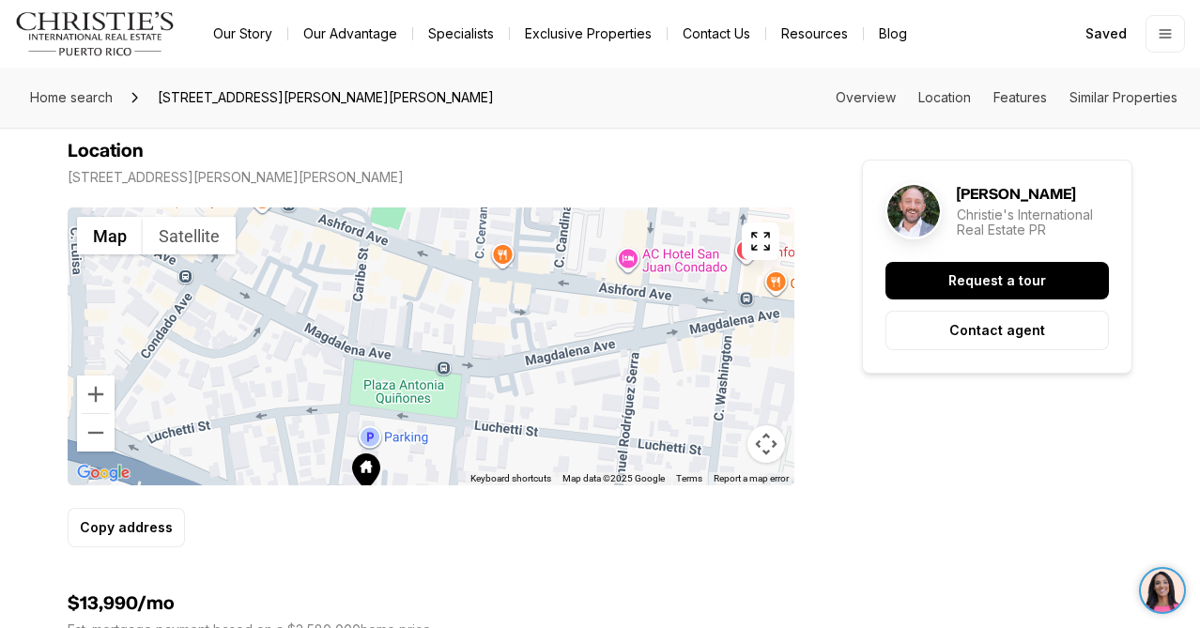
click at [629, 282] on div at bounding box center [431, 347] width 727 height 278
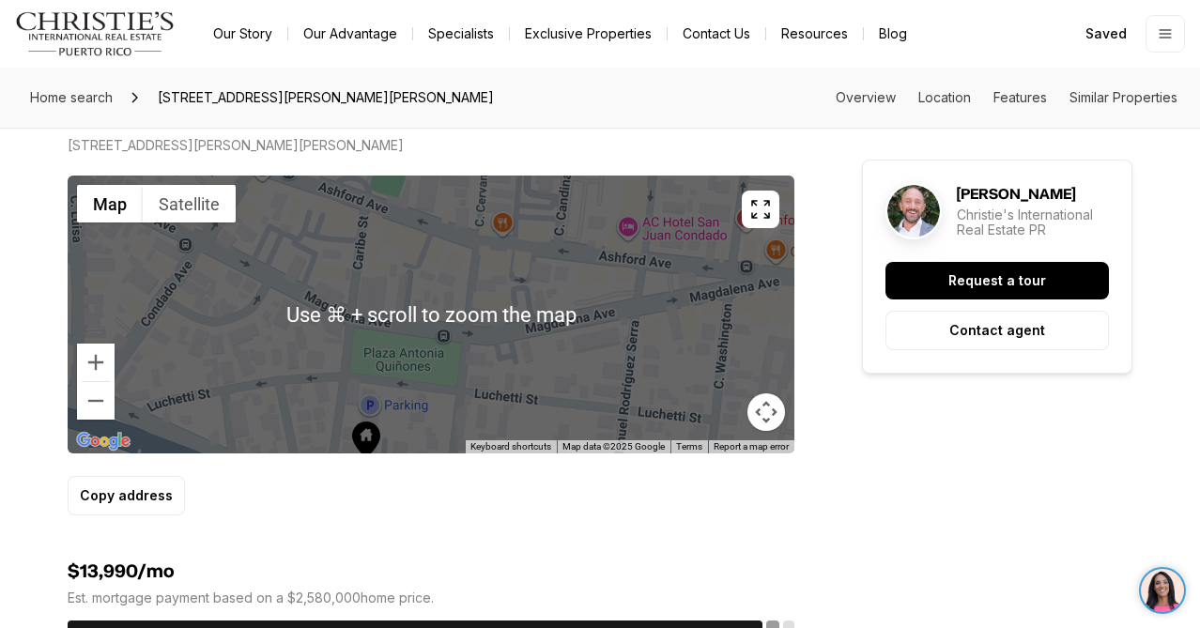
scroll to position [1119, 0]
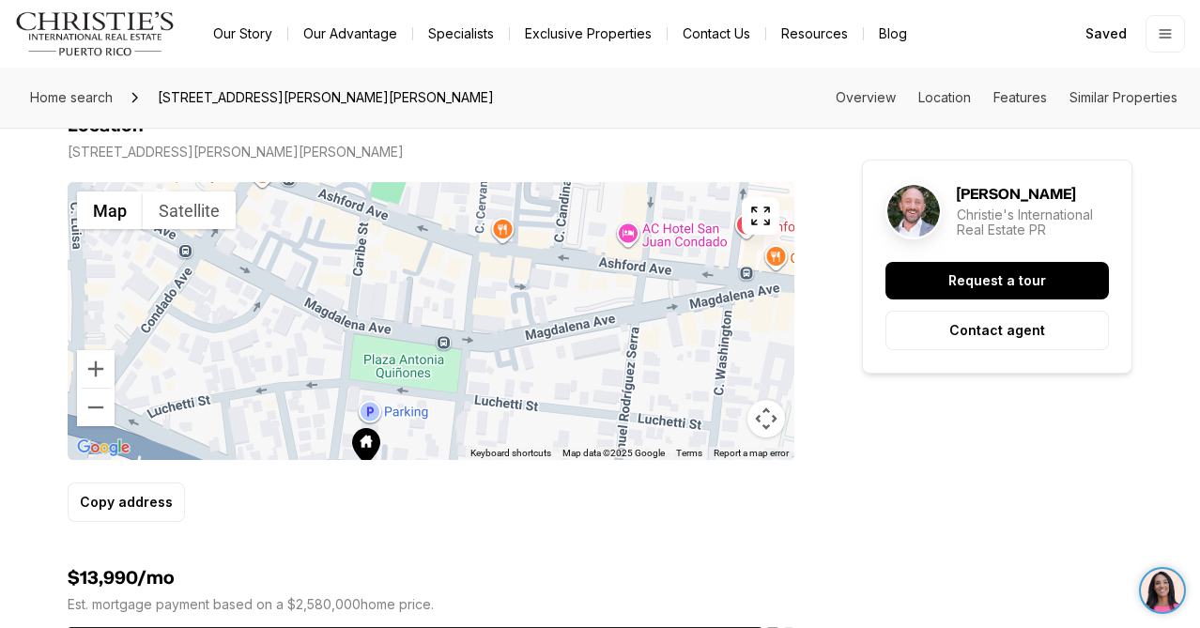
drag, startPoint x: 520, startPoint y: 287, endPoint x: 520, endPoint y: 330, distance: 42.3
click at [520, 328] on div at bounding box center [431, 321] width 727 height 278
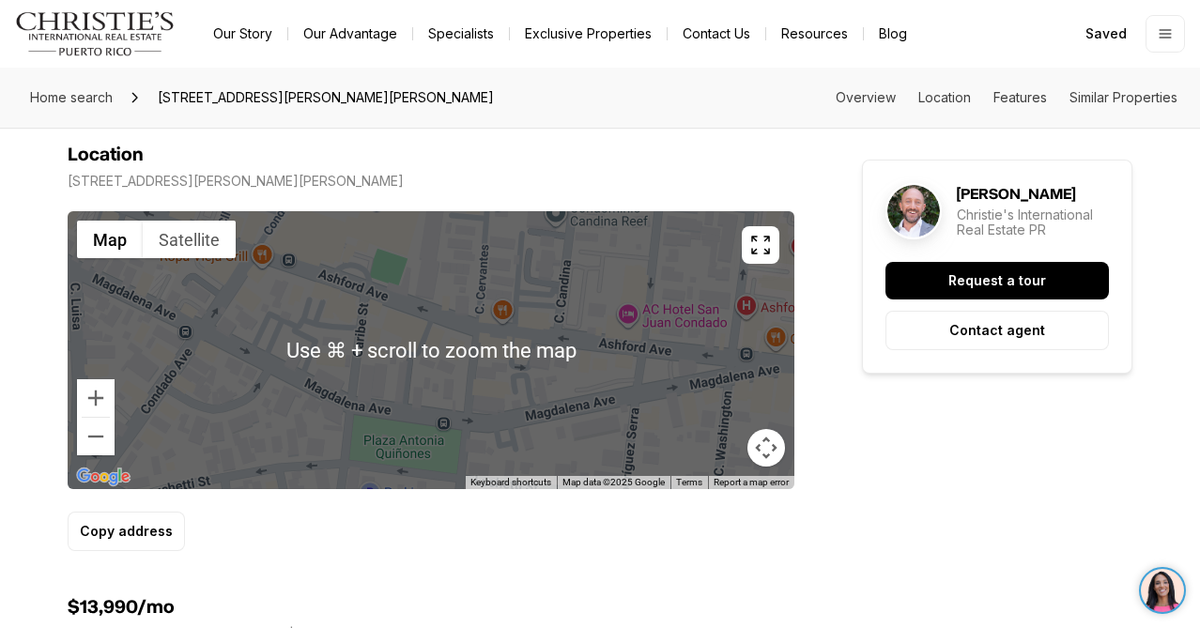
scroll to position [1092, 0]
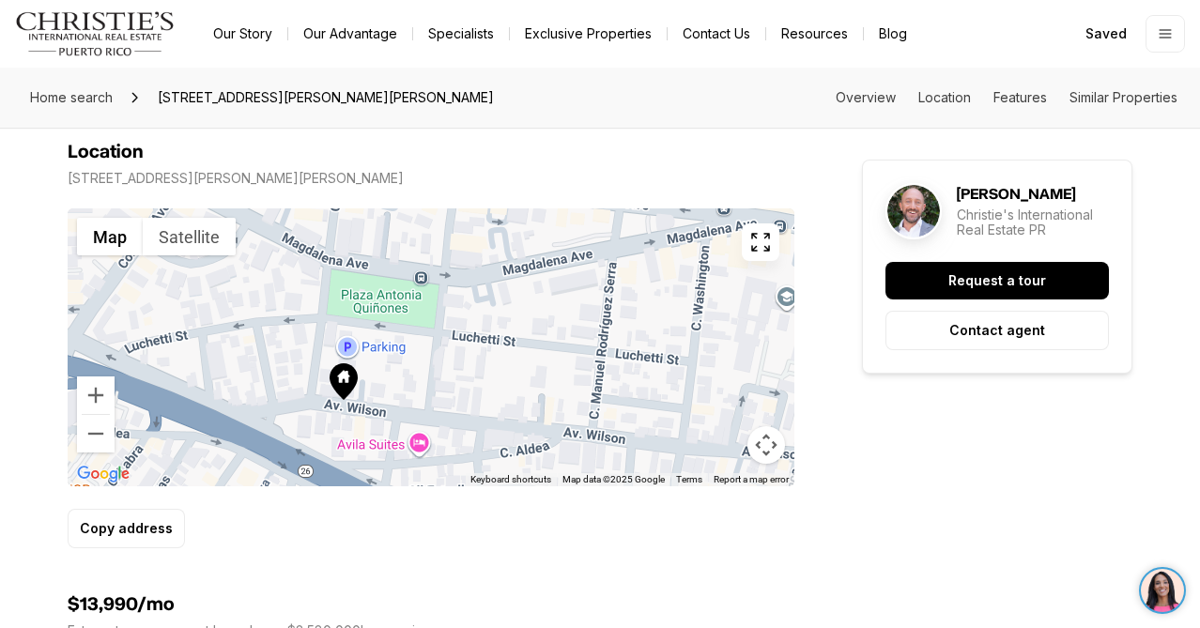
drag, startPoint x: 512, startPoint y: 294, endPoint x: 487, endPoint y: 148, distance: 147.6
click at [487, 148] on div "Location 1308 WILSON AVE SAN JUAN PR, 00907 ← Move left → Move right ↑ Move up …" at bounding box center [431, 345] width 727 height 408
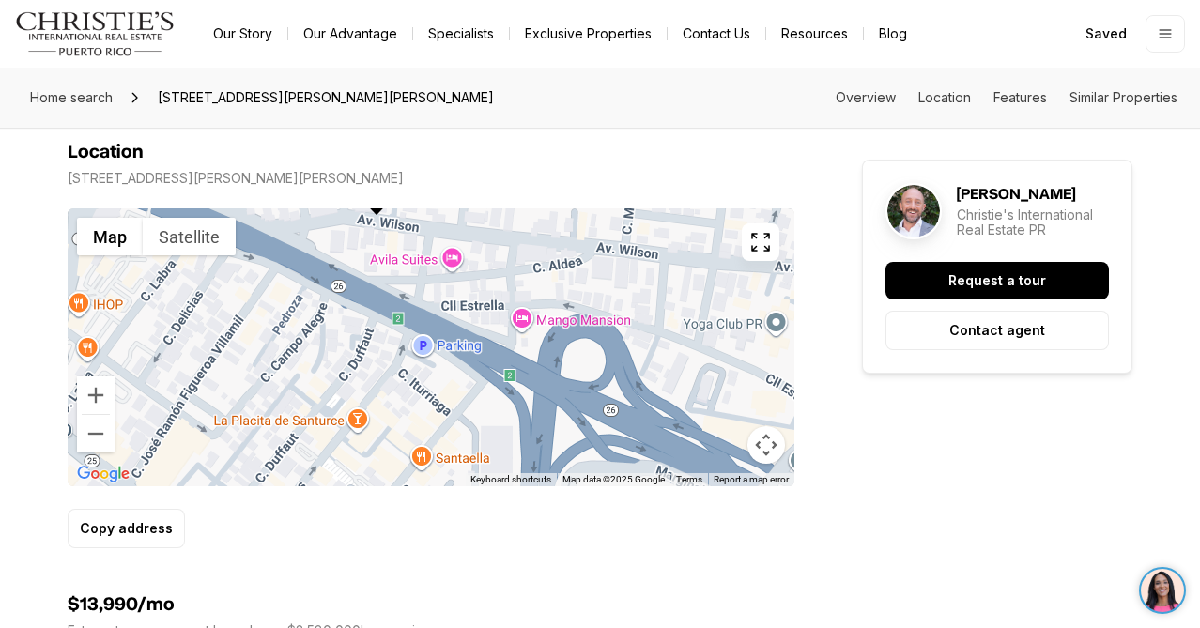
drag, startPoint x: 371, startPoint y: 444, endPoint x: 408, endPoint y: 263, distance: 184.9
click at [408, 263] on div at bounding box center [431, 348] width 727 height 278
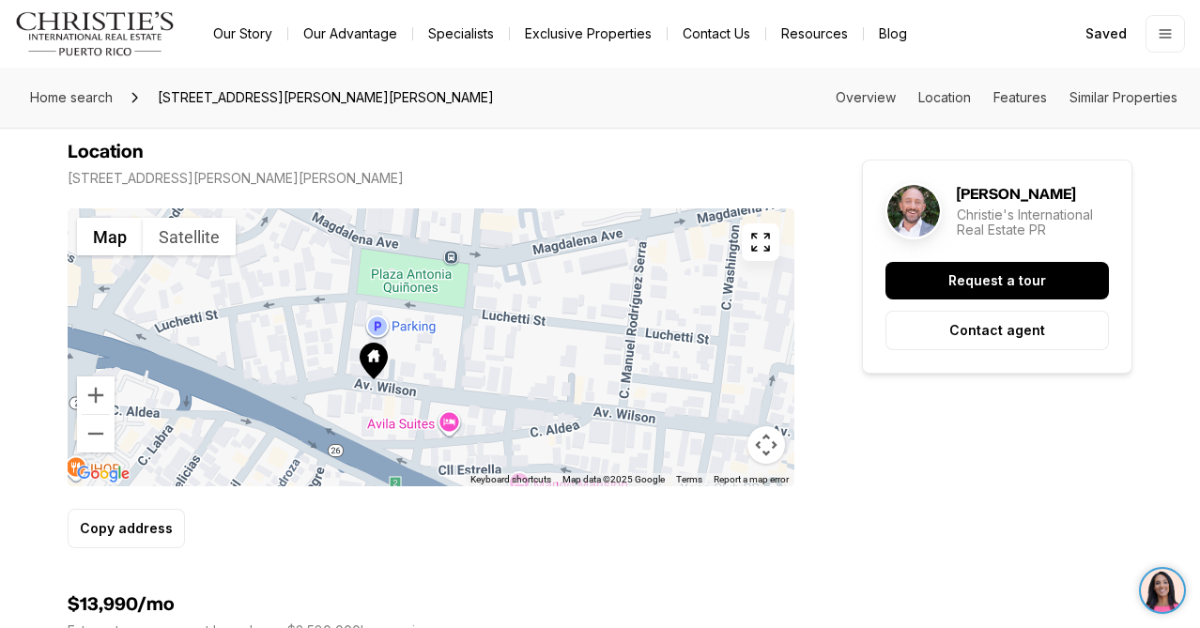
drag, startPoint x: 406, startPoint y: 259, endPoint x: 400, endPoint y: 433, distance: 173.8
click at [400, 433] on div at bounding box center [431, 348] width 727 height 278
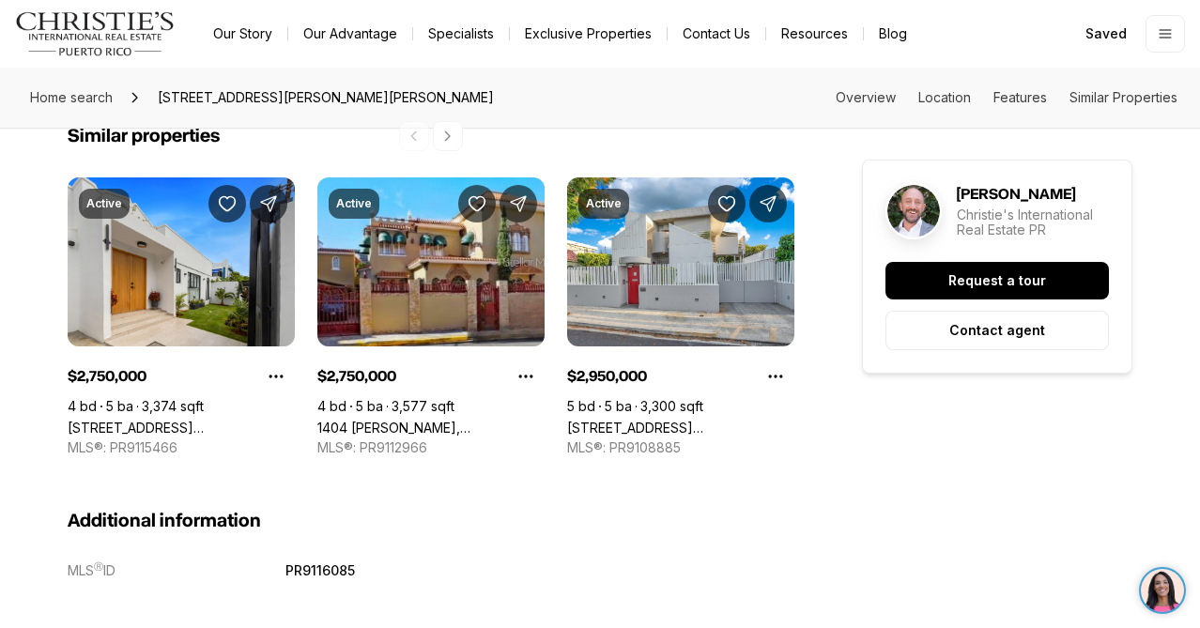
scroll to position [2004, 0]
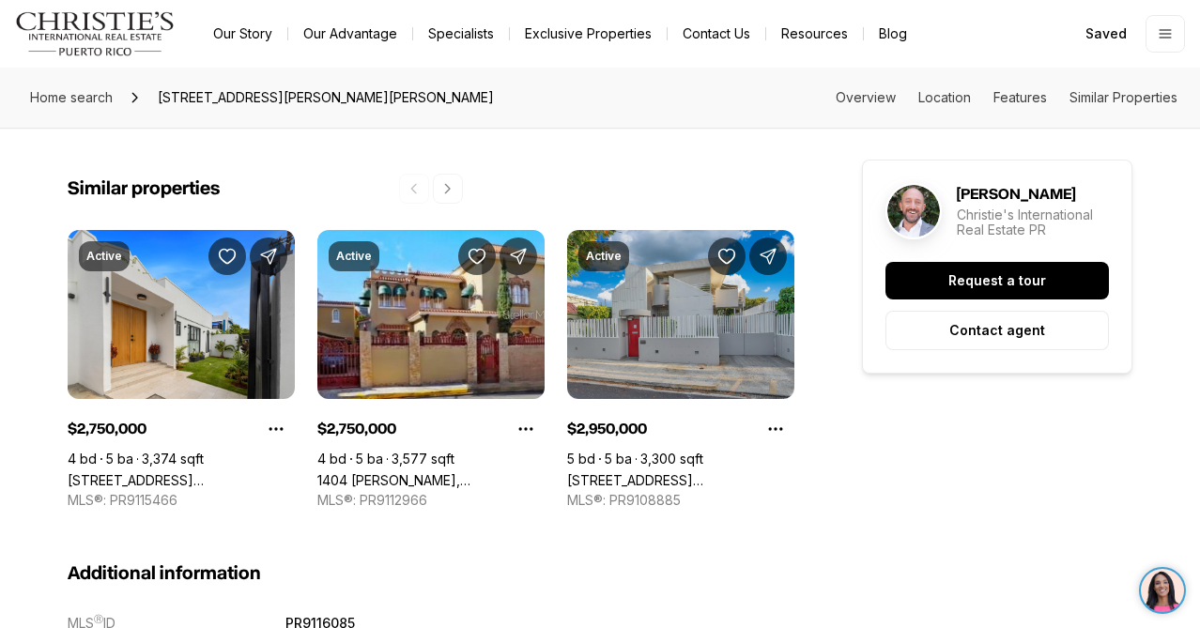
click at [691, 472] on link "[STREET_ADDRESS][PERSON_NAME]" at bounding box center [680, 480] width 227 height 16
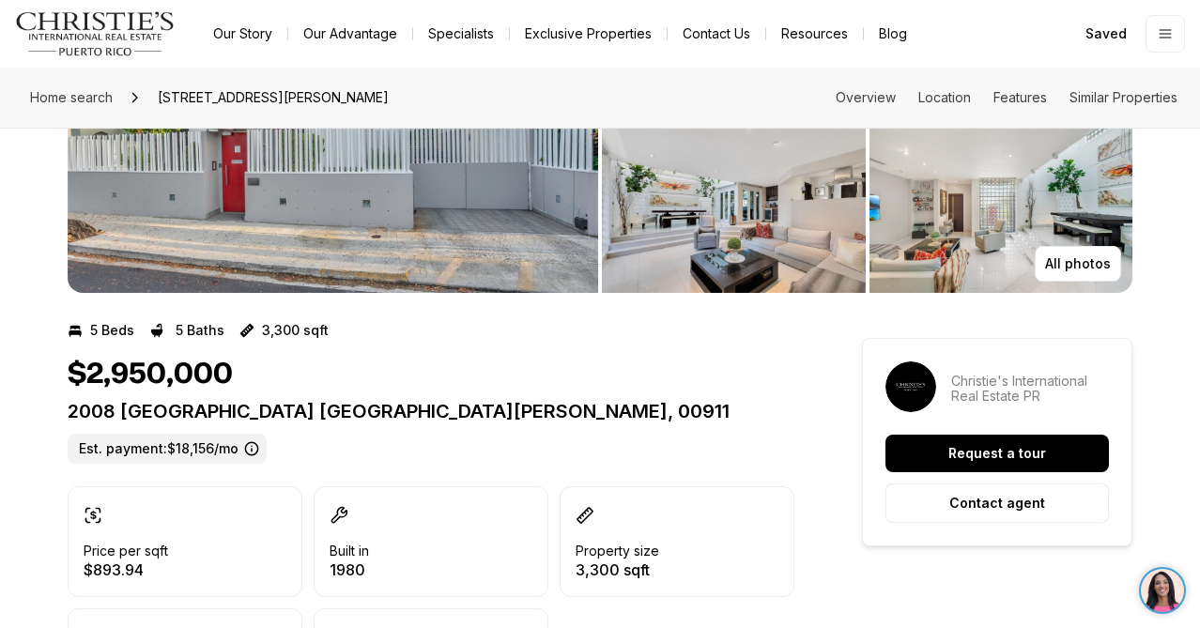
scroll to position [6, 0]
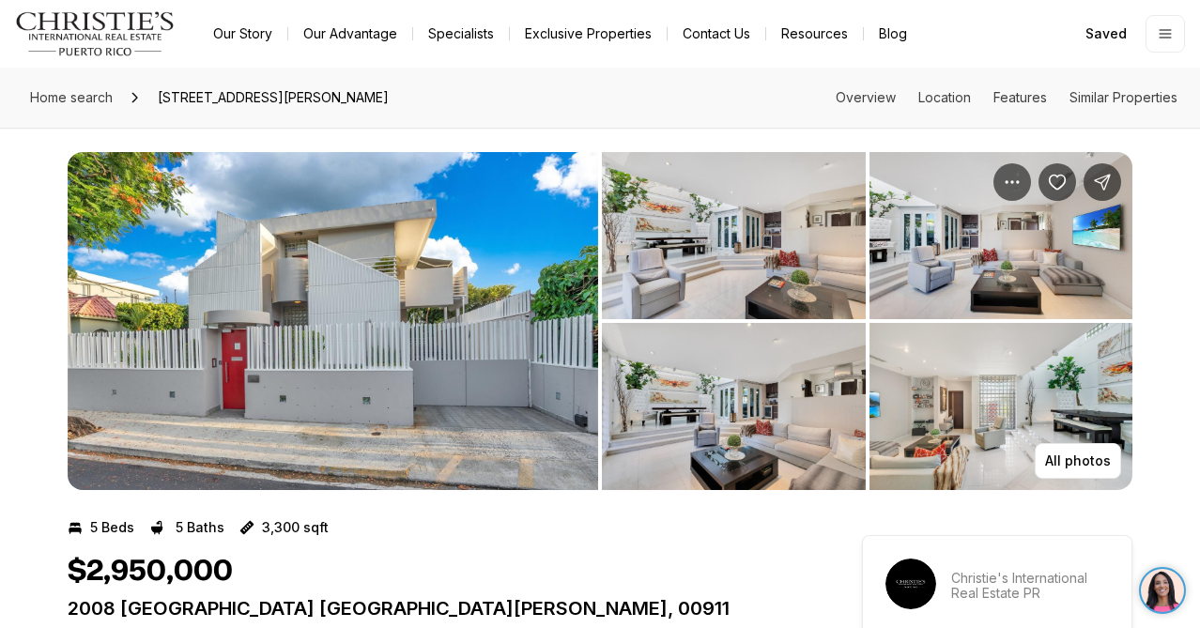
click at [348, 342] on img "View image gallery" at bounding box center [333, 321] width 531 height 338
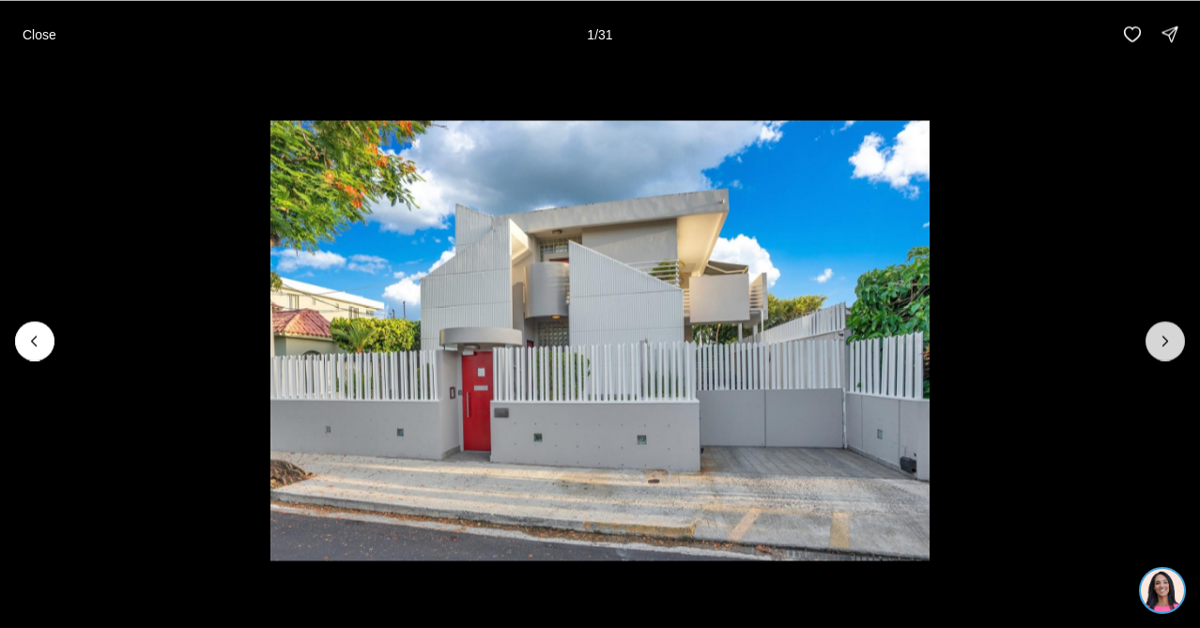
click at [1161, 342] on icon "Next slide" at bounding box center [1165, 341] width 19 height 19
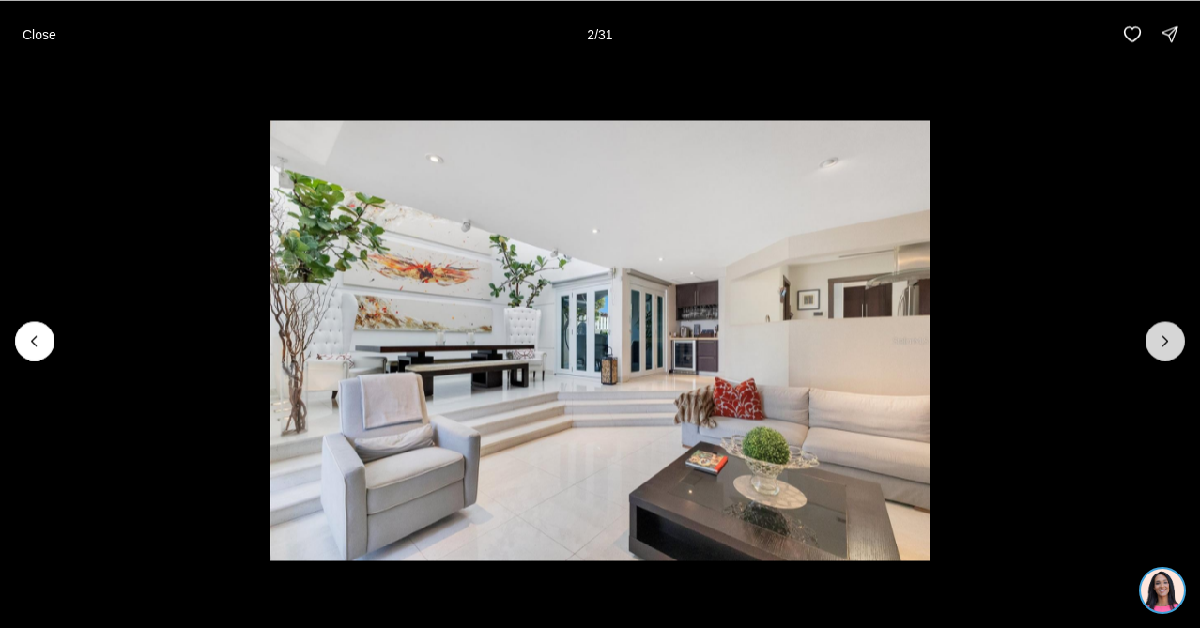
click at [1161, 342] on icon "Next slide" at bounding box center [1165, 341] width 19 height 19
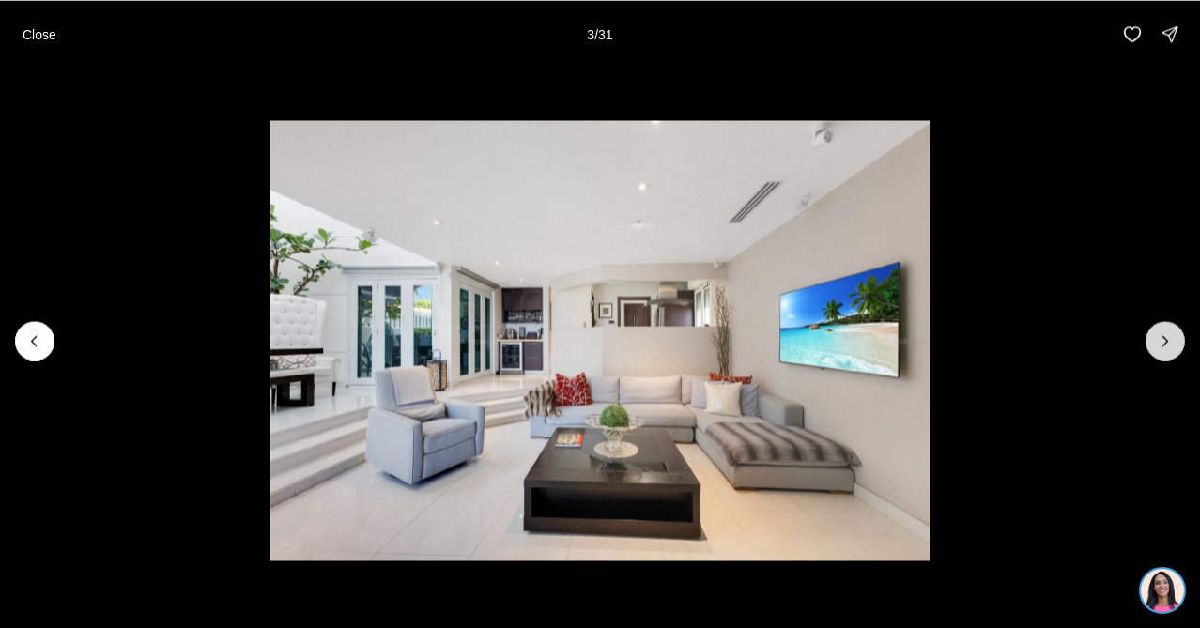
click at [1161, 342] on icon "Next slide" at bounding box center [1165, 341] width 19 height 19
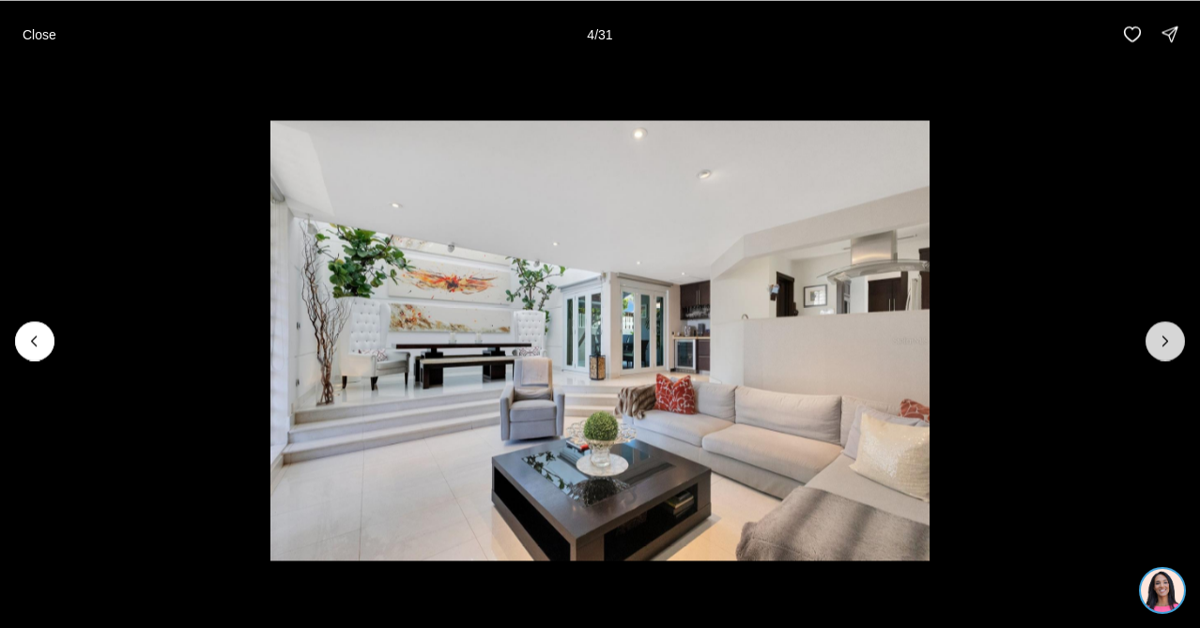
click at [1161, 343] on icon "Next slide" at bounding box center [1165, 341] width 19 height 19
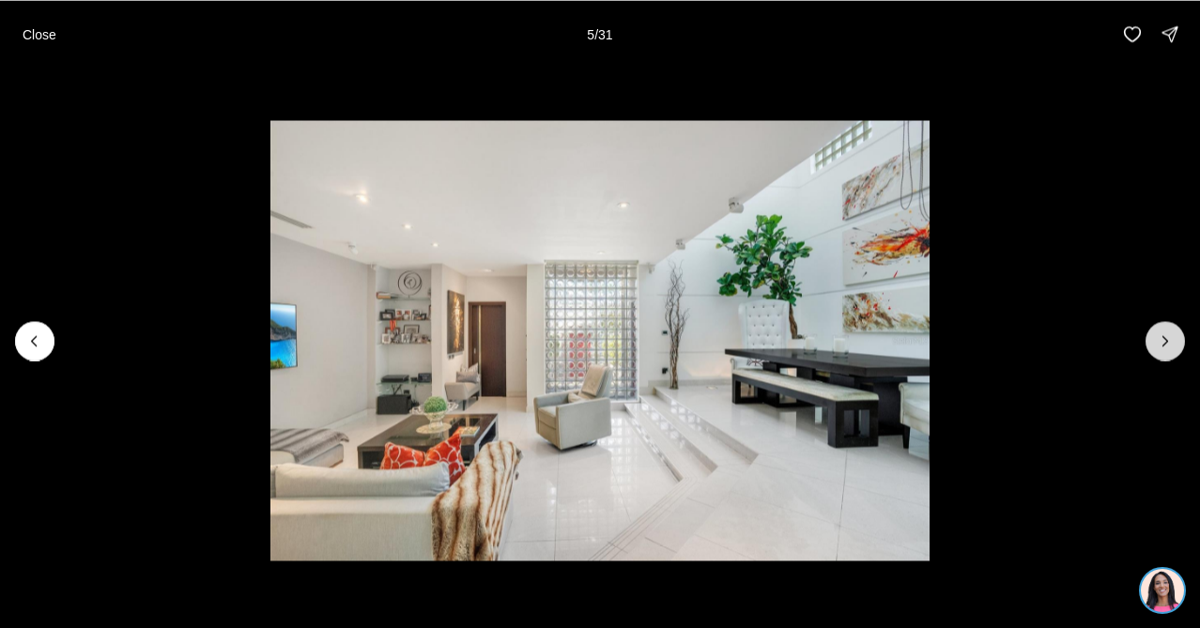
click at [1161, 343] on icon "Next slide" at bounding box center [1165, 341] width 19 height 19
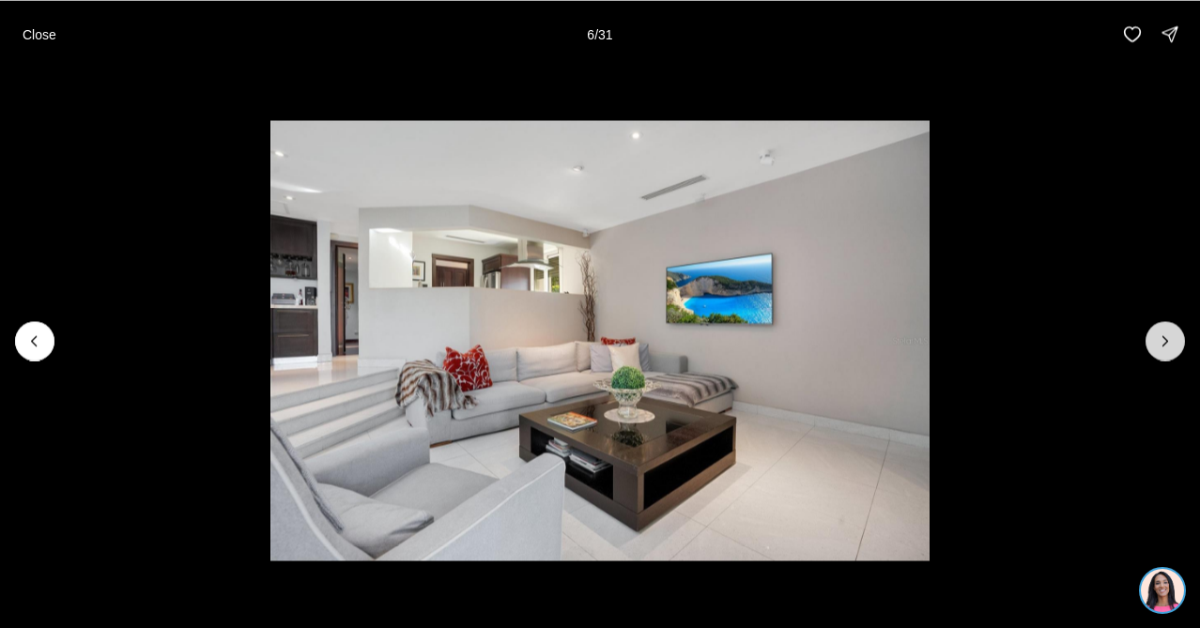
click at [1161, 343] on icon "Next slide" at bounding box center [1165, 341] width 19 height 19
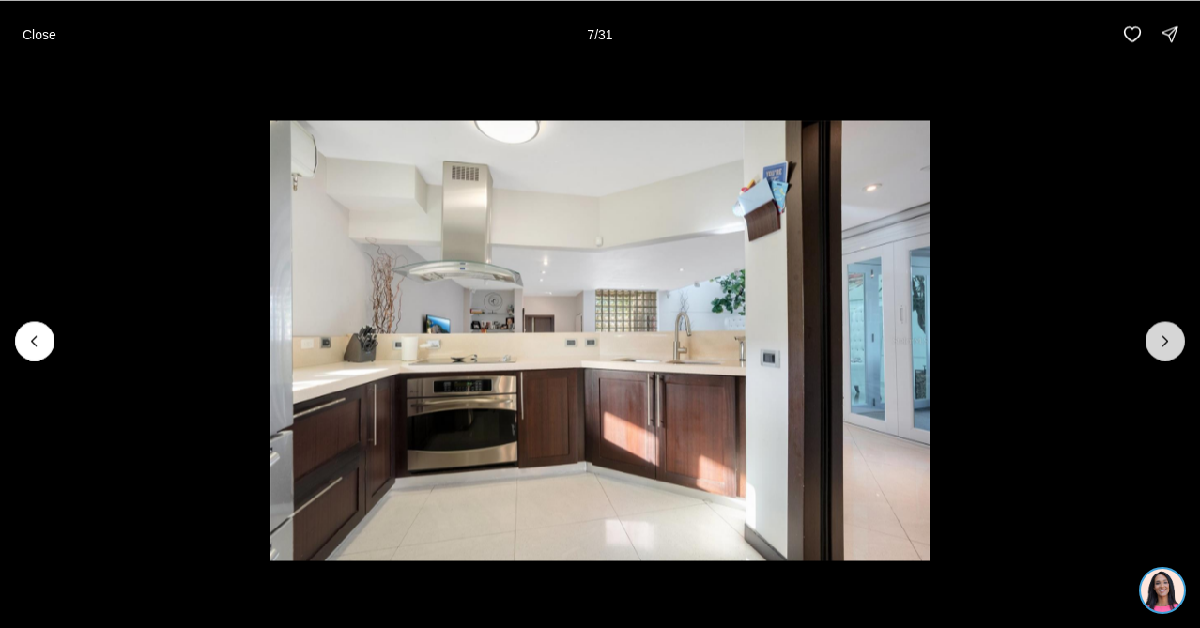
click at [1161, 343] on icon "Next slide" at bounding box center [1165, 341] width 19 height 19
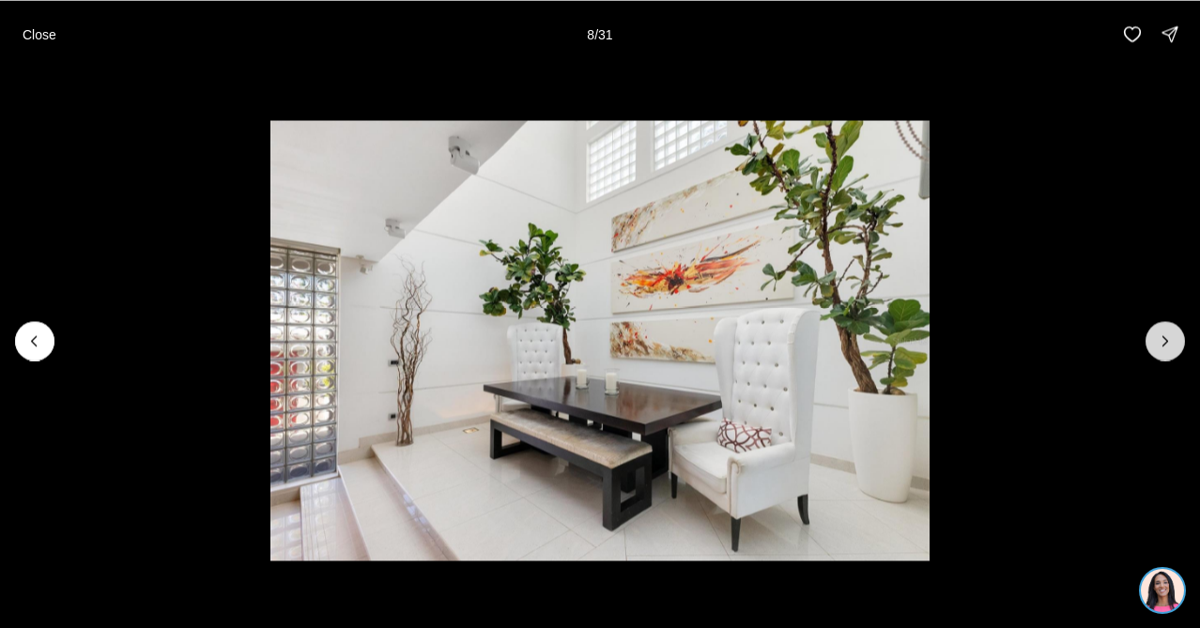
click at [1161, 344] on icon "Next slide" at bounding box center [1165, 341] width 19 height 19
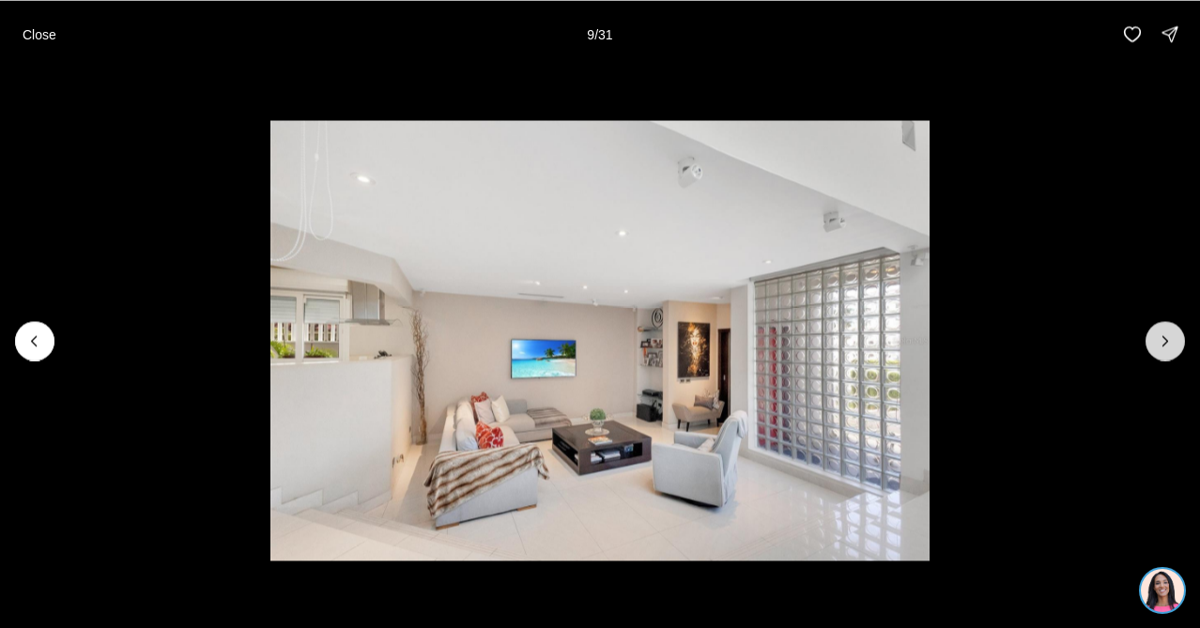
click at [1161, 344] on icon "Next slide" at bounding box center [1165, 341] width 19 height 19
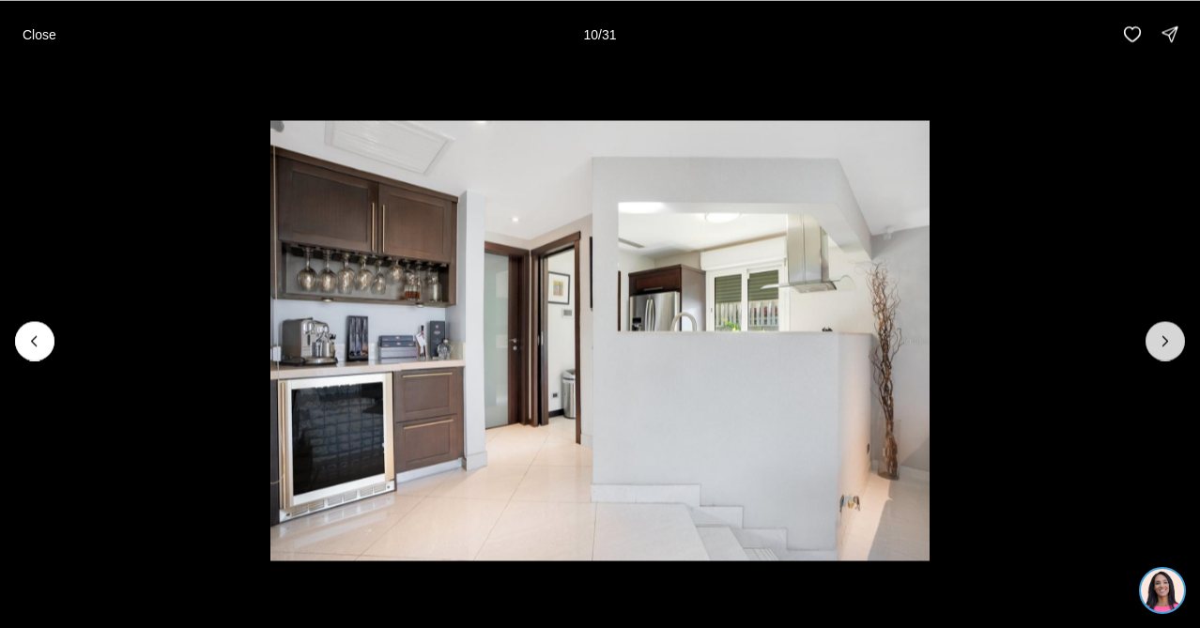
click at [1161, 344] on icon "Next slide" at bounding box center [1165, 341] width 19 height 19
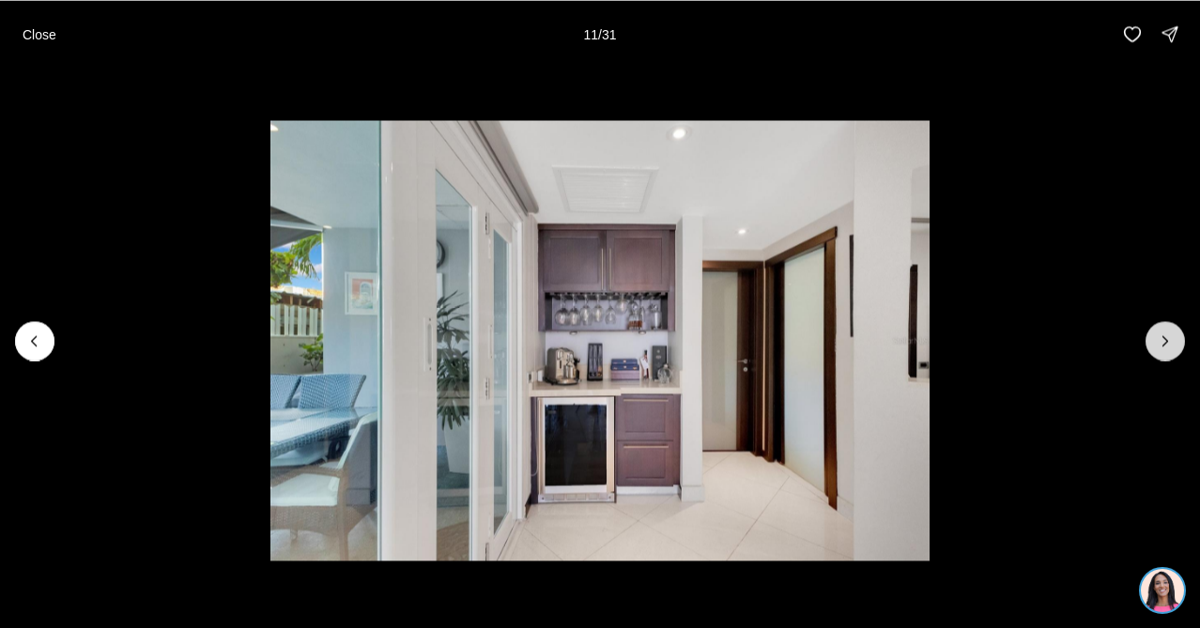
click at [1161, 344] on icon "Next slide" at bounding box center [1165, 341] width 19 height 19
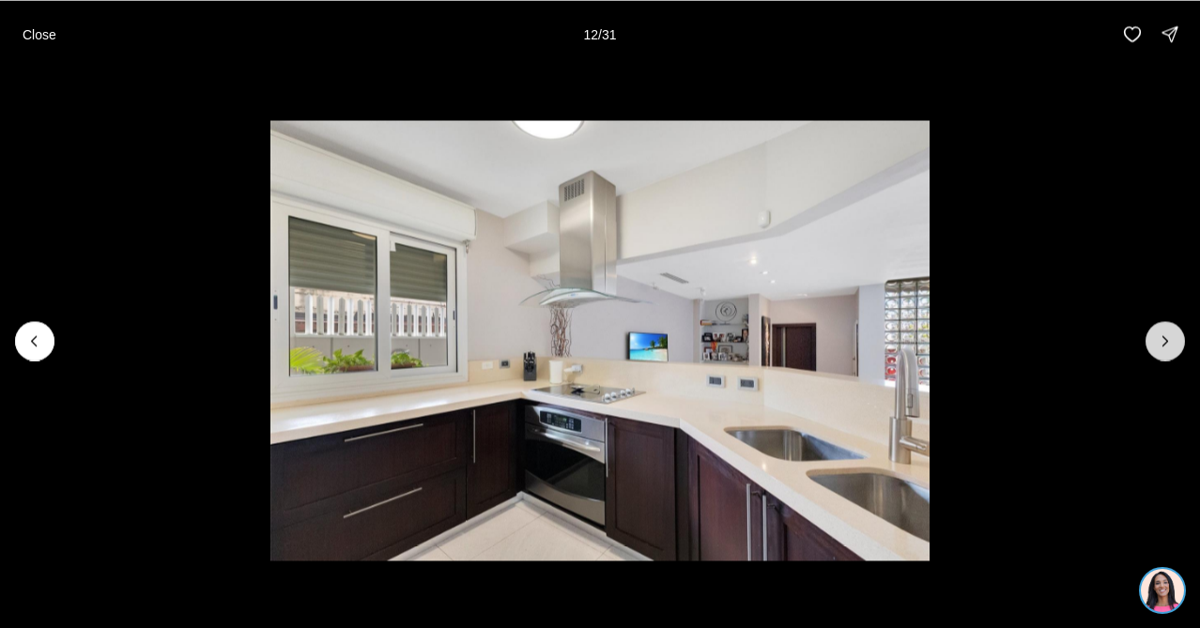
click at [1161, 344] on icon "Next slide" at bounding box center [1165, 341] width 19 height 19
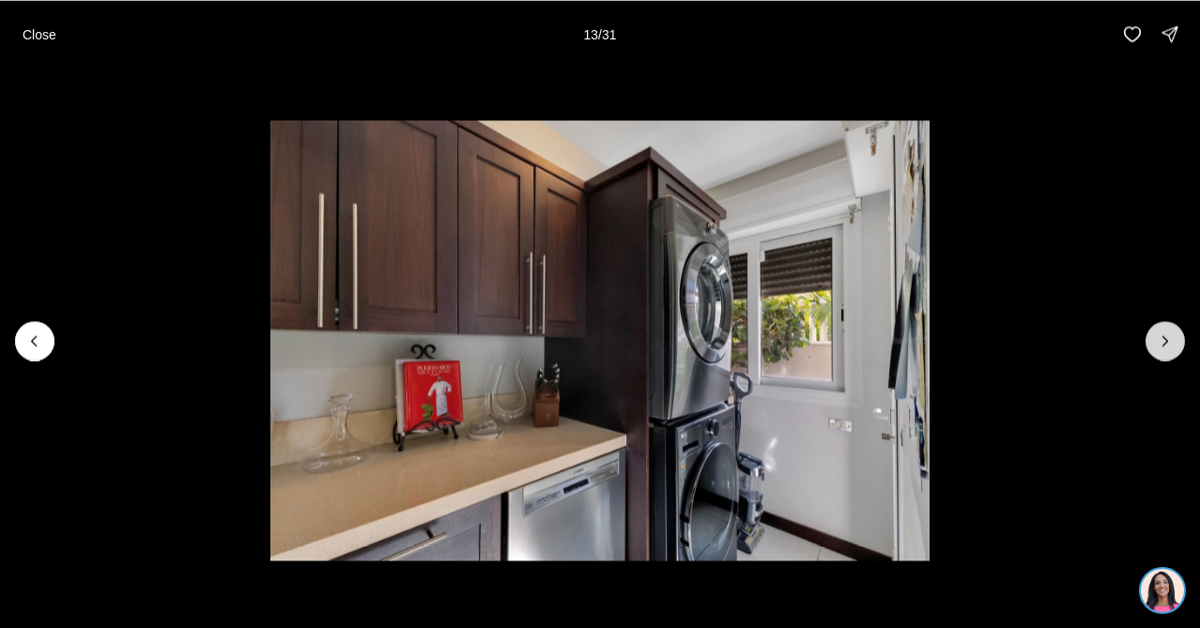
click at [1161, 344] on icon "Next slide" at bounding box center [1165, 341] width 19 height 19
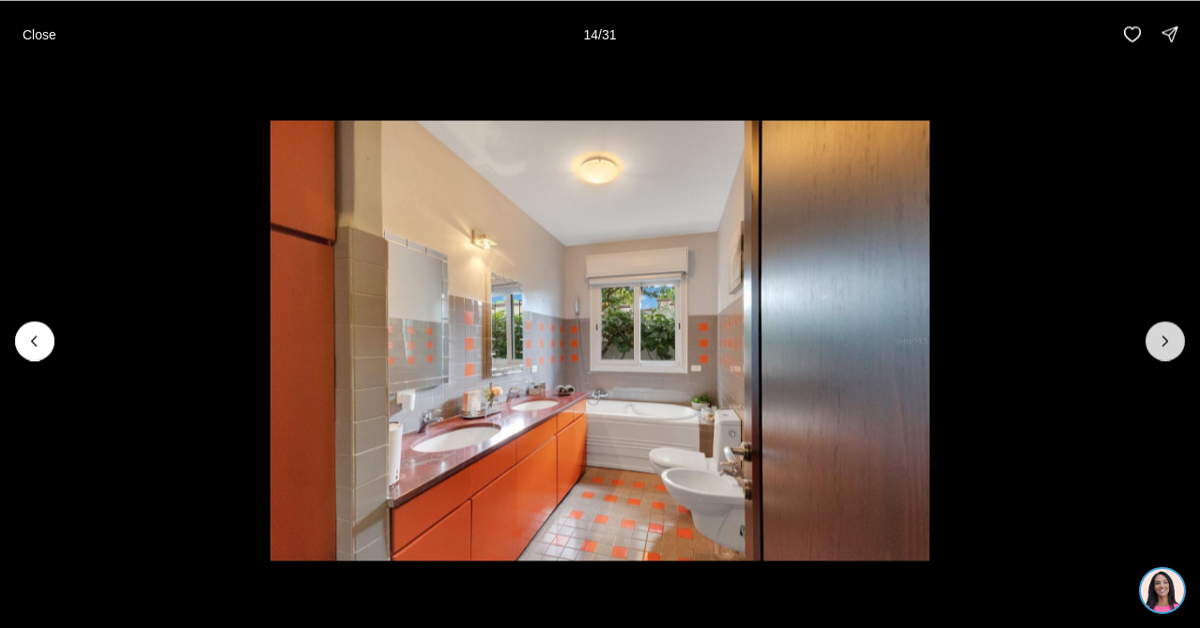
click at [1161, 345] on icon "Next slide" at bounding box center [1165, 341] width 19 height 19
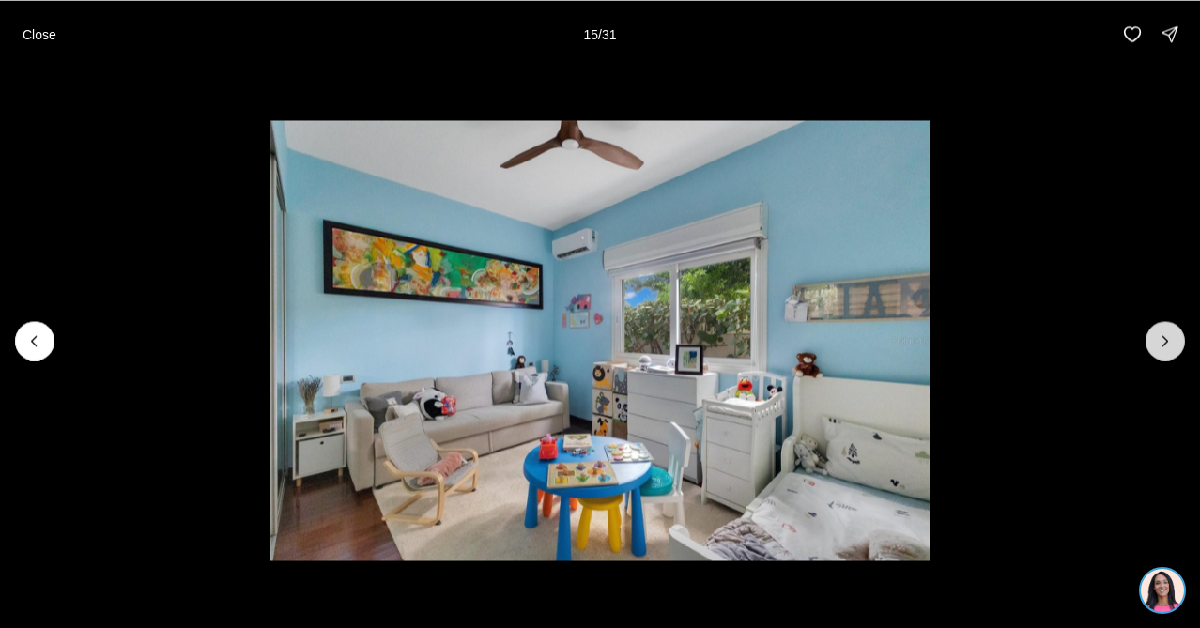
click at [1161, 345] on icon "Next slide" at bounding box center [1165, 341] width 19 height 19
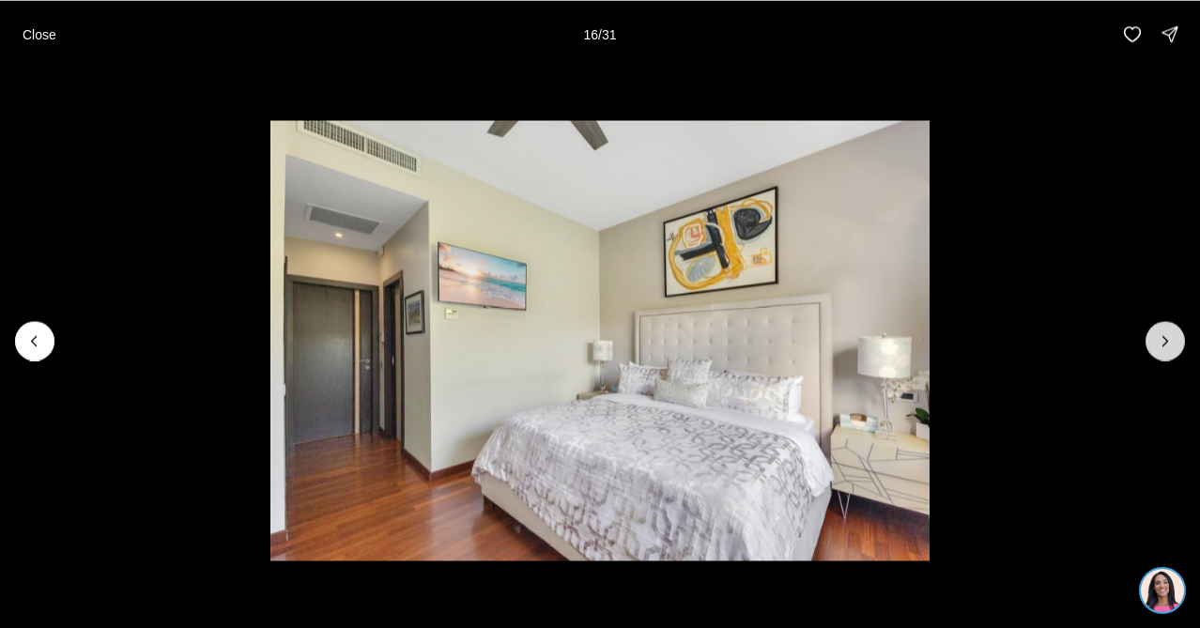
click at [1161, 345] on icon "Next slide" at bounding box center [1165, 341] width 19 height 19
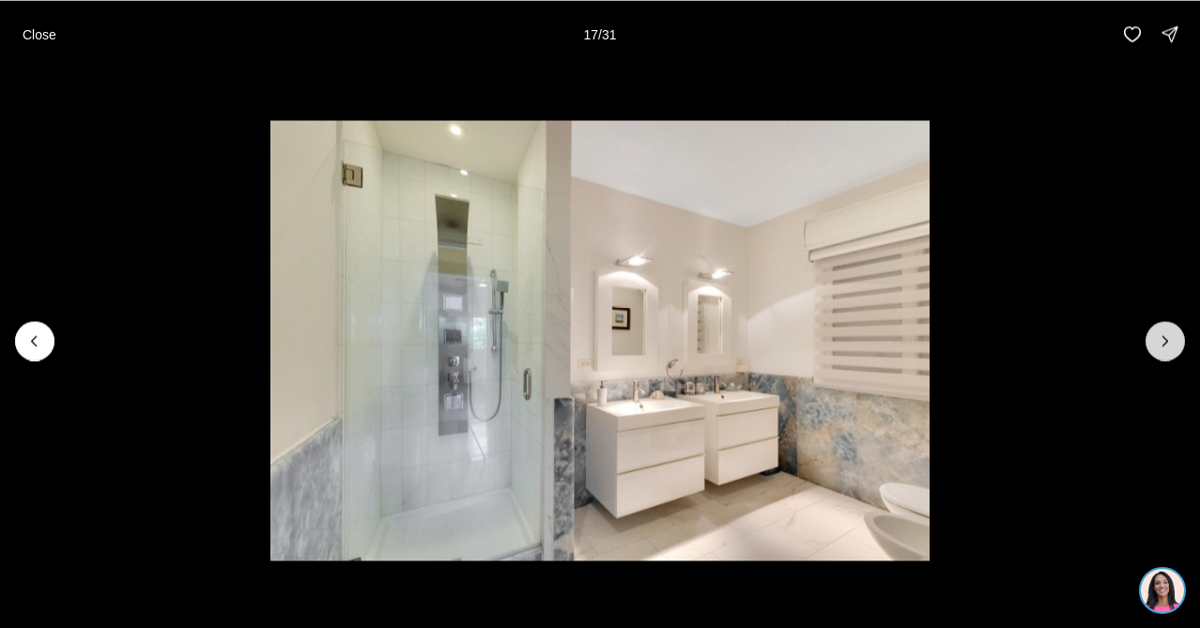
click at [1161, 345] on icon "Next slide" at bounding box center [1165, 341] width 19 height 19
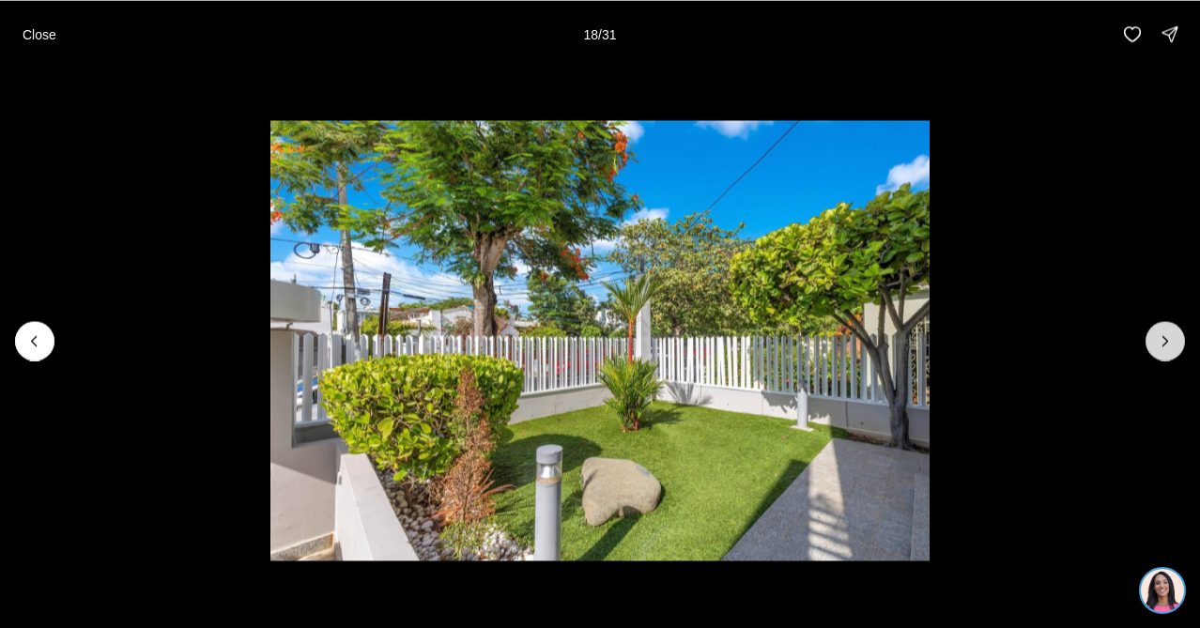
click at [1161, 346] on icon "Next slide" at bounding box center [1165, 341] width 19 height 19
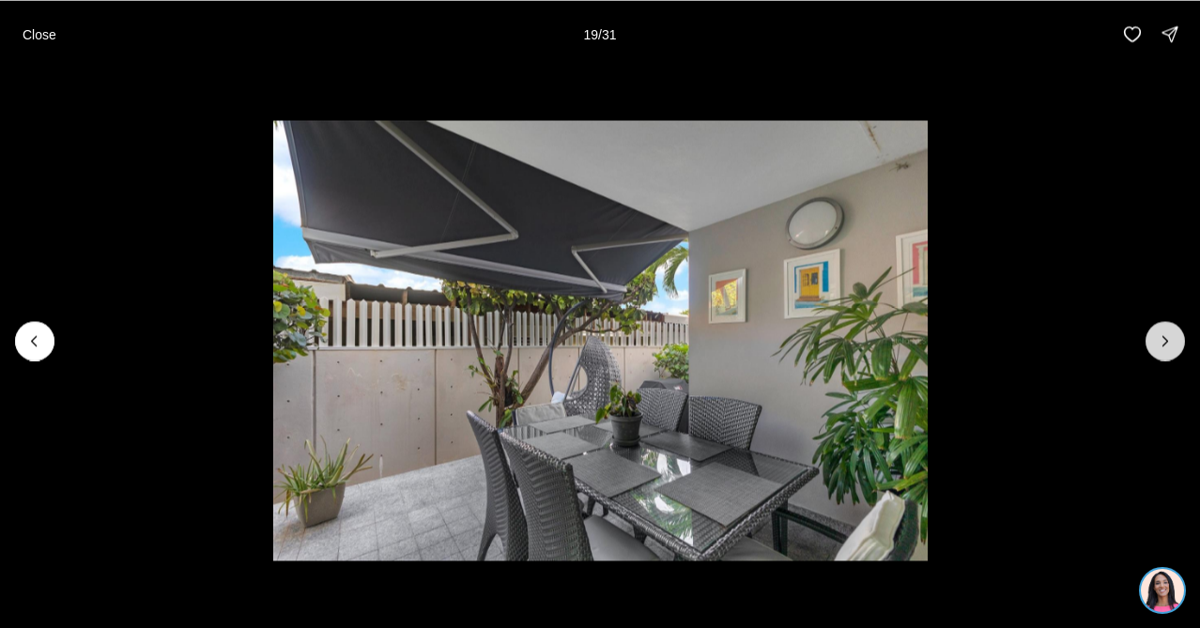
click at [1161, 346] on icon "Next slide" at bounding box center [1165, 341] width 19 height 19
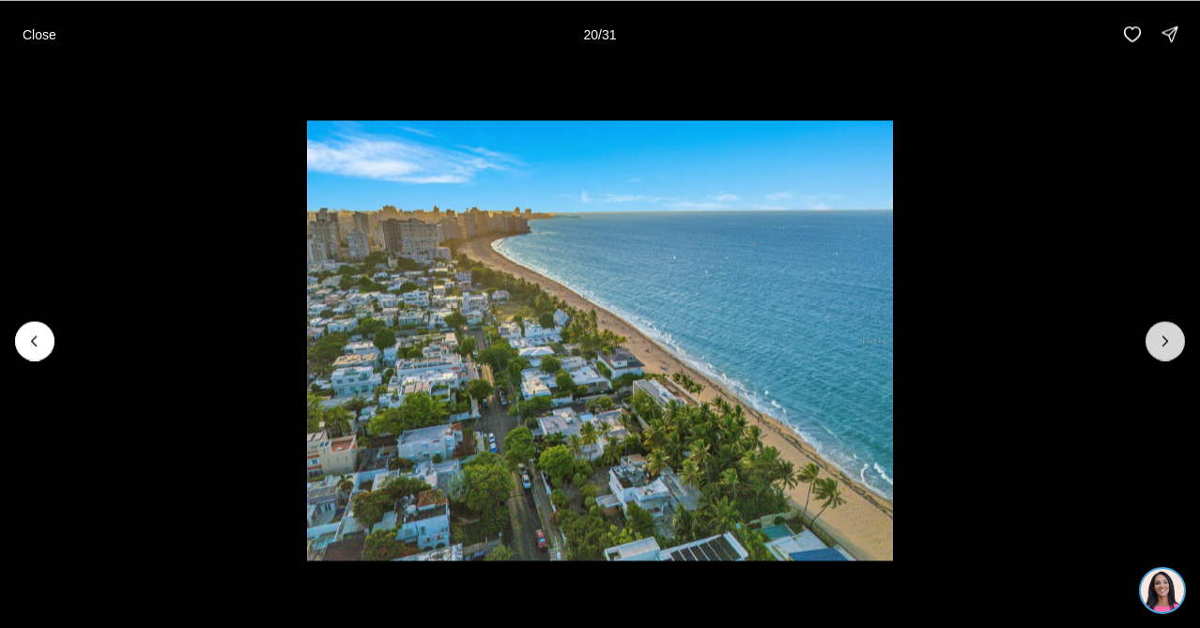
click at [1161, 346] on icon "Next slide" at bounding box center [1165, 341] width 19 height 19
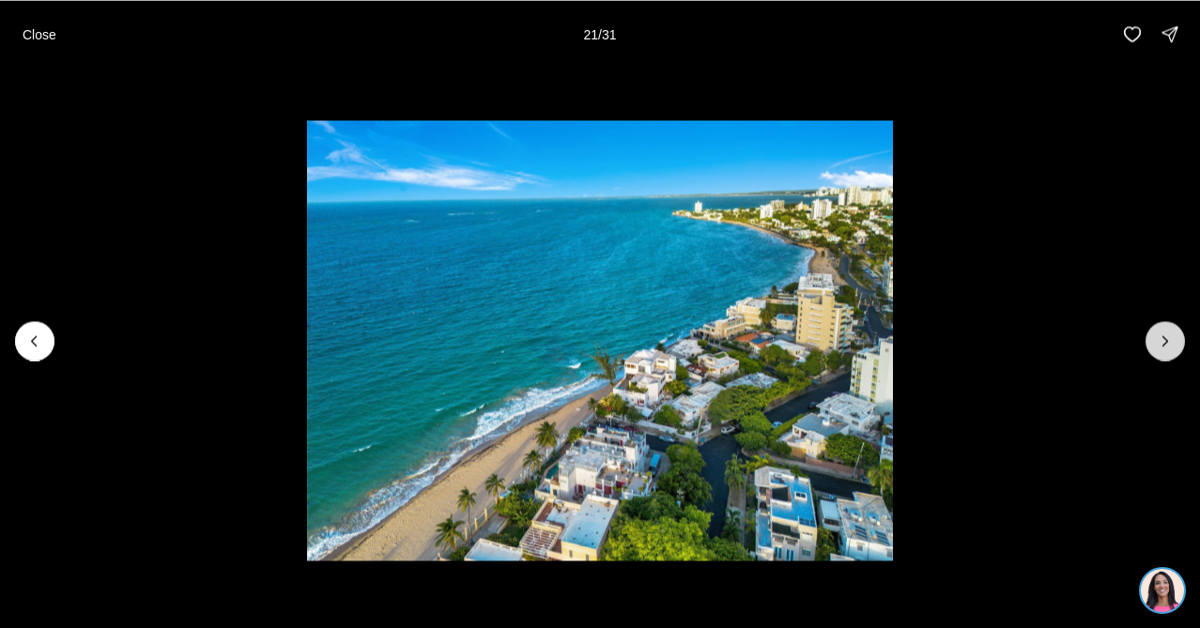
click at [1161, 346] on icon "Next slide" at bounding box center [1165, 341] width 19 height 19
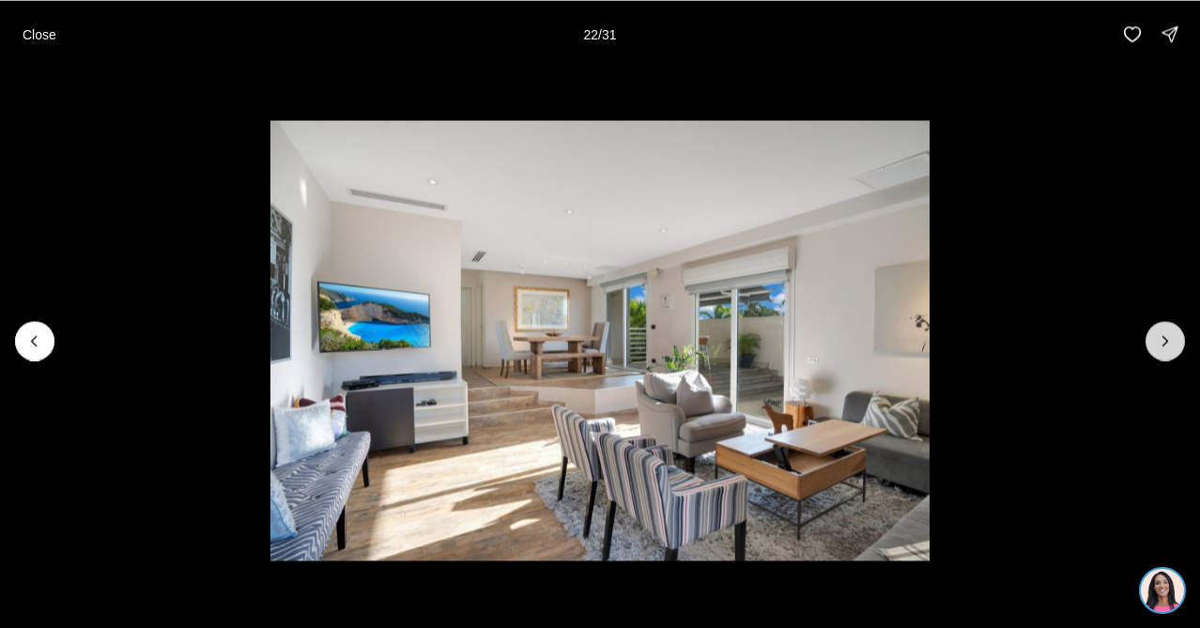
click at [1161, 346] on icon "Next slide" at bounding box center [1165, 341] width 19 height 19
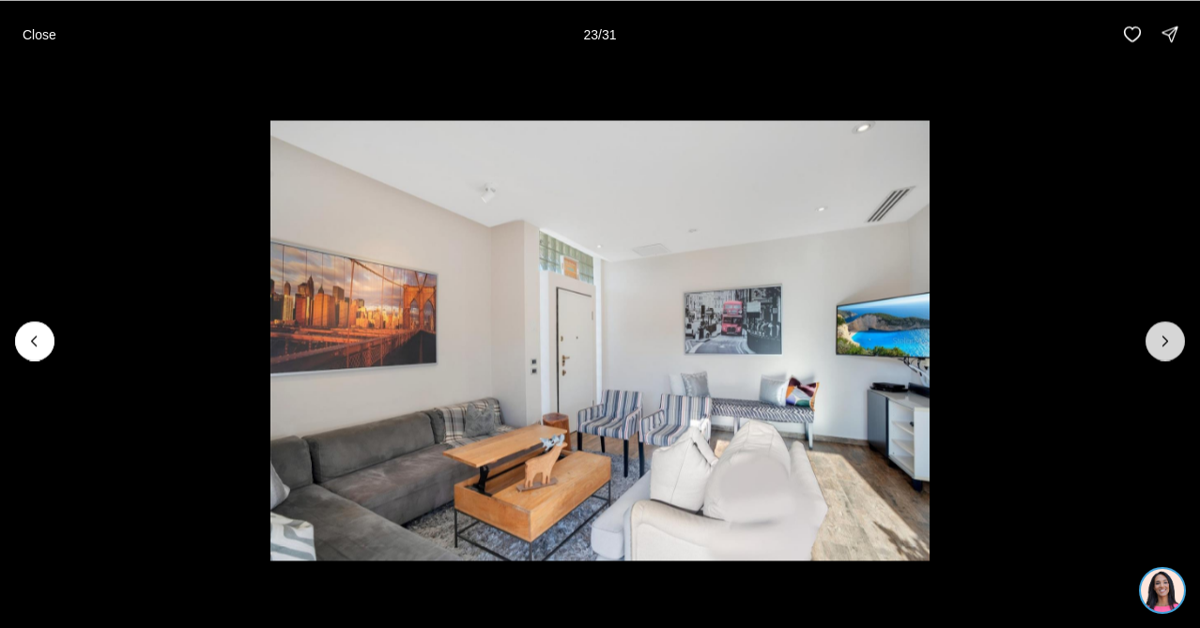
click at [1161, 346] on icon "Next slide" at bounding box center [1165, 341] width 19 height 19
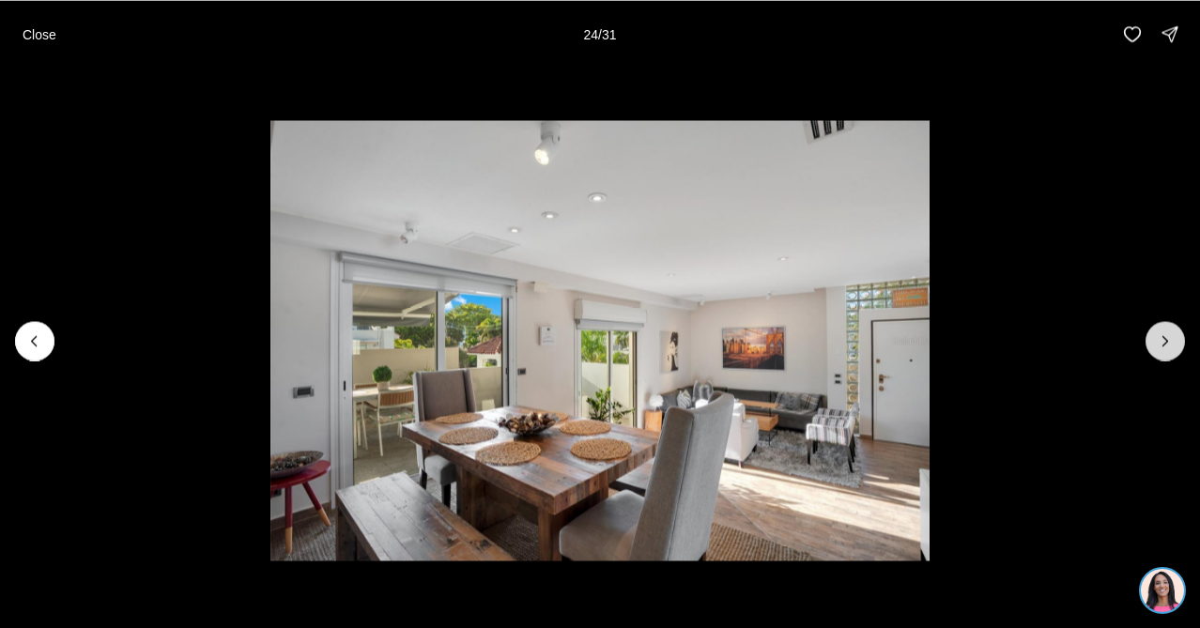
click at [1161, 346] on icon "Next slide" at bounding box center [1165, 341] width 19 height 19
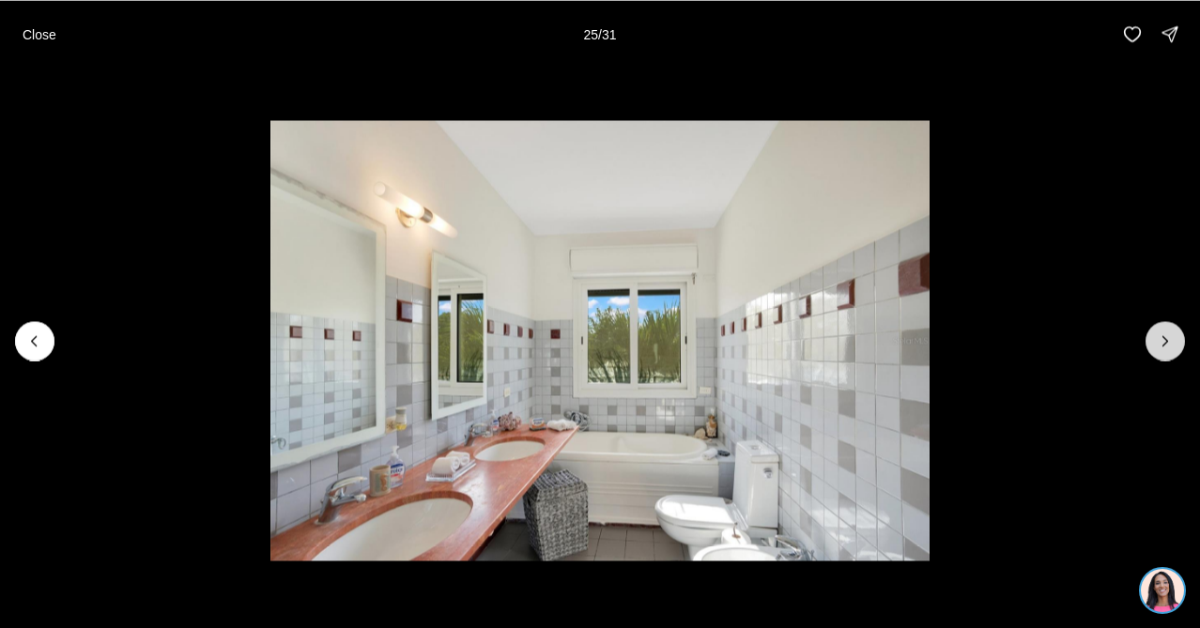
click at [1161, 346] on icon "Next slide" at bounding box center [1165, 341] width 19 height 19
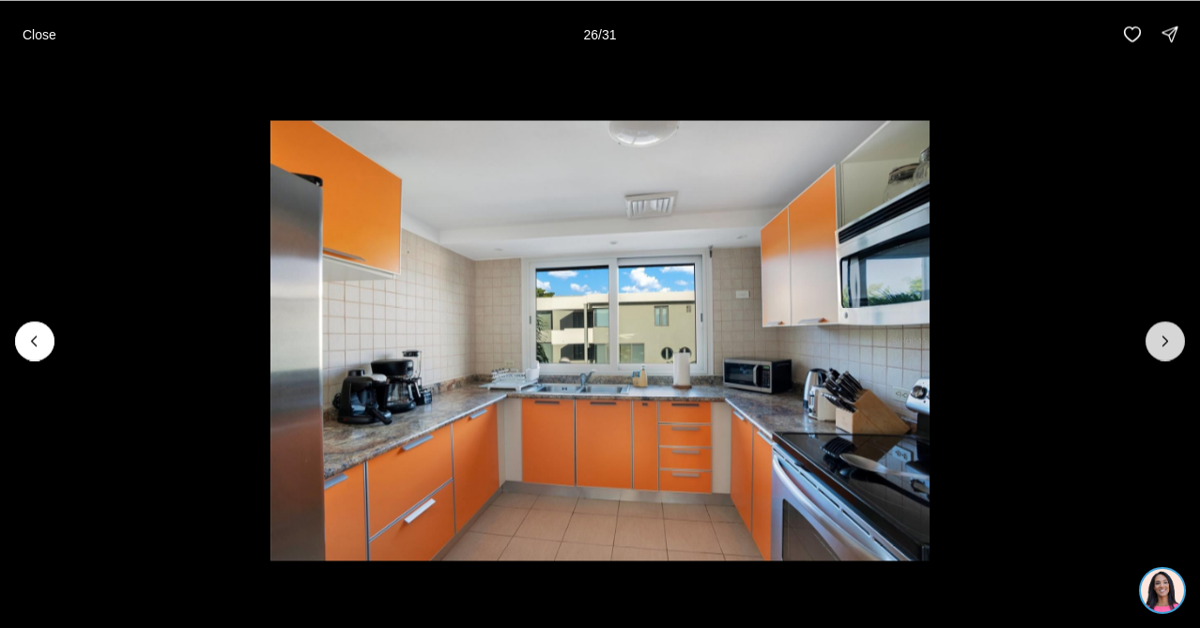
click at [1161, 346] on icon "Next slide" at bounding box center [1165, 341] width 19 height 19
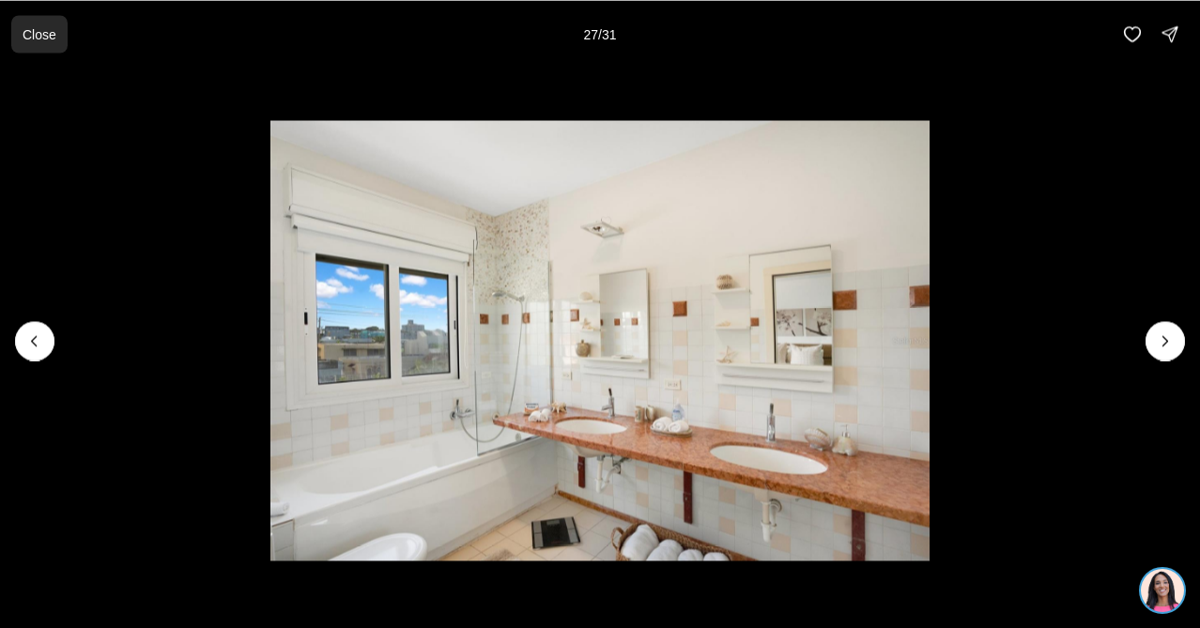
click at [39, 35] on p "Close" at bounding box center [40, 33] width 34 height 15
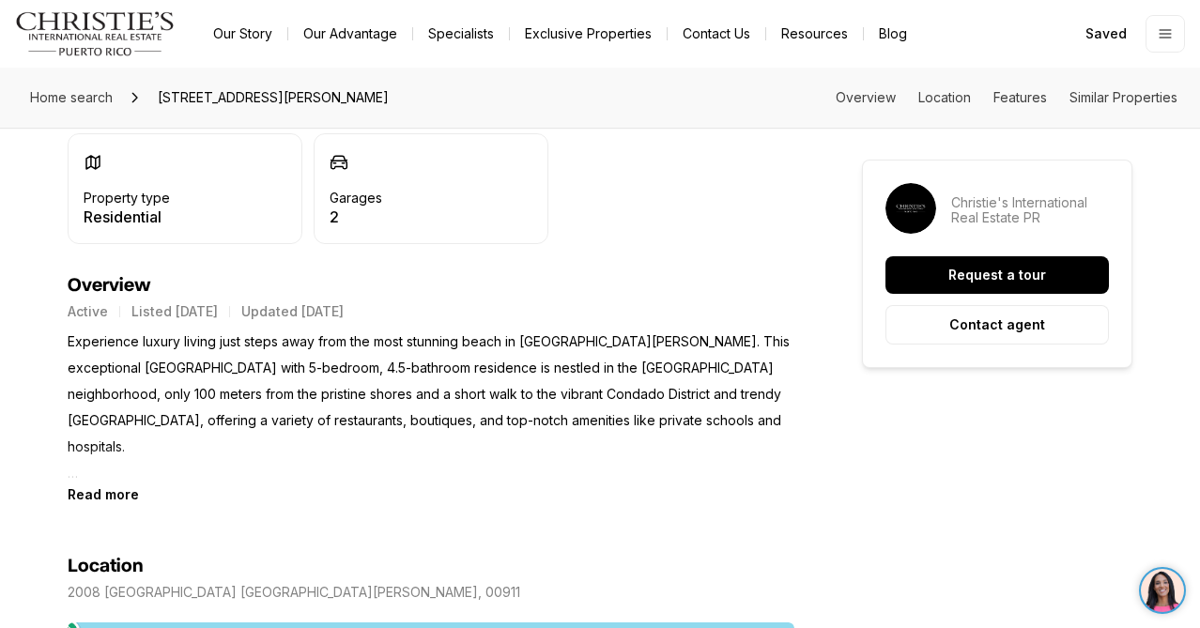
scroll to position [747, 0]
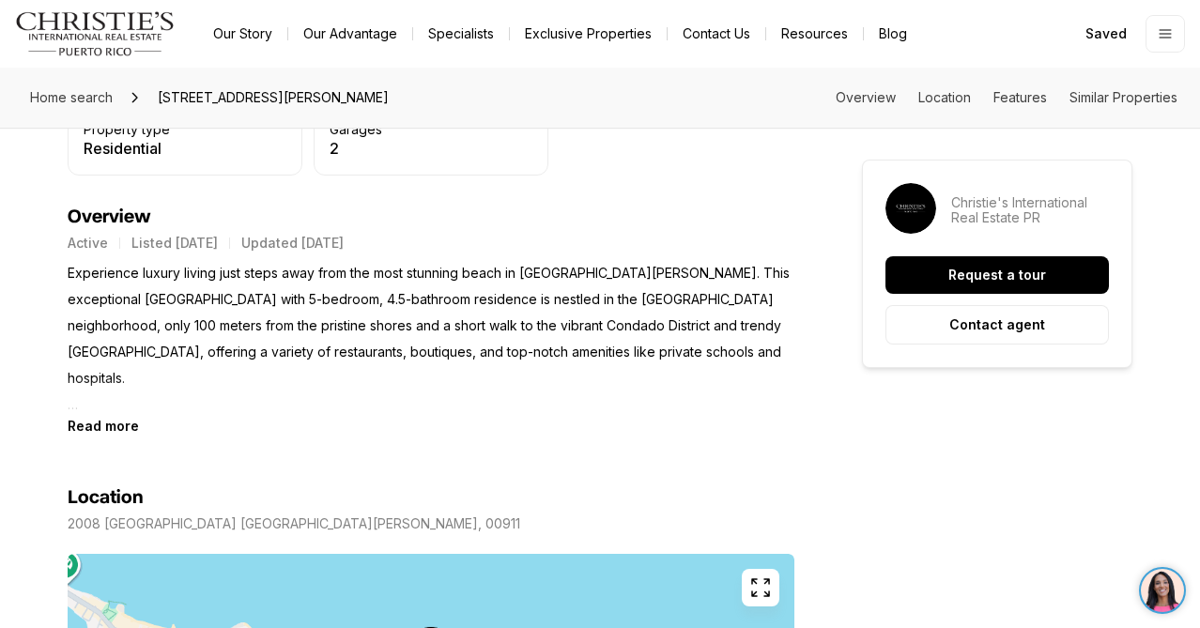
click at [100, 428] on b "Read more" at bounding box center [103, 426] width 71 height 16
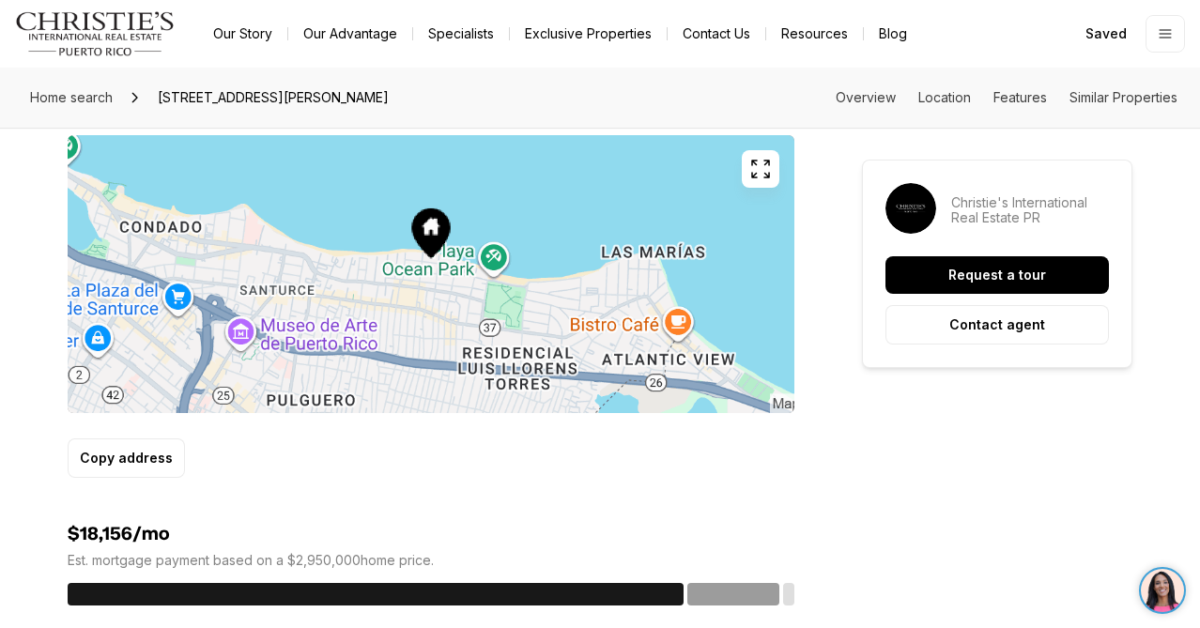
scroll to position [1252, 0]
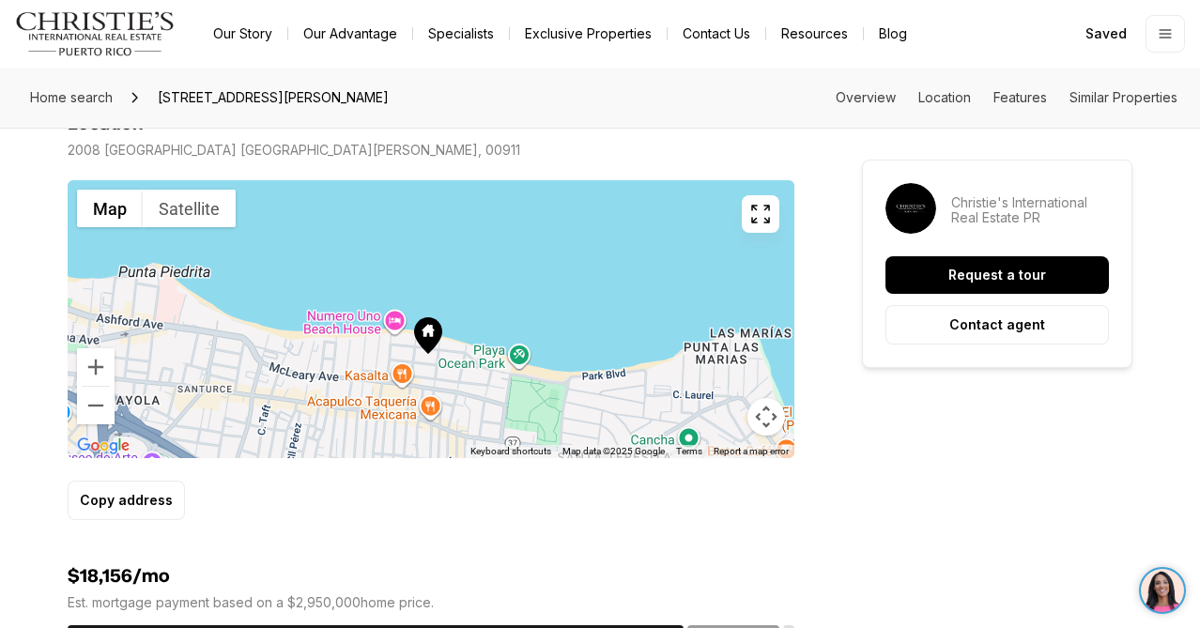
drag, startPoint x: 450, startPoint y: 274, endPoint x: 448, endPoint y: 325, distance: 50.8
click at [448, 325] on div at bounding box center [431, 319] width 727 height 278
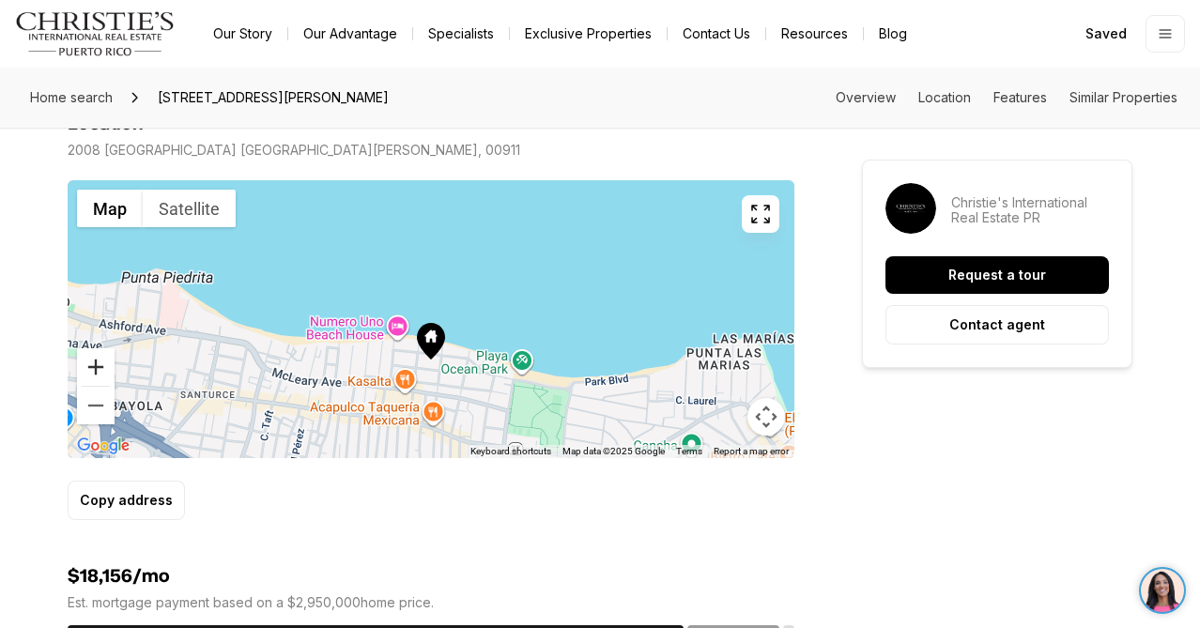
click at [100, 348] on button "Zoom in" at bounding box center [96, 367] width 38 height 38
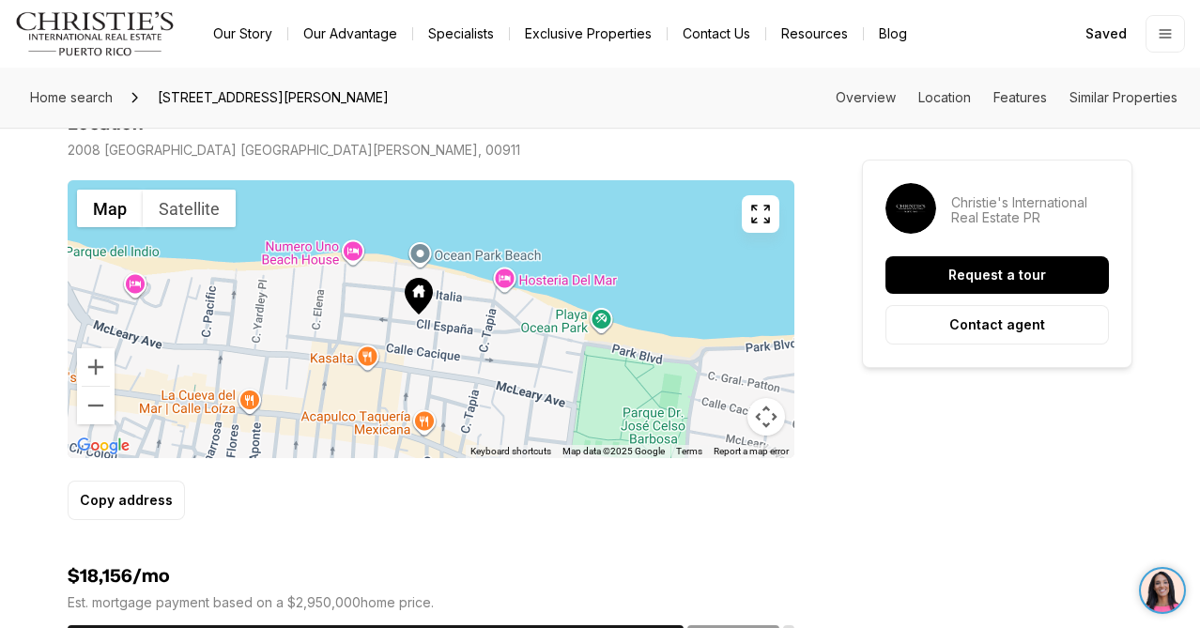
drag, startPoint x: 536, startPoint y: 321, endPoint x: 523, endPoint y: 222, distance: 100.4
click at [523, 222] on div at bounding box center [431, 319] width 727 height 278
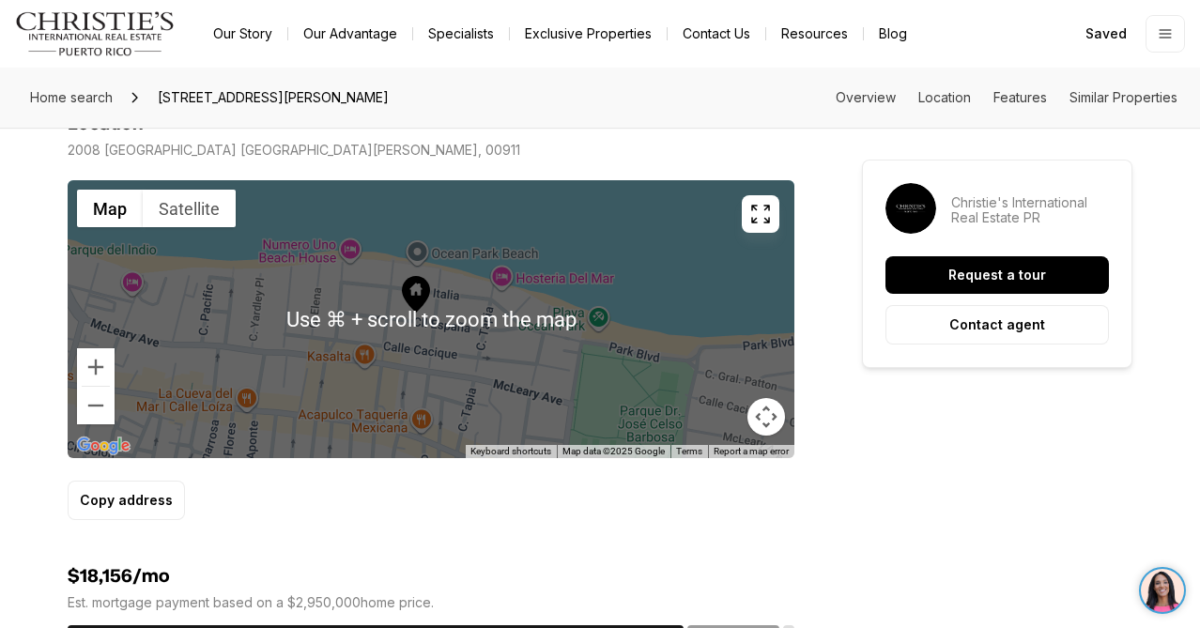
scroll to position [0, 0]
